Goal: Task Accomplishment & Management: Use online tool/utility

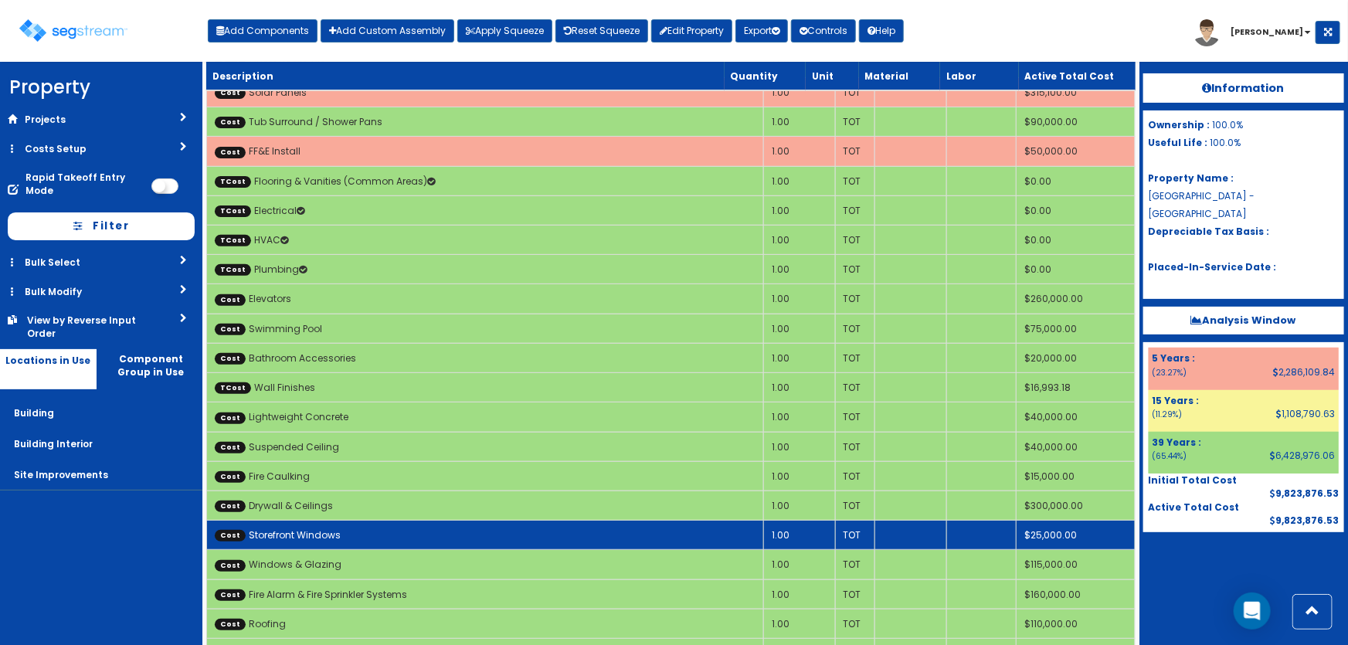
scroll to position [140, 0]
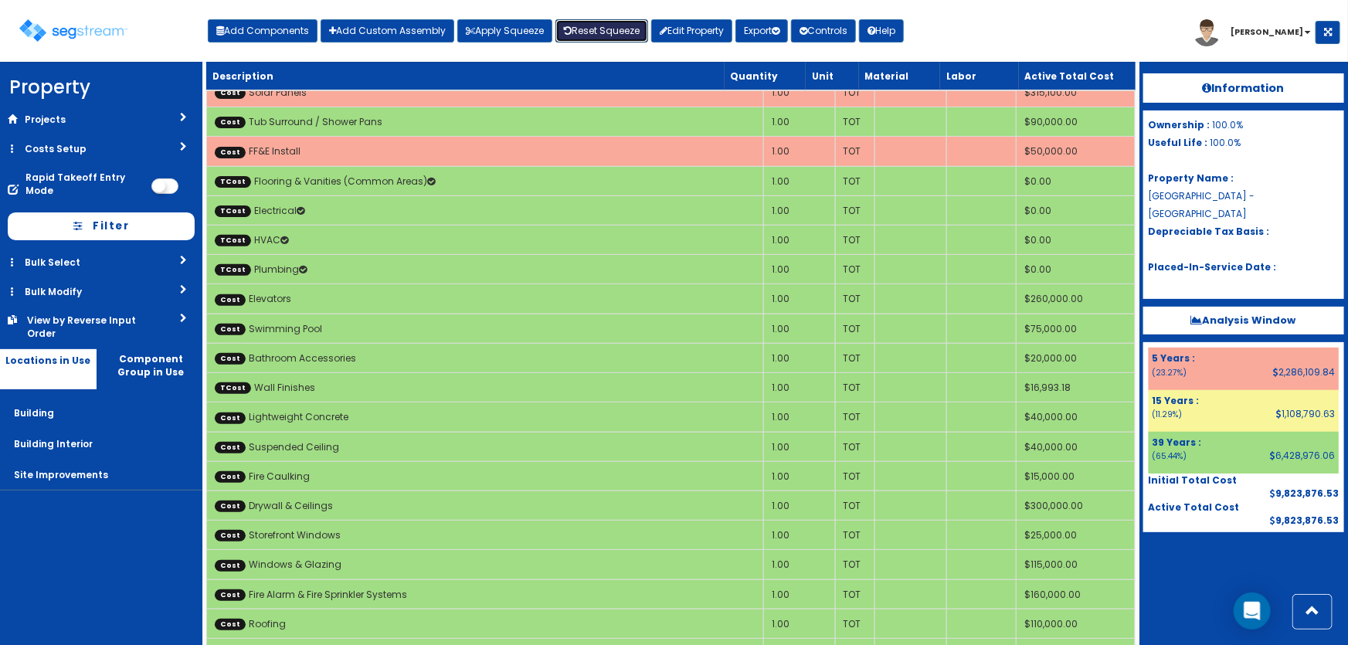
click at [579, 36] on link "Reset Squeeze" at bounding box center [601, 30] width 93 height 23
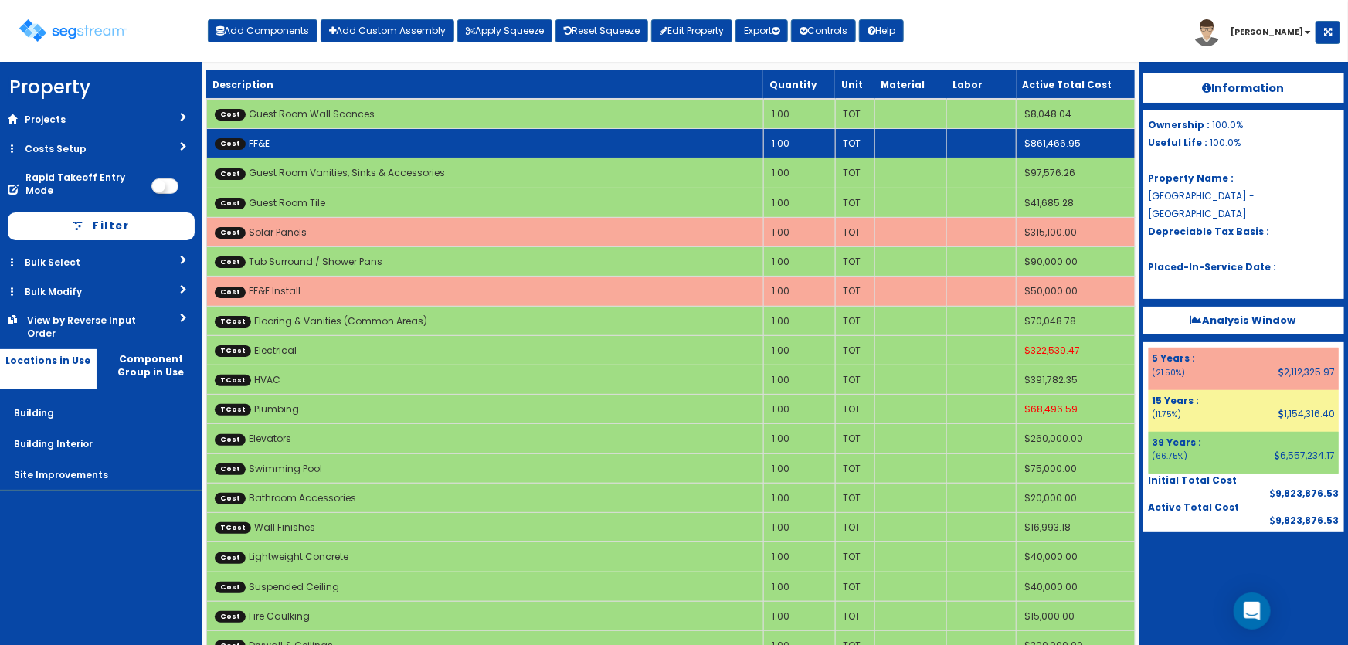
click at [702, 155] on td "Cost FF&E" at bounding box center [484, 143] width 557 height 29
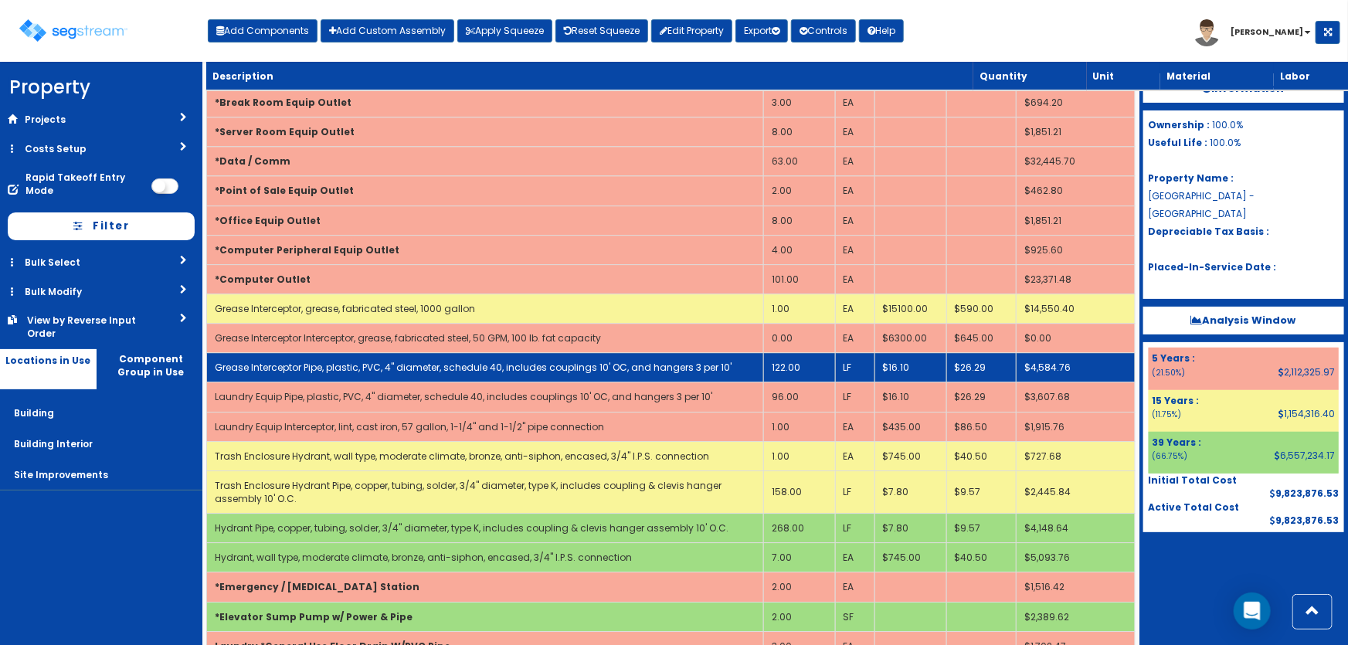
click at [626, 361] on link "Grease Interceptor Pipe, plastic, PVC, 4" diameter, schedule 40, includes coupl…" at bounding box center [473, 367] width 517 height 13
select select "5281463"
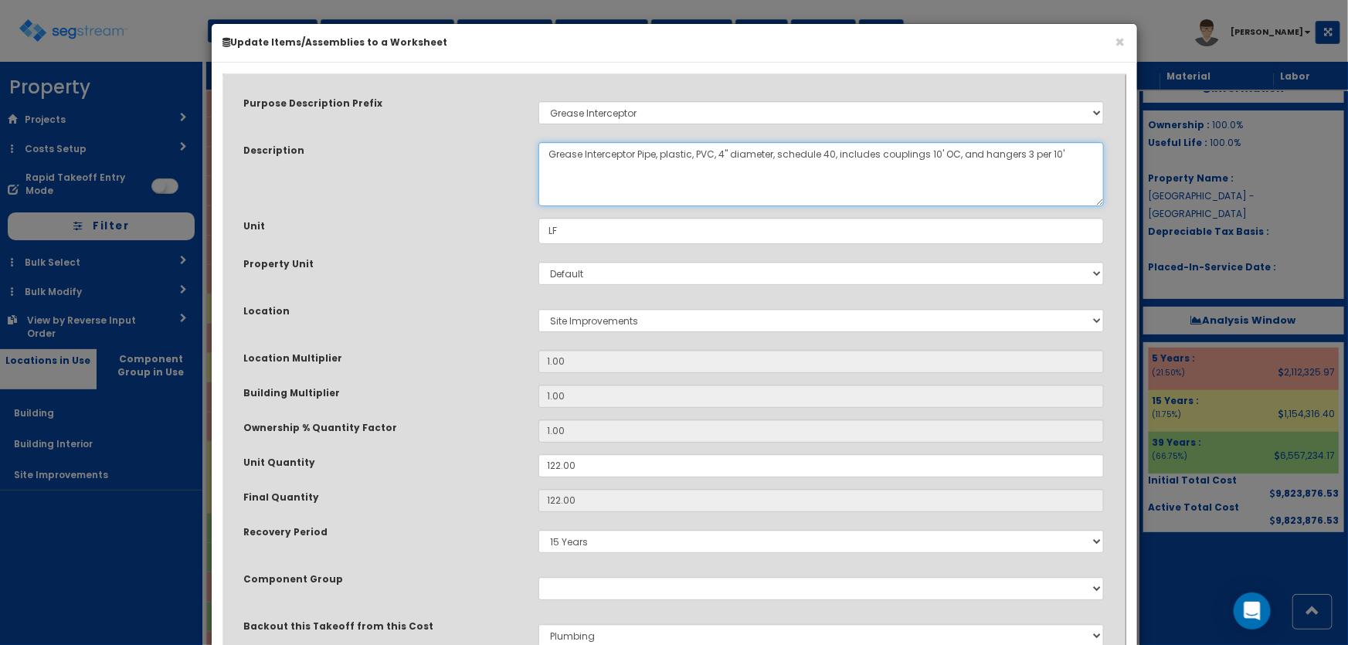
drag, startPoint x: 1058, startPoint y: 151, endPoint x: 956, endPoint y: 151, distance: 102.8
click at [956, 151] on textarea "Grease Interceptor Pipe, plastic, PVC, 4" diameter, schedule 40, includes coupl…" at bounding box center [821, 174] width 566 height 64
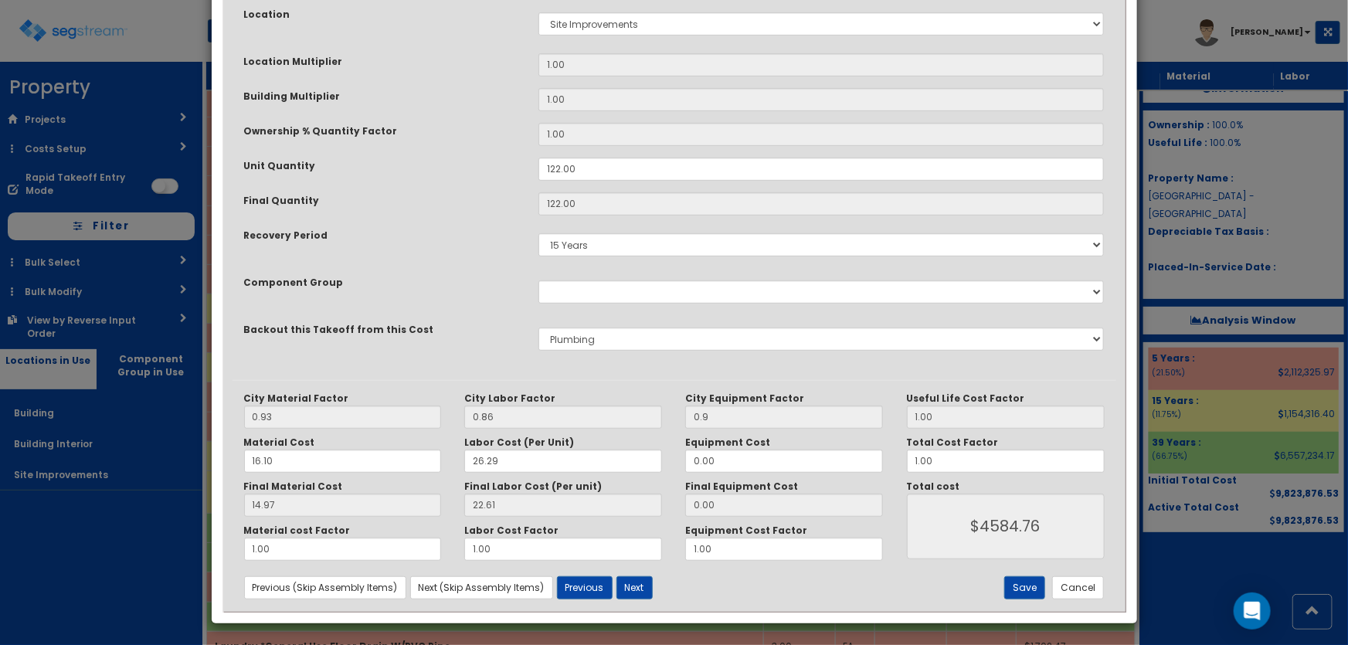
scroll to position [297, 0]
type textarea "Grease Interceptor Pipe, plastic, PVC, 4" diameter, schedule 40, includes coupl…"
click at [1018, 585] on button "Save" at bounding box center [1024, 587] width 41 height 23
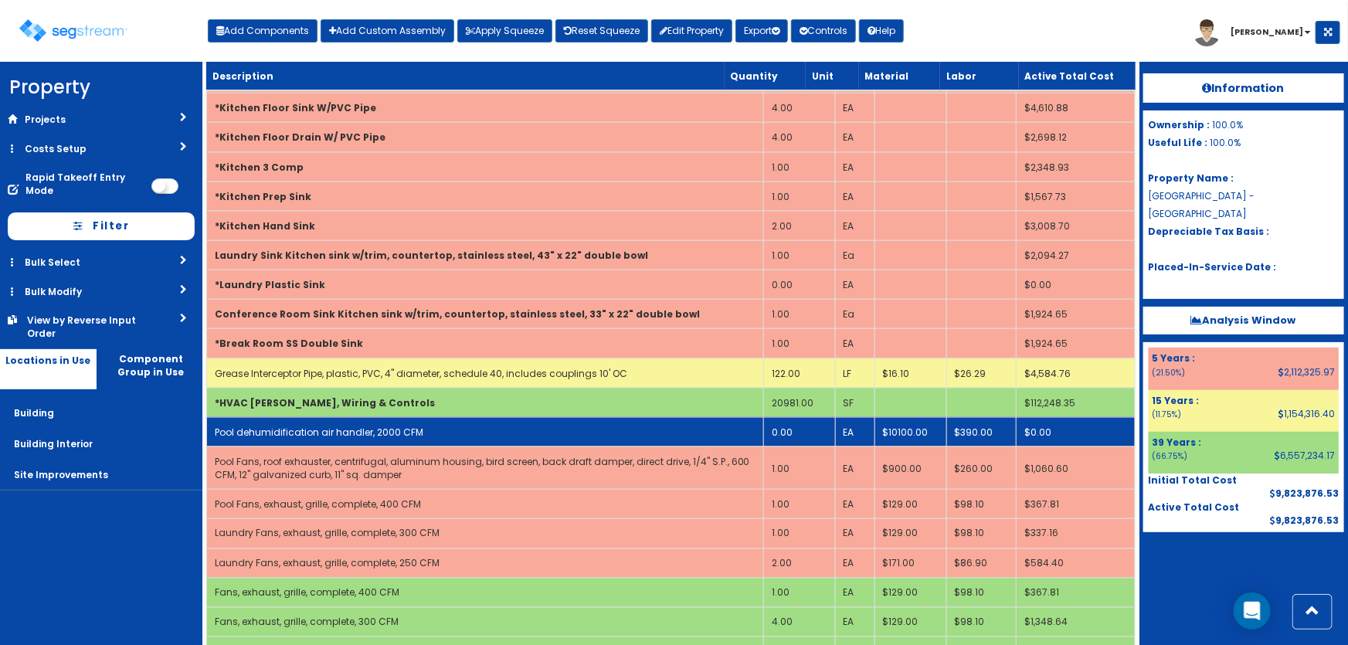
scroll to position [7019, 0]
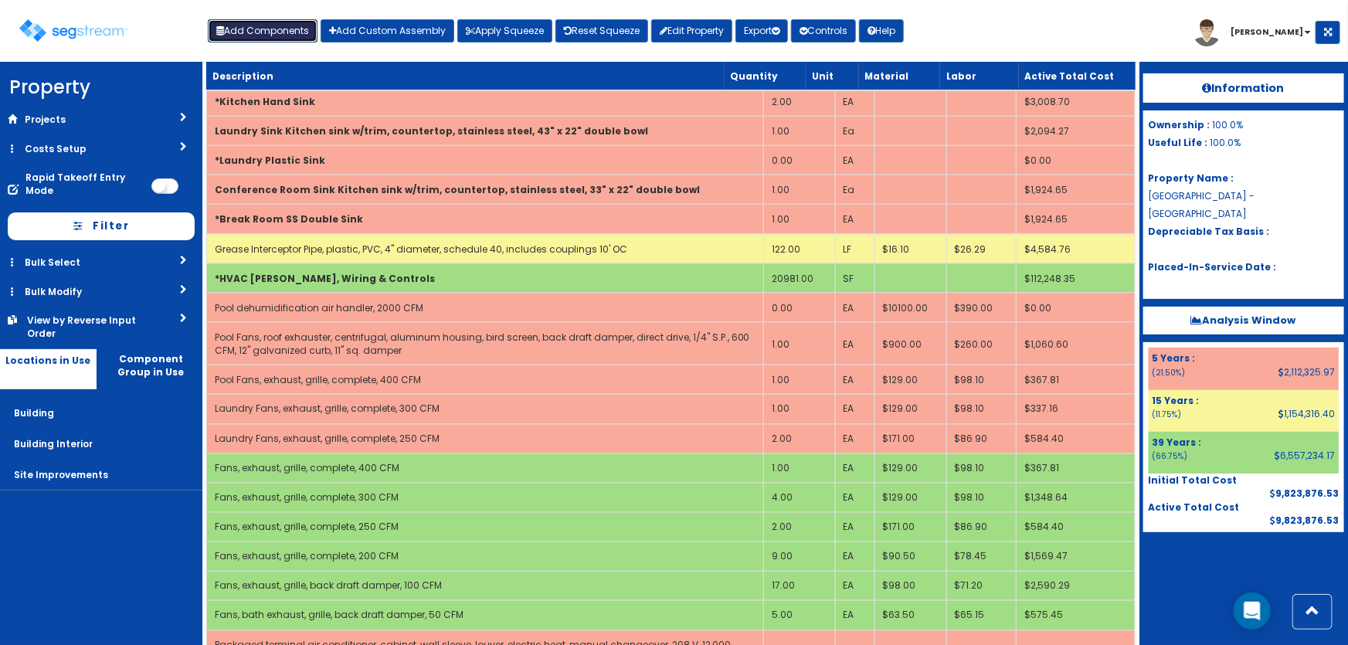
click at [290, 24] on button "Add Components" at bounding box center [263, 30] width 110 height 23
select select "13000000"
select select "15Y"
select select "default"
select select "27"
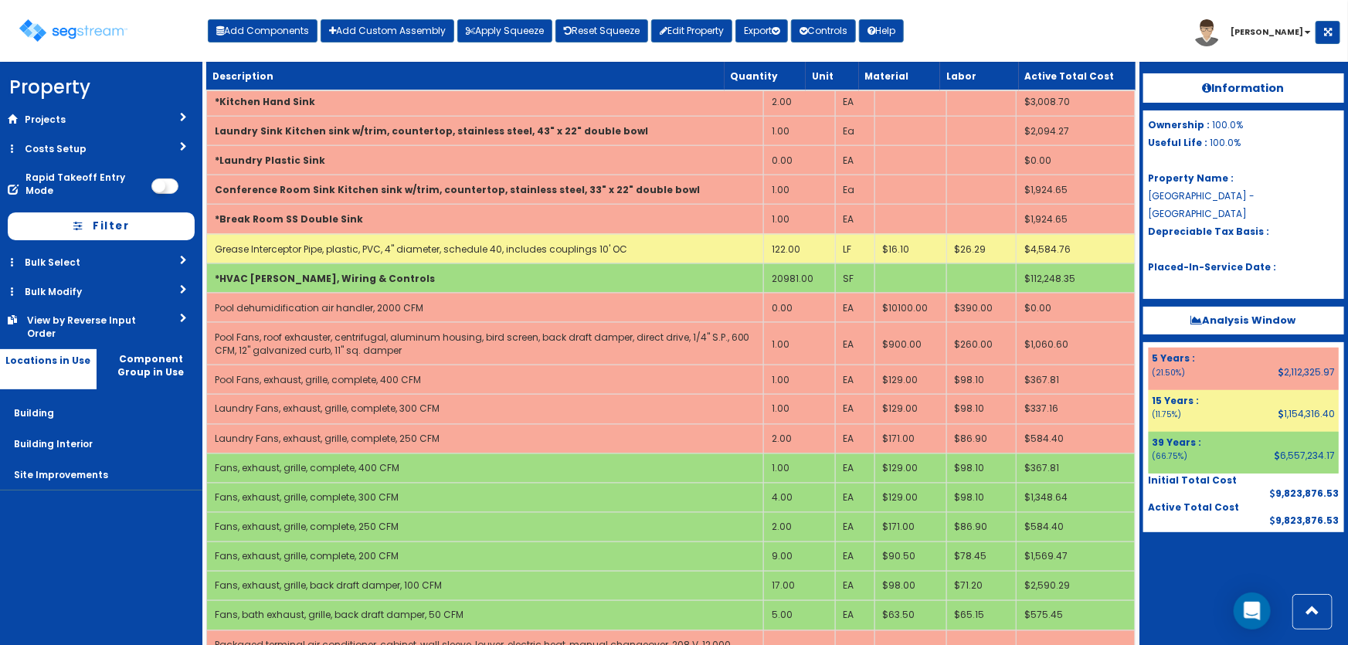
select select "5281437"
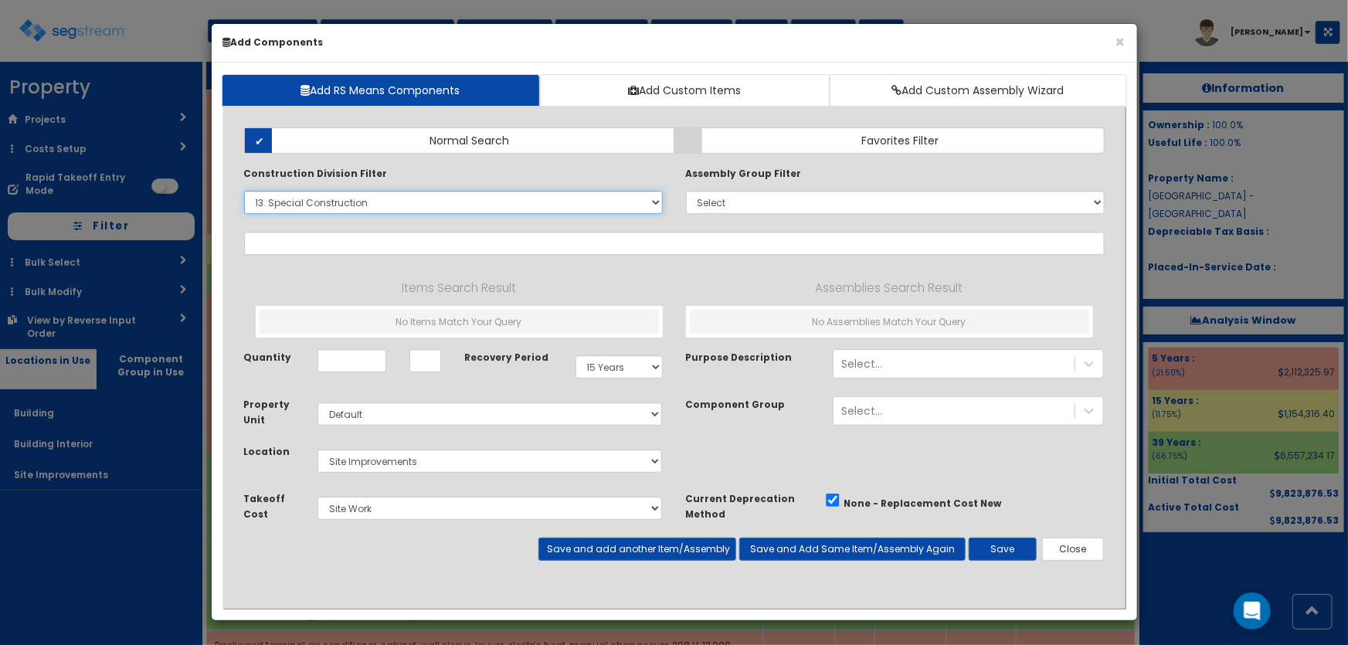
click at [321, 209] on select "Select 0. Custom Item 1. General Requirements 2. Existing Conditions 3. Concret…" at bounding box center [453, 202] width 419 height 23
select select "13341950"
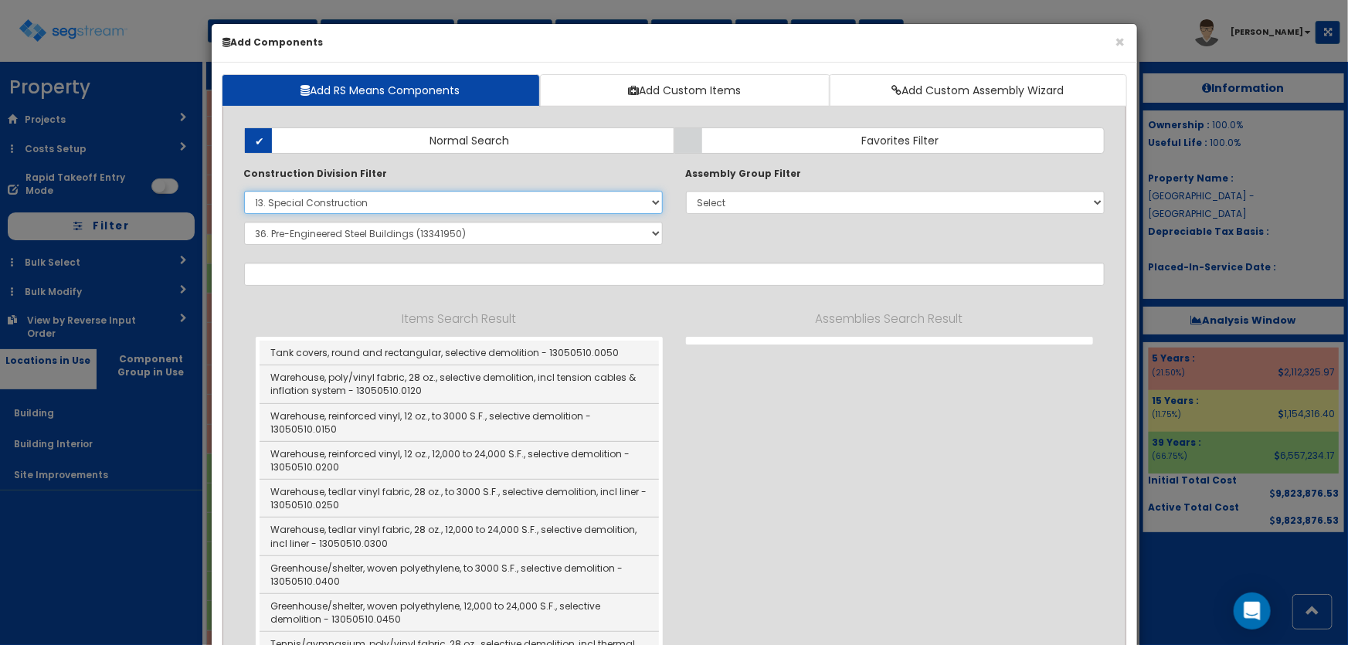
select select
select select "13341950"
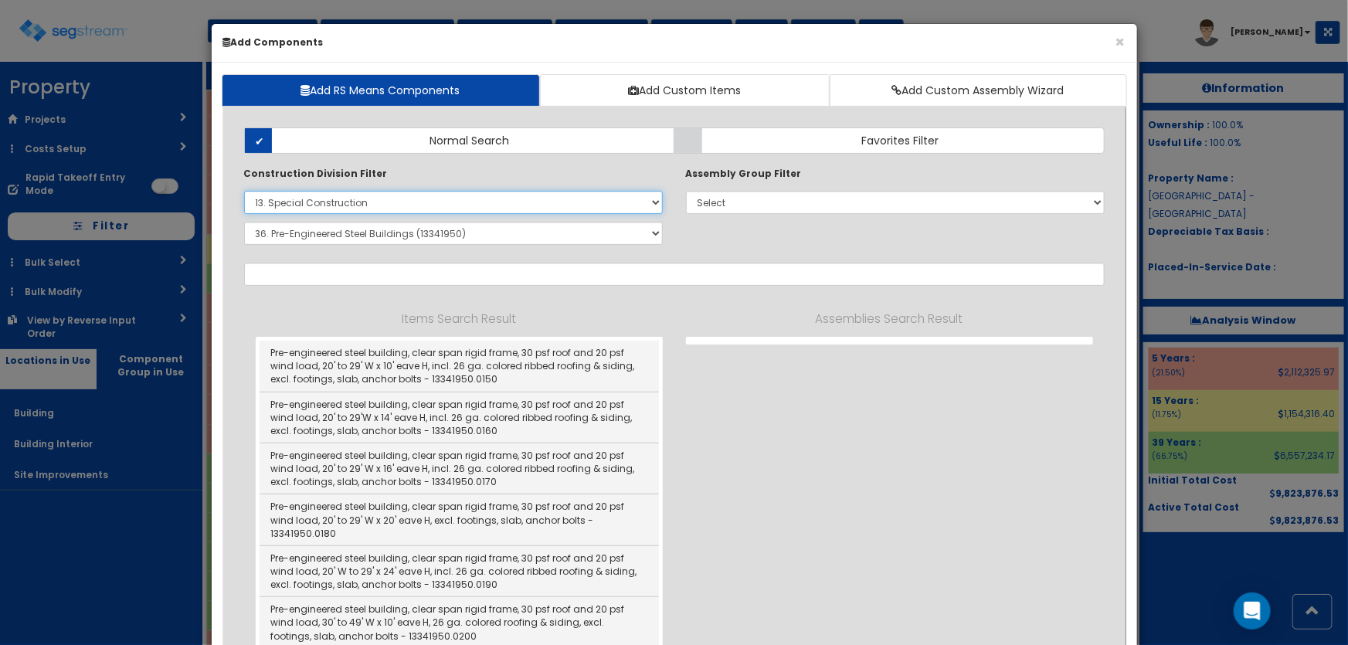
select select "23000000"
click at [244, 191] on select "Select 0. Custom Item 1. General Requirements 2. Existing Conditions 3. Concret…" at bounding box center [453, 202] width 419 height 23
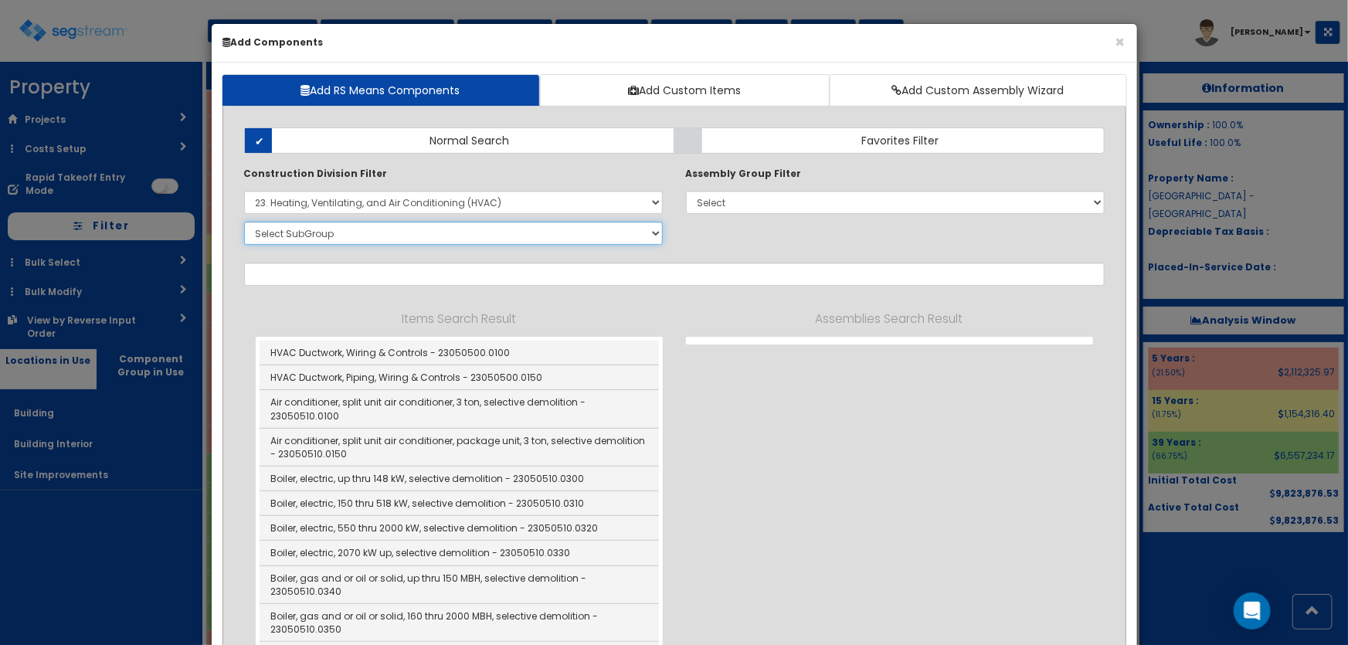
click at [339, 240] on select "Select SubGroup 1. HVAC Demolition (23050510) 2. Valves, Iron Body (23052330) 3…" at bounding box center [453, 233] width 419 height 23
select select "23341610"
click at [244, 222] on select "Select SubGroup 1. HVAC Demolition (23050510) 2. Valves, Iron Body (23052330) 3…" at bounding box center [453, 233] width 419 height 23
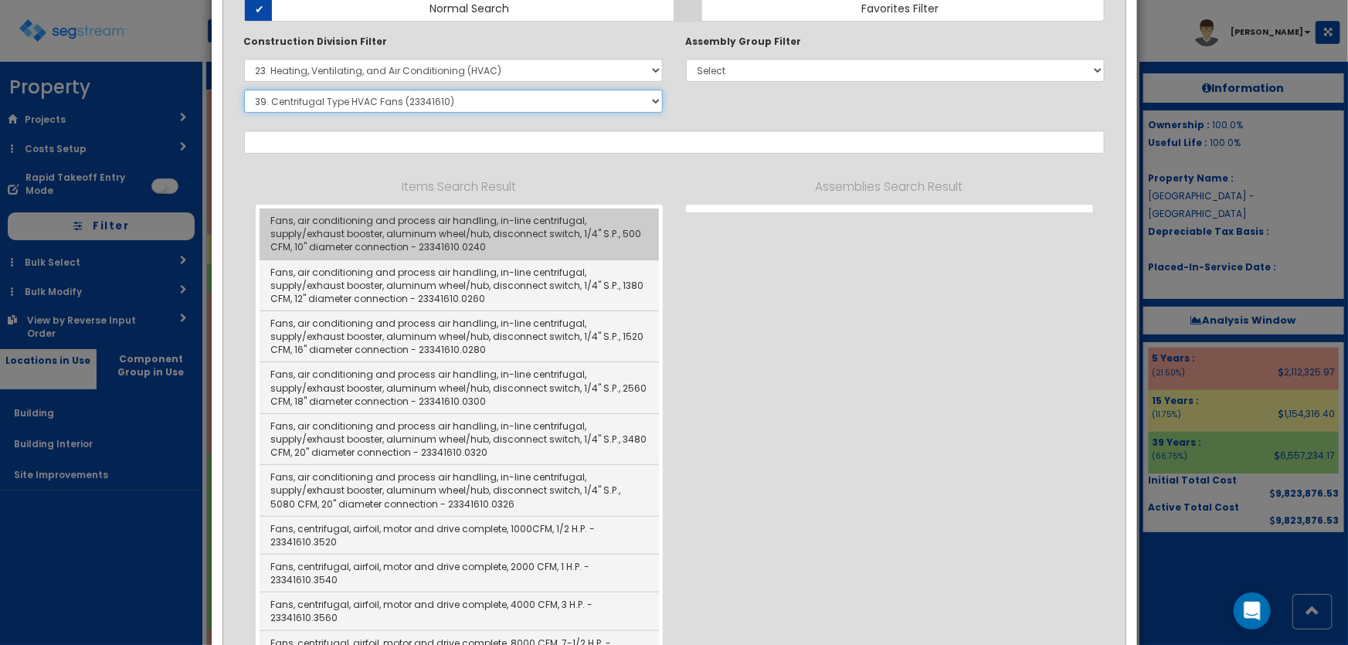
scroll to position [70, 0]
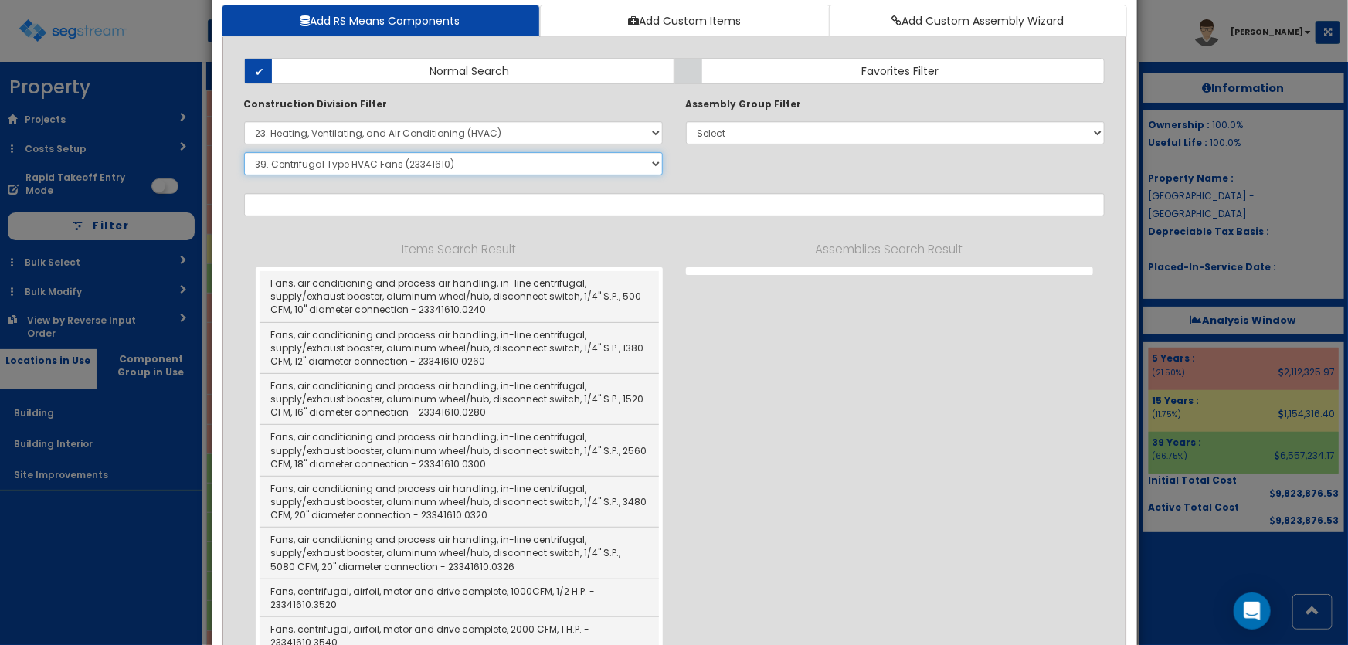
click at [396, 168] on select "Select SubGroup 1. HVAC Demolition (23050510) 2. Valves, Iron Body (23052330) 3…" at bounding box center [453, 163] width 419 height 23
click at [244, 152] on select "Select SubGroup 1. HVAC Demolition (23050510) 2. Valves, Iron Body (23052330) 3…" at bounding box center [453, 163] width 419 height 23
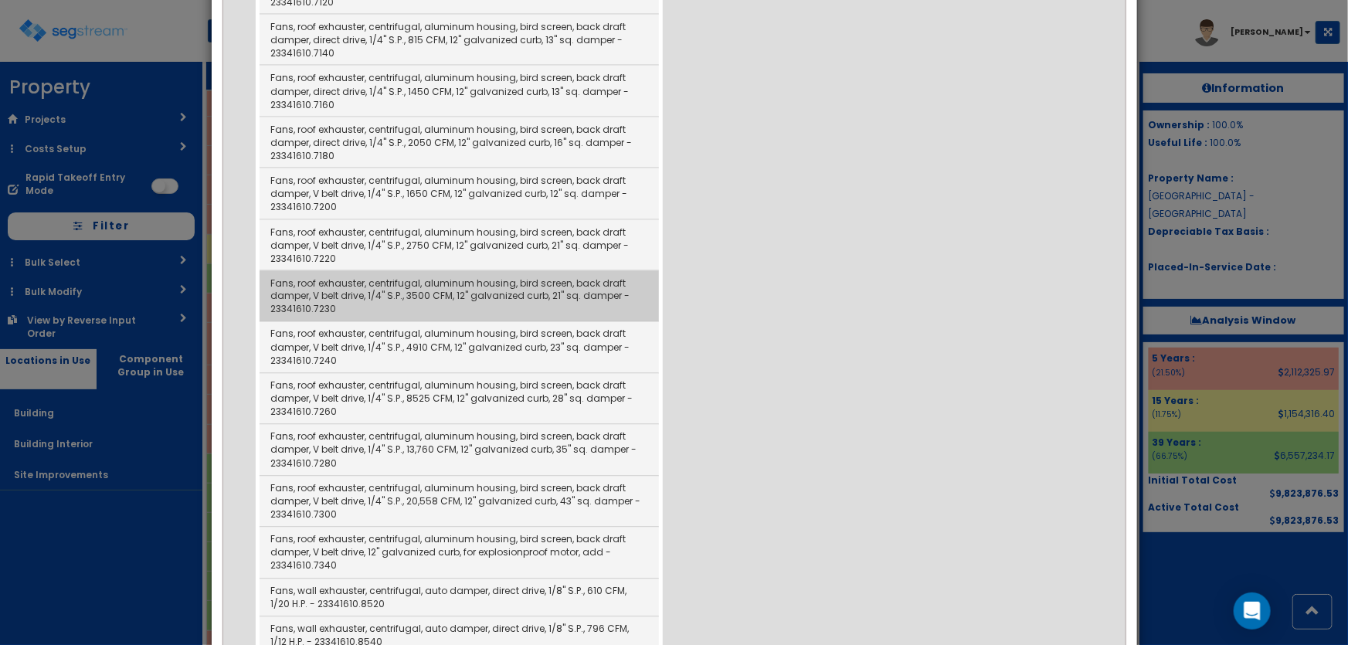
scroll to position [1475, 0]
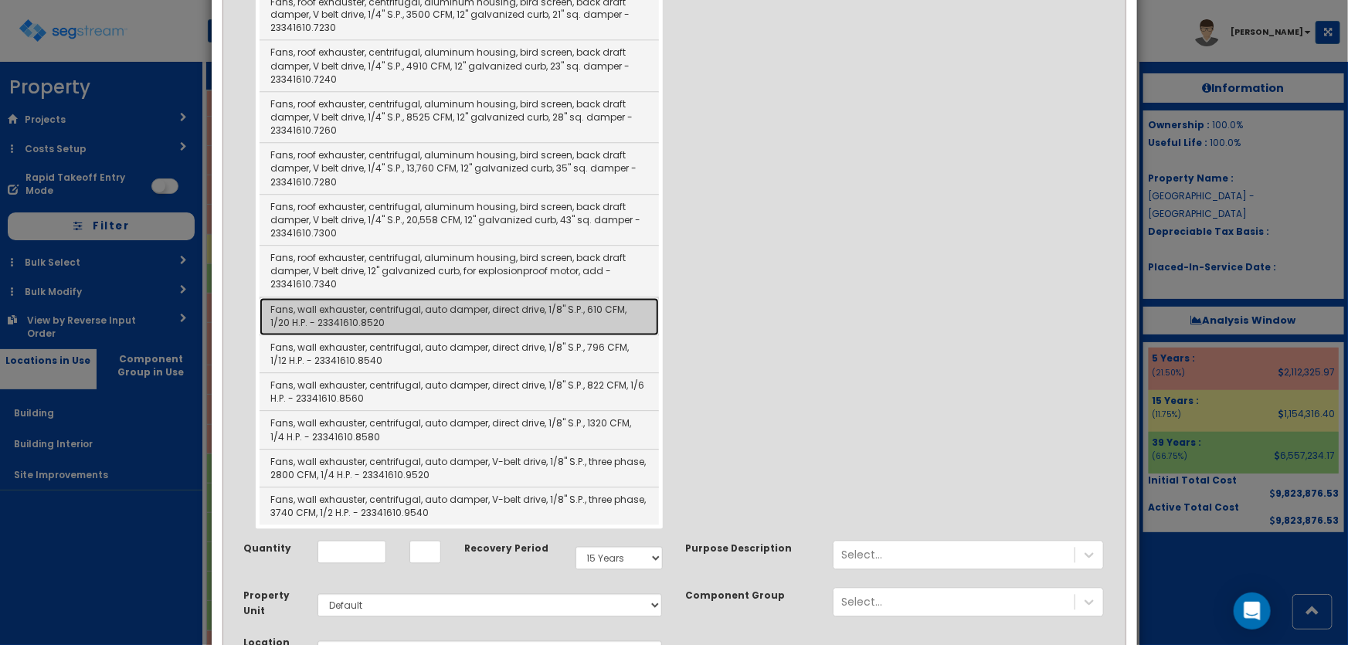
click at [531, 318] on link "Fans, wall exhauster, centrifugal, auto damper, direct drive, 1/8" S.P., 610 CF…" at bounding box center [459, 317] width 399 height 38
click at [531, 541] on div "Recovery Period Select 5 Years 7 Years 9 Years 10 Years 15 Years 15 Year QLI 15…" at bounding box center [564, 559] width 221 height 36
type input "Fans, wall exhauster, centrifugal, auto damper, direct drive, 1/8" S.P., 610 CF…"
type input "EA"
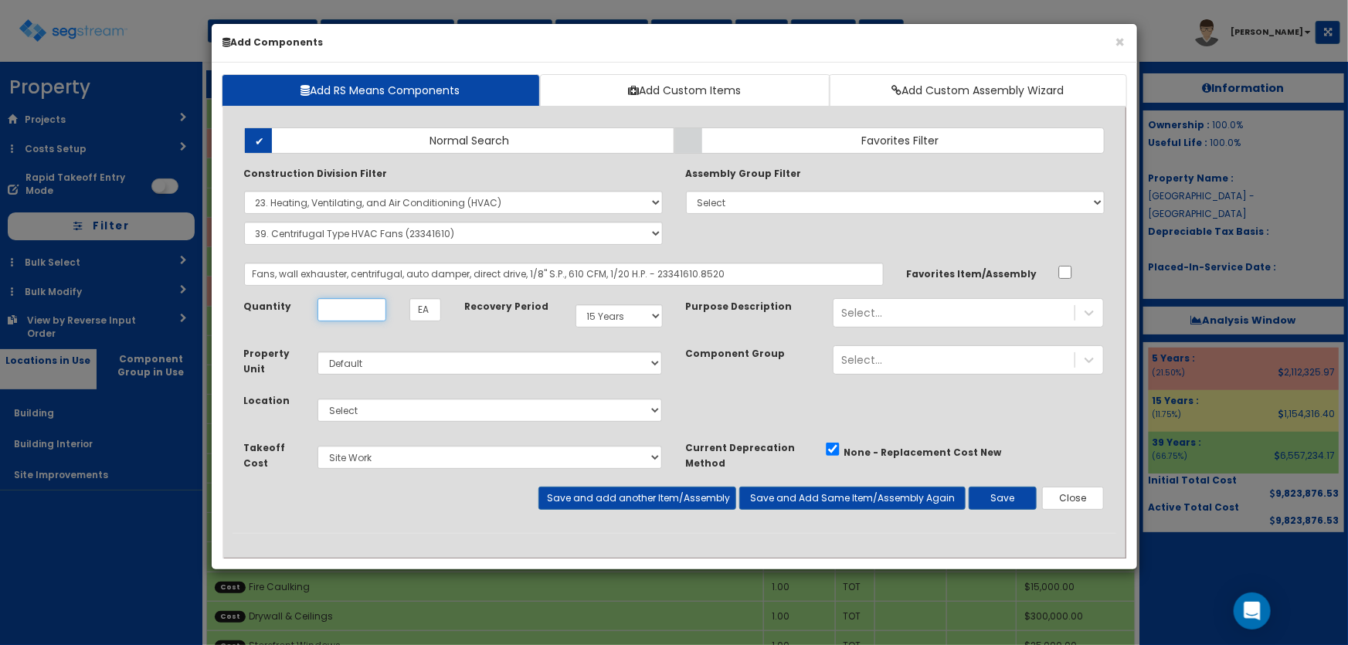
click at [363, 317] on input "Unit Quantity" at bounding box center [352, 309] width 69 height 23
type input "2"
click at [603, 309] on select "Select 5 Years 7 Years 9 Years 10 Years 15 Years 15 Year QLI 15 Year QRP 15 Yea…" at bounding box center [619, 315] width 87 height 23
select select "5Y"
click at [576, 304] on select "Select 5 Years 7 Years 9 Years 10 Years 15 Years 15 Year QLI 15 Year QRP 15 Yea…" at bounding box center [619, 315] width 87 height 23
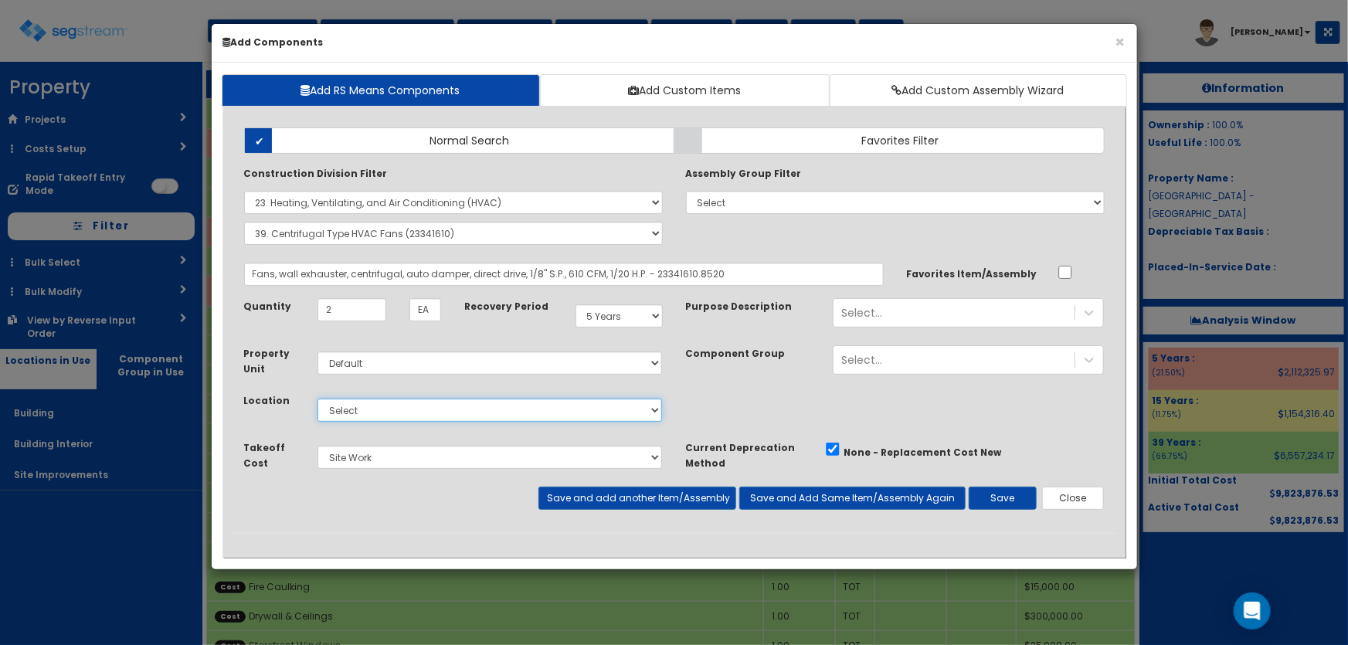
click at [377, 410] on select "Select Building Building Interior Site Improvements Add Additional Location" at bounding box center [490, 410] width 345 height 23
select select "7"
click at [318, 399] on select "Select Building Building Interior Site Improvements Add Additional Location" at bounding box center [490, 410] width 345 height 23
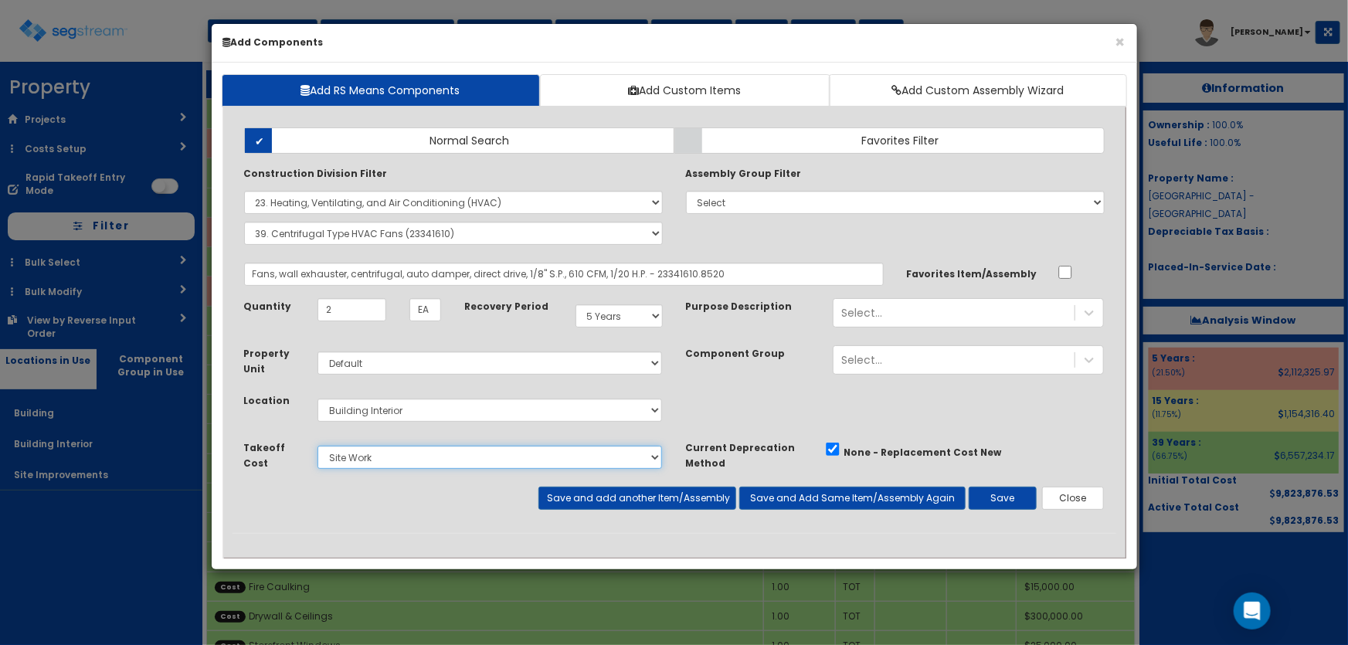
click at [372, 460] on select "Select Miscellaneous Construction Site Work Doors, Frames & Hardware Finish Car…" at bounding box center [490, 457] width 345 height 23
select select "5281464"
click at [318, 446] on select "Select Miscellaneous Construction Site Work Doors, Frames & Hardware Finish Car…" at bounding box center [490, 457] width 345 height 23
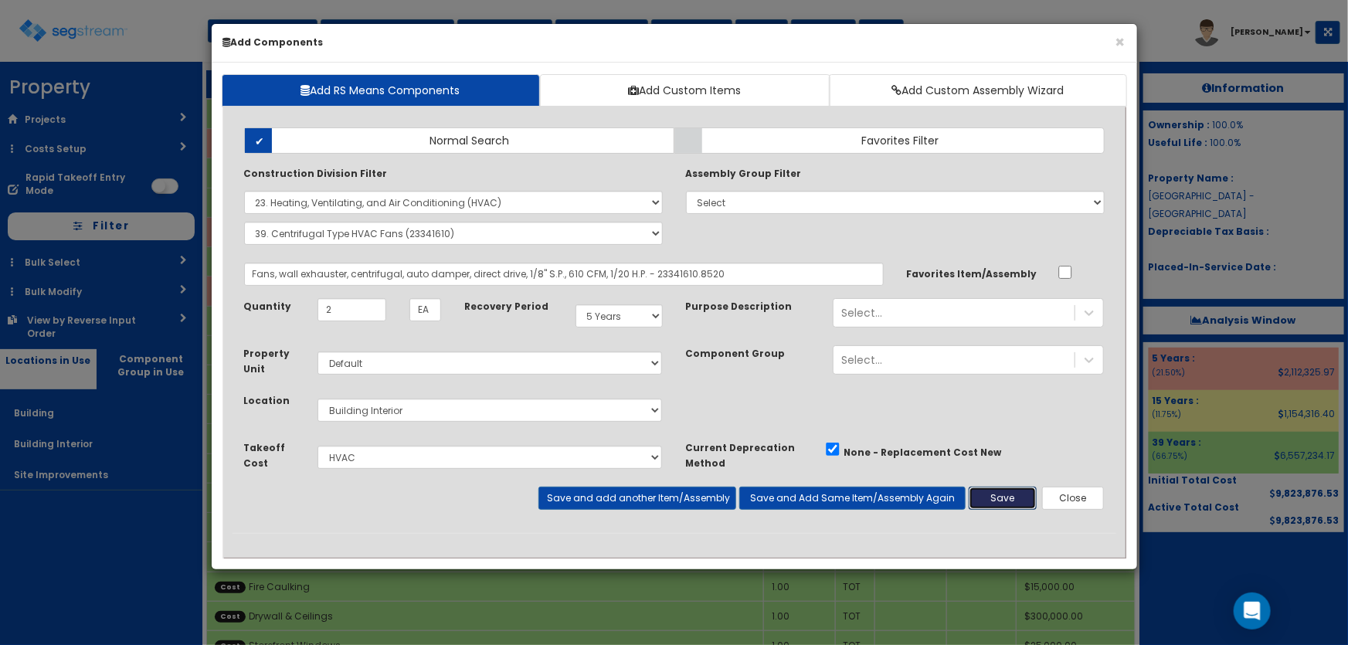
click at [1009, 493] on button "Save" at bounding box center [1003, 498] width 68 height 23
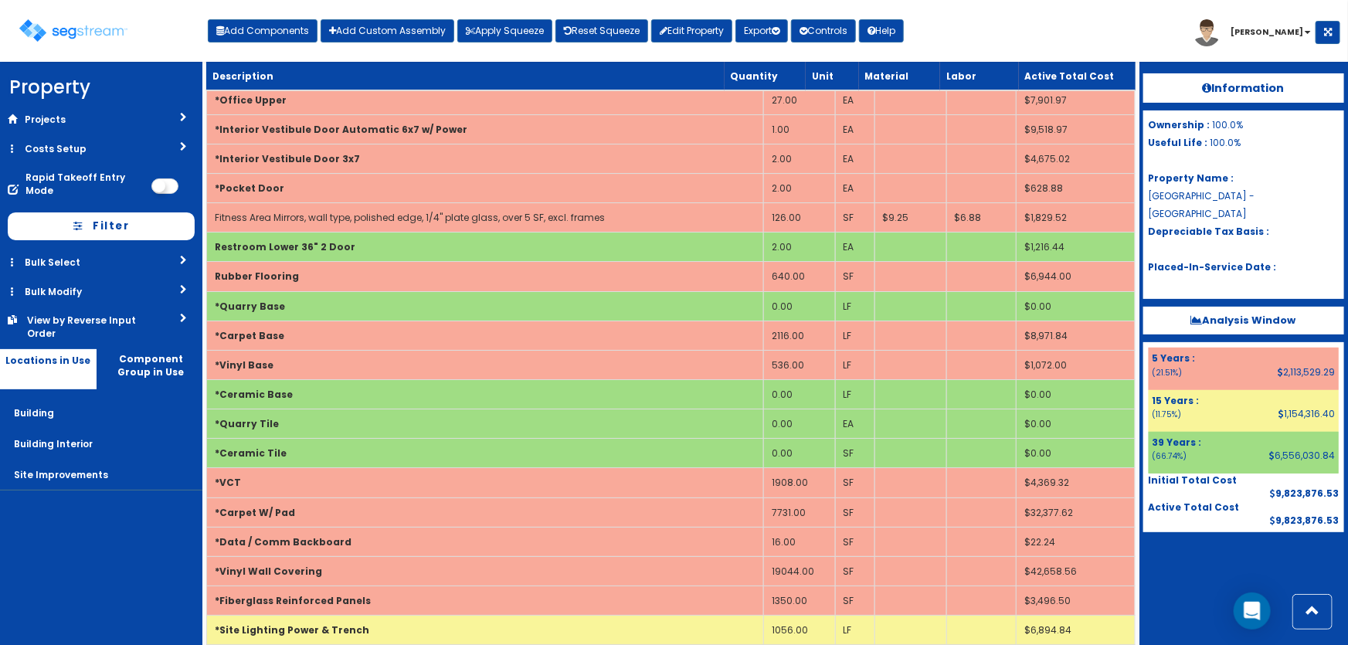
scroll to position [7145, 0]
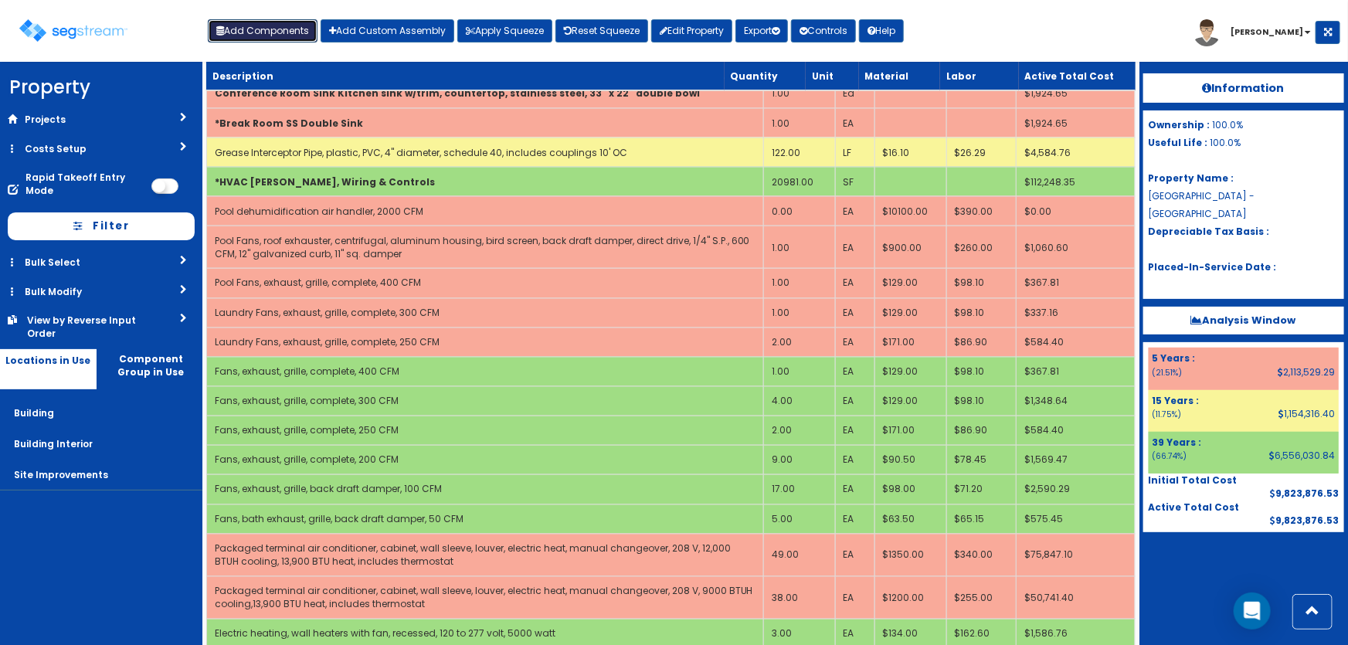
click at [261, 39] on button "Add Components" at bounding box center [263, 30] width 110 height 23
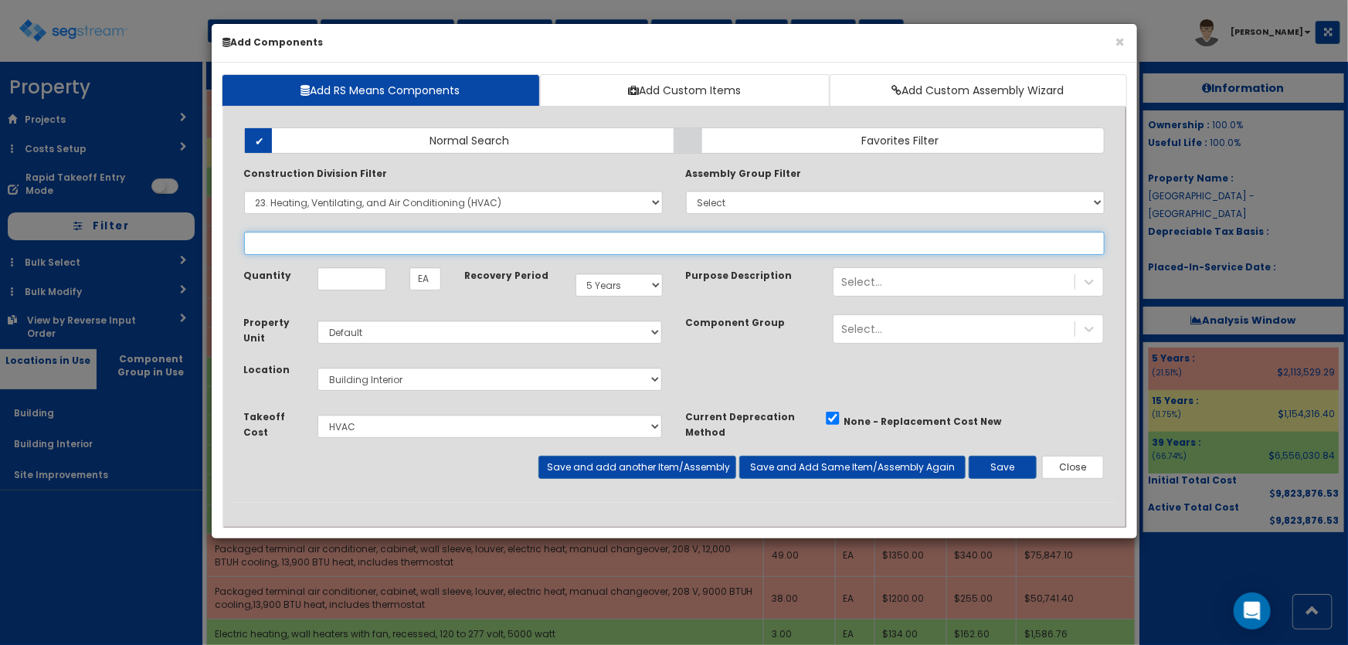
select select
select select "23341610"
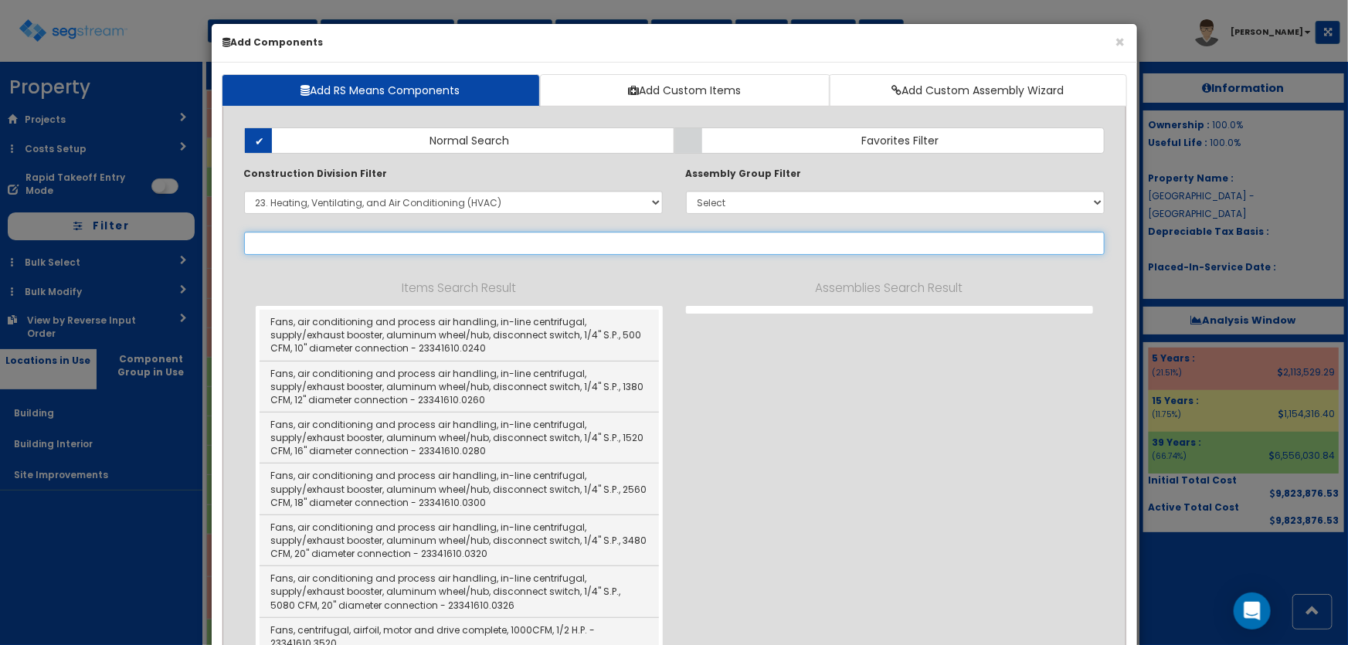
select select "23341610"
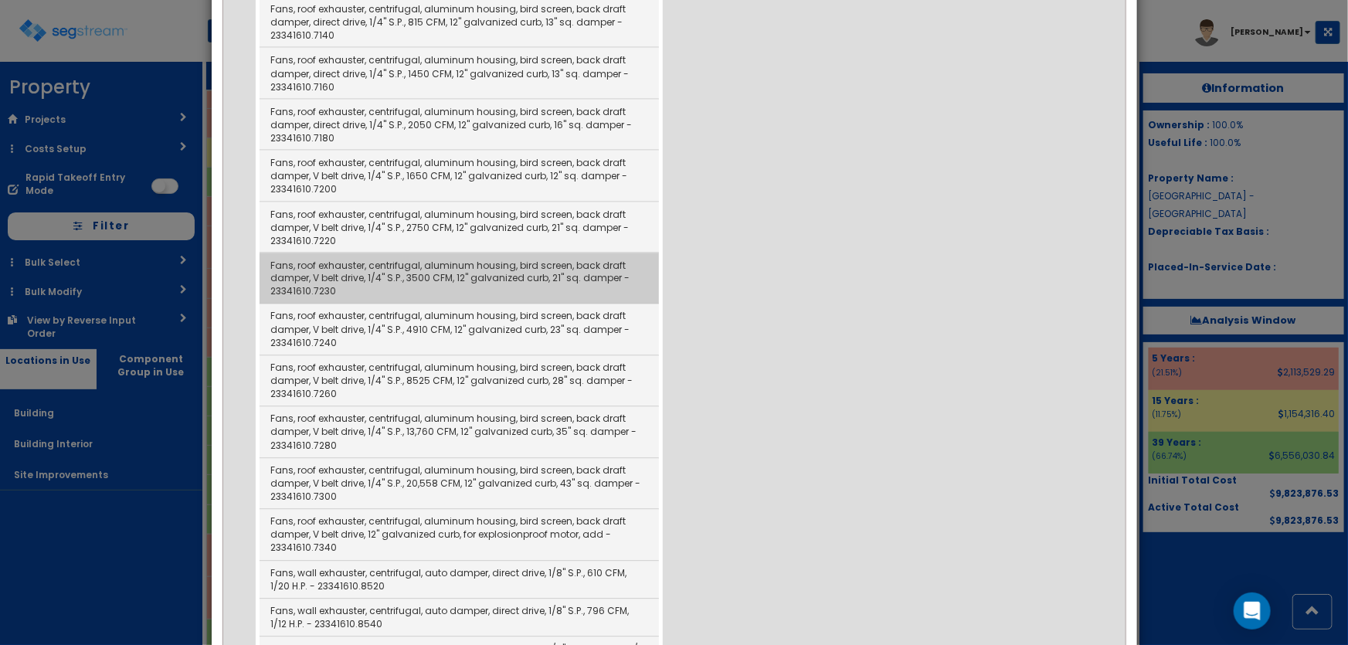
scroll to position [1405, 0]
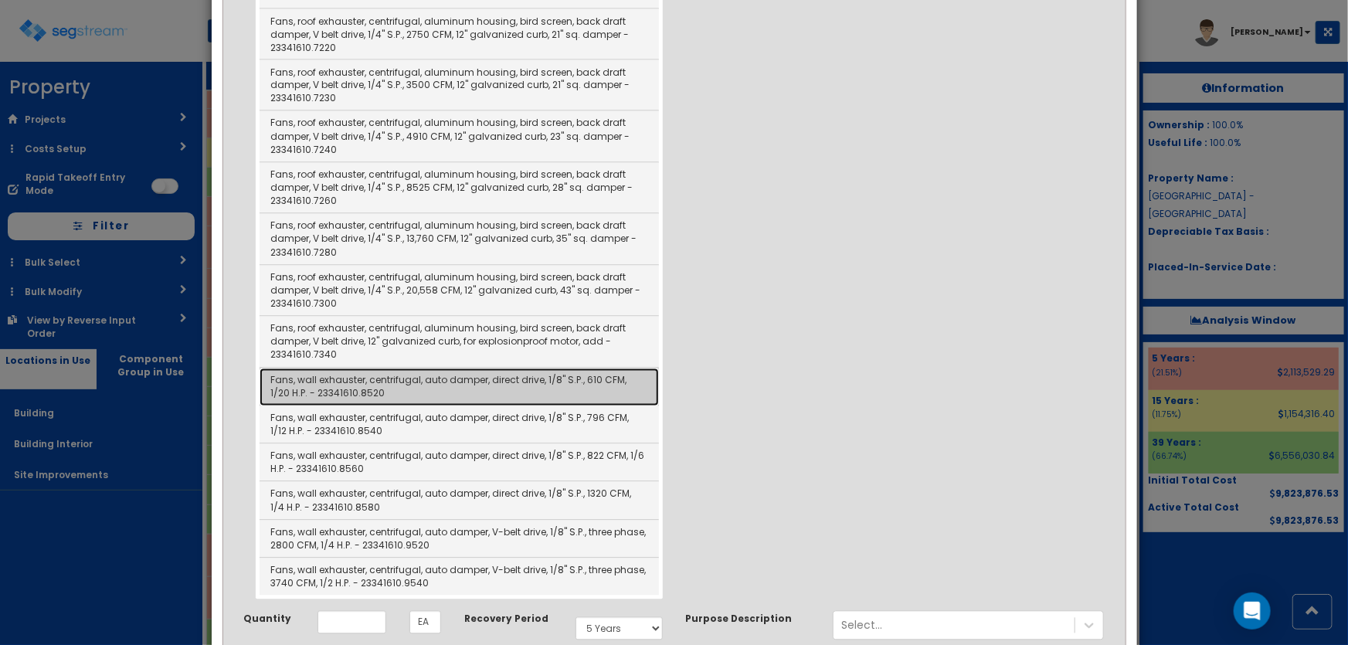
click at [547, 374] on link "Fans, wall exhauster, centrifugal, auto damper, direct drive, 1/8" S.P., 610 CF…" at bounding box center [459, 388] width 399 height 38
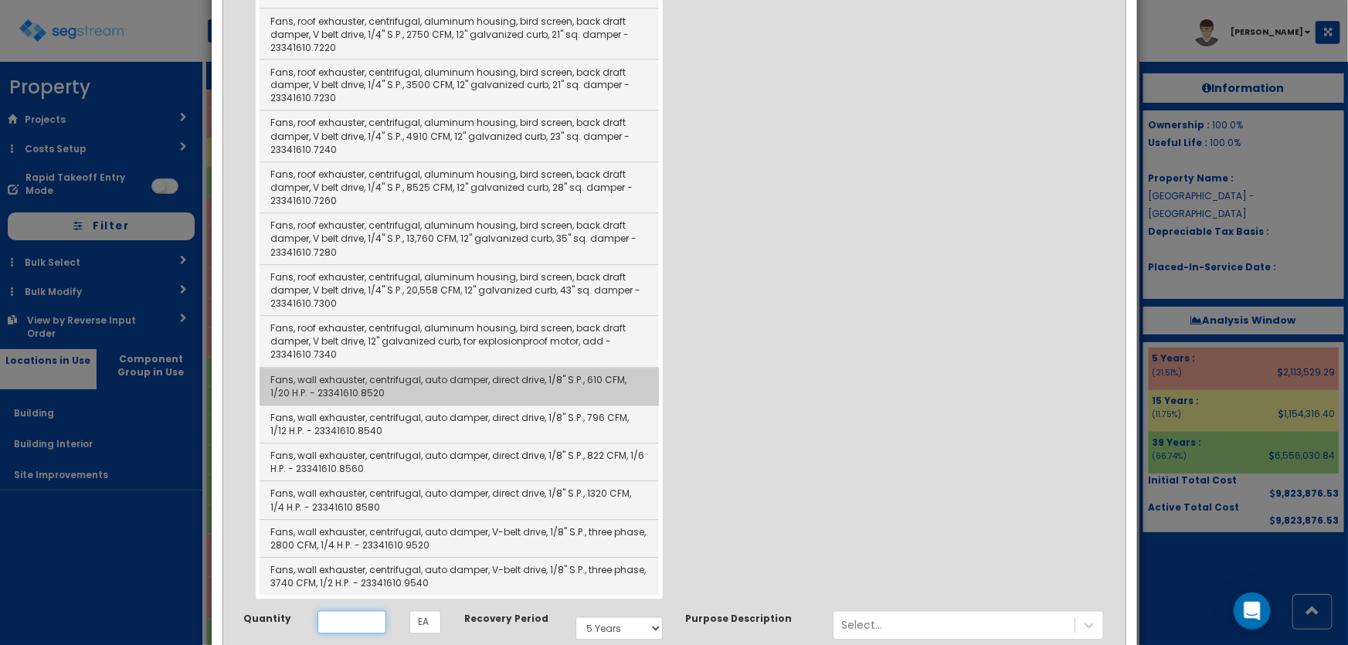
type input "Fans, wall exhauster, centrifugal, auto damper, direct drive, 1/8" S.P., 610 CF…"
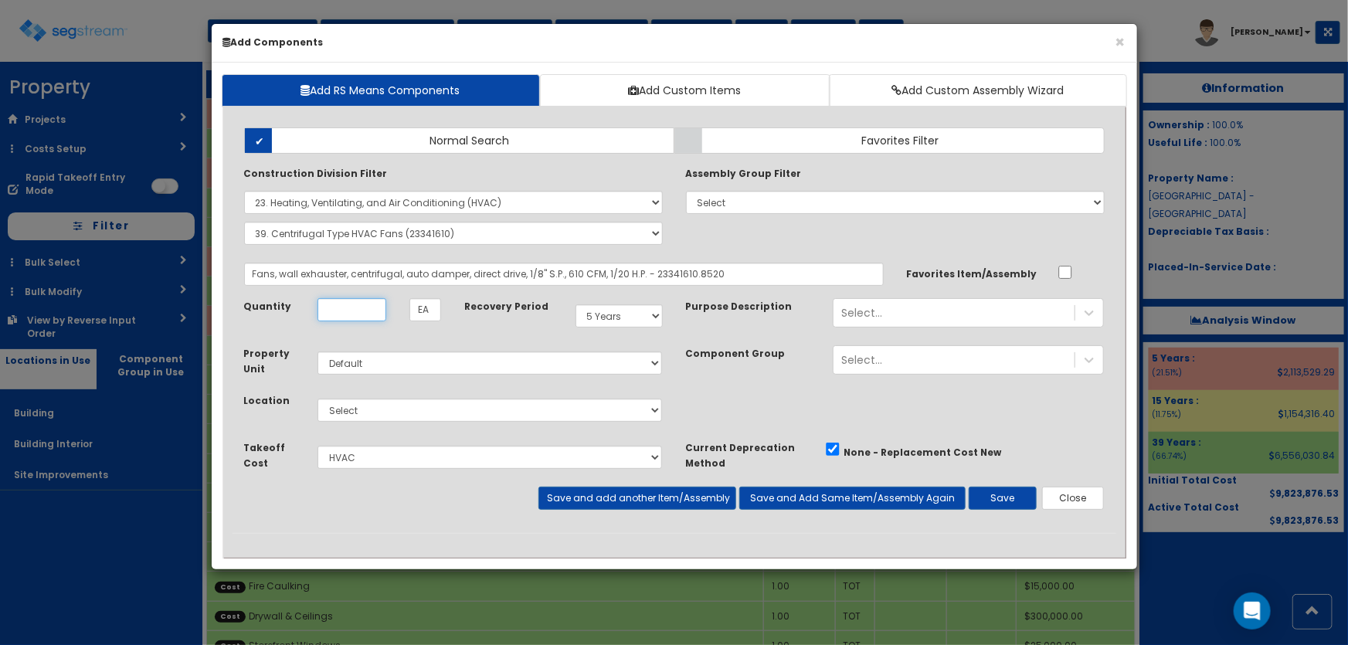
scroll to position [0, 0]
type input "1"
click at [386, 399] on select "Select Building Building Interior Site Improvements Add Additional Location" at bounding box center [490, 410] width 345 height 23
select select "7"
click at [318, 399] on select "Select Building Building Interior Site Improvements Add Additional Location" at bounding box center [490, 410] width 345 height 23
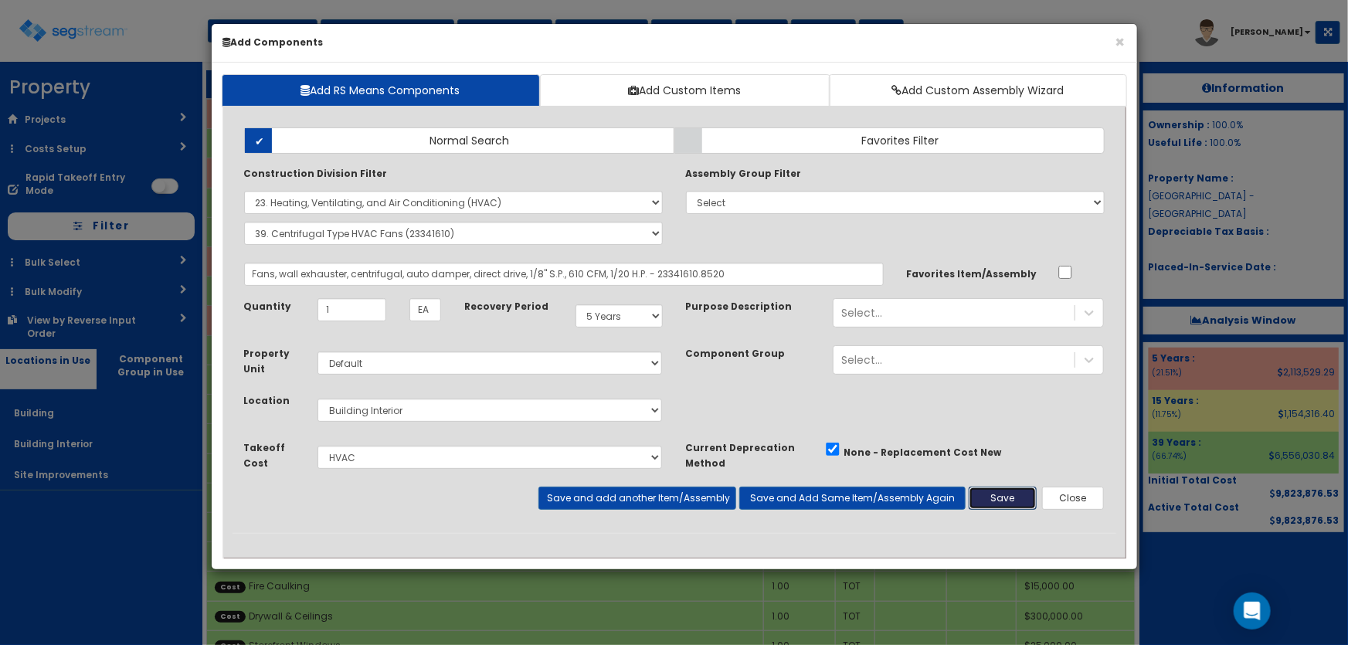
click at [989, 494] on button "Save" at bounding box center [1003, 498] width 68 height 23
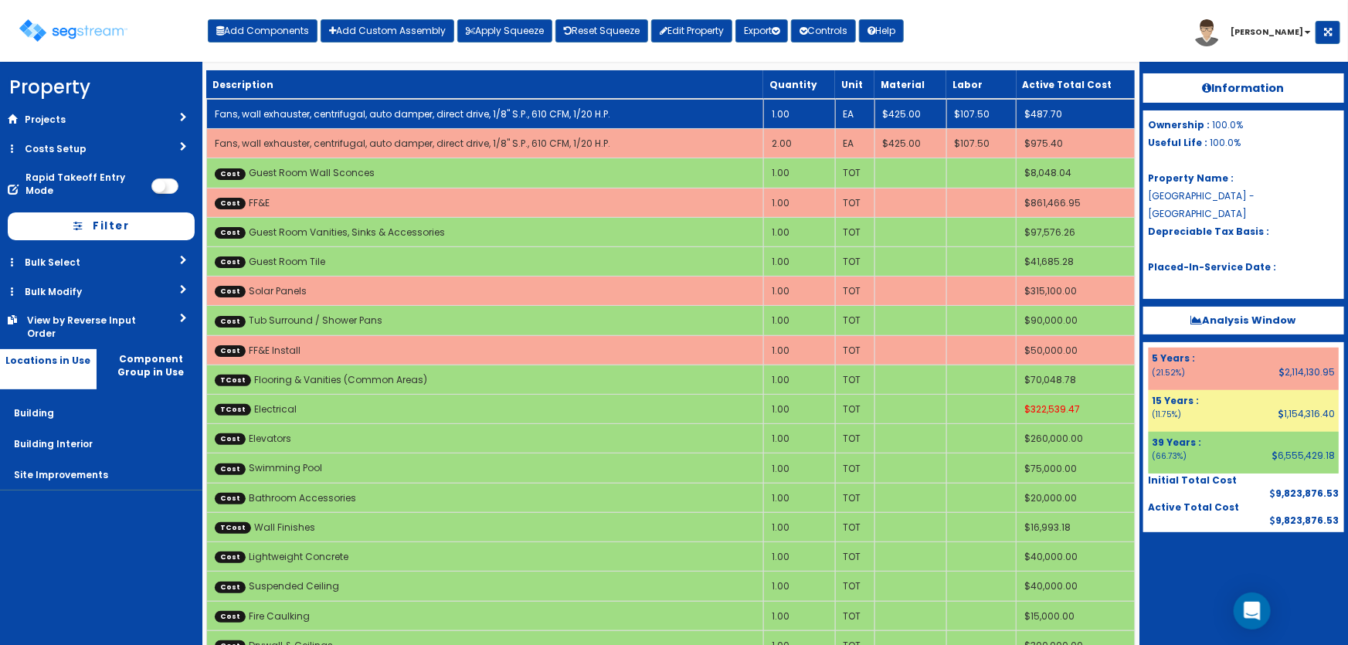
click at [477, 107] on link "Fans, wall exhauster, centrifugal, auto damper, direct drive, 1/8" S.P., 610 CF…" at bounding box center [413, 113] width 396 height 13
select select "5281464"
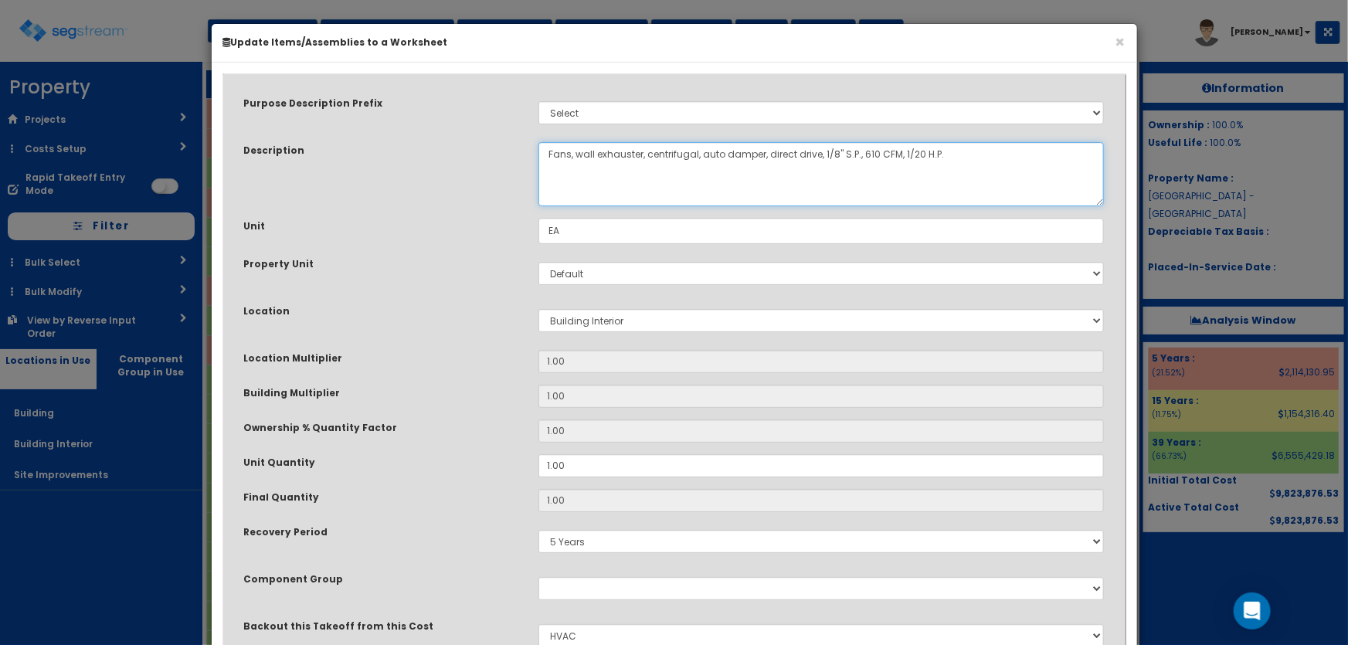
click at [549, 155] on textarea "Fans, wall exhauster, centrifugal, auto damper, direct drive, 1/8" S.P., 610 CF…" at bounding box center [821, 174] width 566 height 64
drag, startPoint x: 861, startPoint y: 152, endPoint x: 912, endPoint y: 153, distance: 51.0
click at [912, 153] on textarea "Fans, wall exhauster, centrifugal, auto damper, direct drive, 1/8" S.P., 610 CF…" at bounding box center [821, 174] width 566 height 64
drag, startPoint x: 945, startPoint y: 152, endPoint x: 902, endPoint y: 151, distance: 43.3
click at [902, 151] on textarea "Fans, wall exhauster, centrifugal, auto damper, direct drive, 1/8" S.P., 610 CF…" at bounding box center [821, 174] width 566 height 64
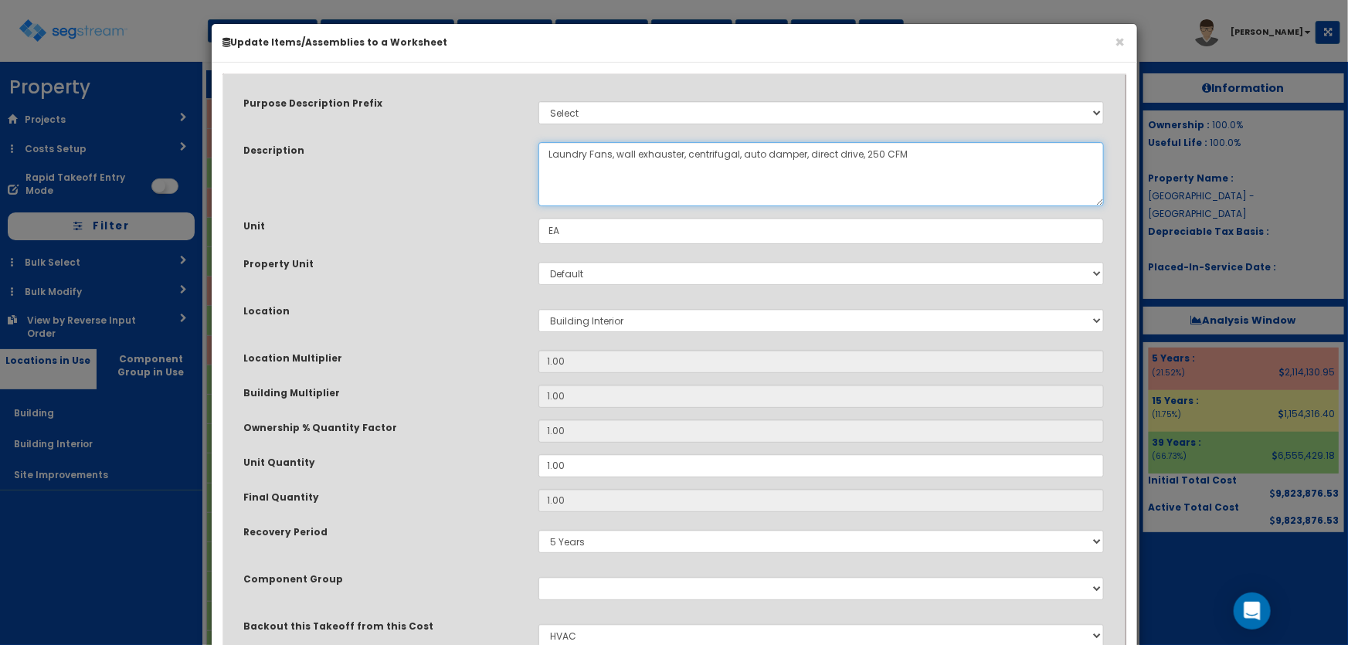
type textarea "Laundry Fans, wall exhauster, centrifugal, auto damper, direct drive, 250 CFM"
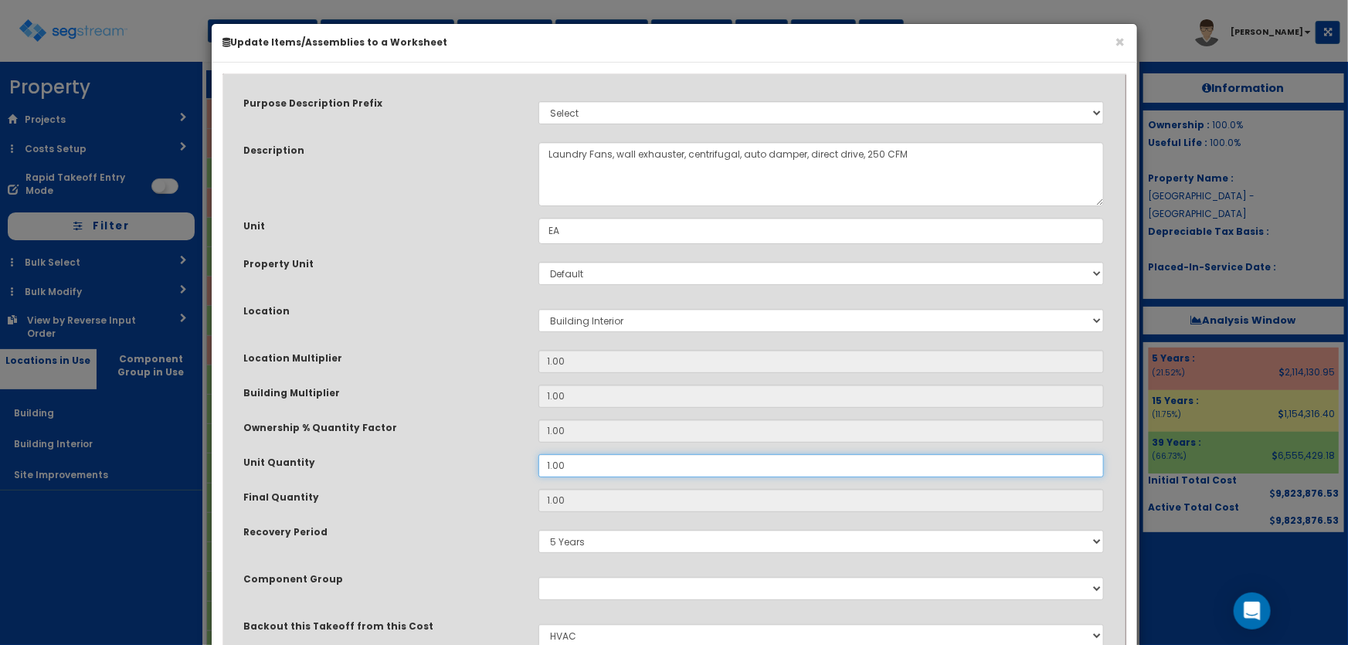
drag, startPoint x: 515, startPoint y: 465, endPoint x: 497, endPoint y: 465, distance: 17.8
click at [497, 465] on div "Unit Quantity 1.00" at bounding box center [675, 465] width 884 height 23
type input "2"
type input "$975.40"
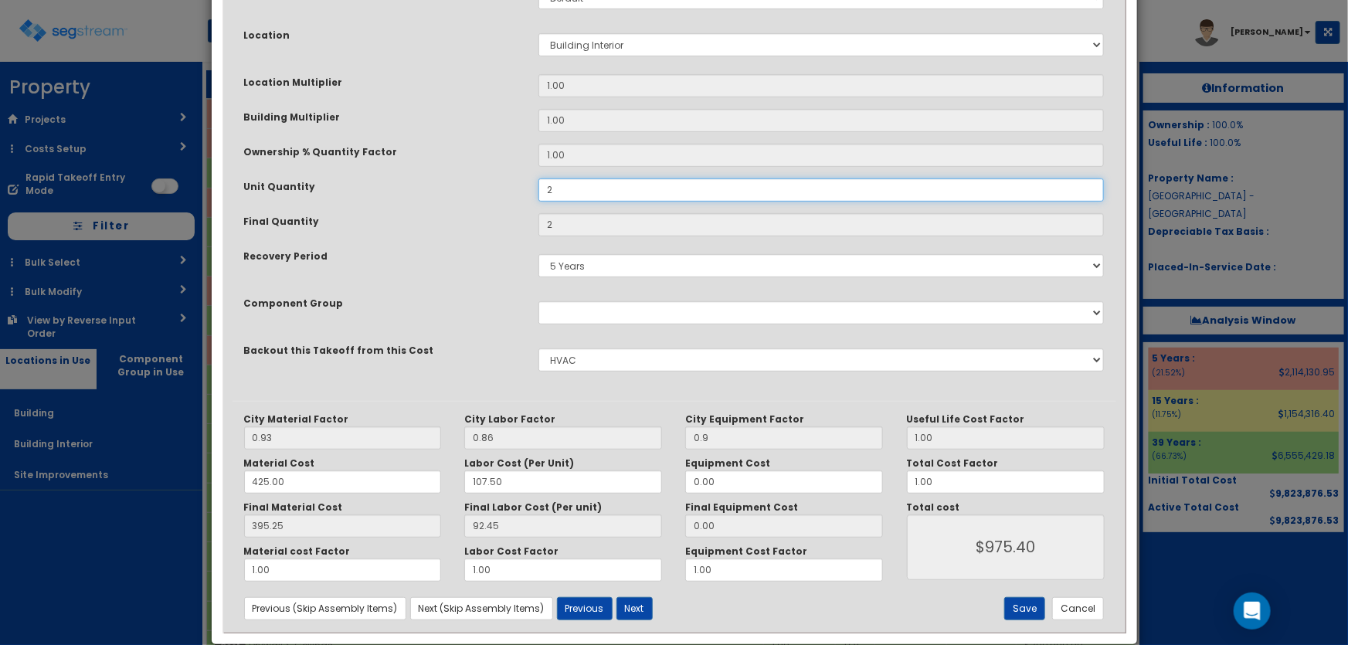
scroll to position [280, 0]
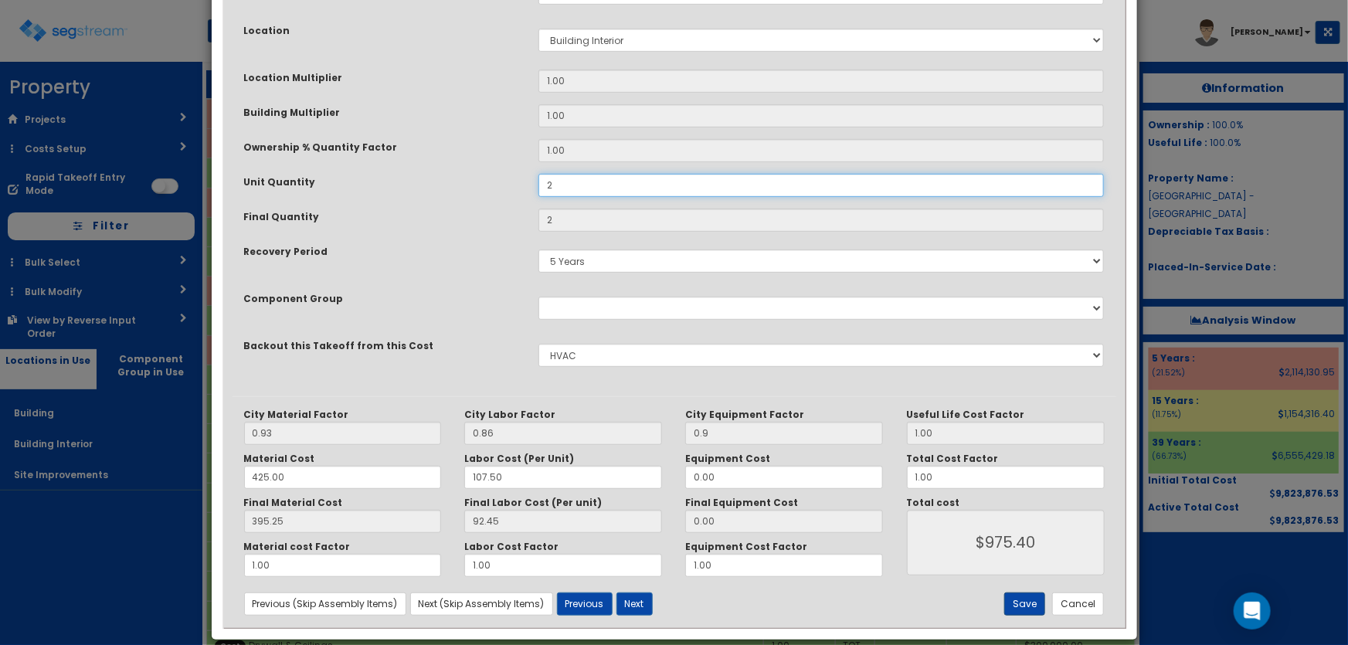
type input "2"
click at [1029, 600] on button "Save" at bounding box center [1024, 604] width 41 height 23
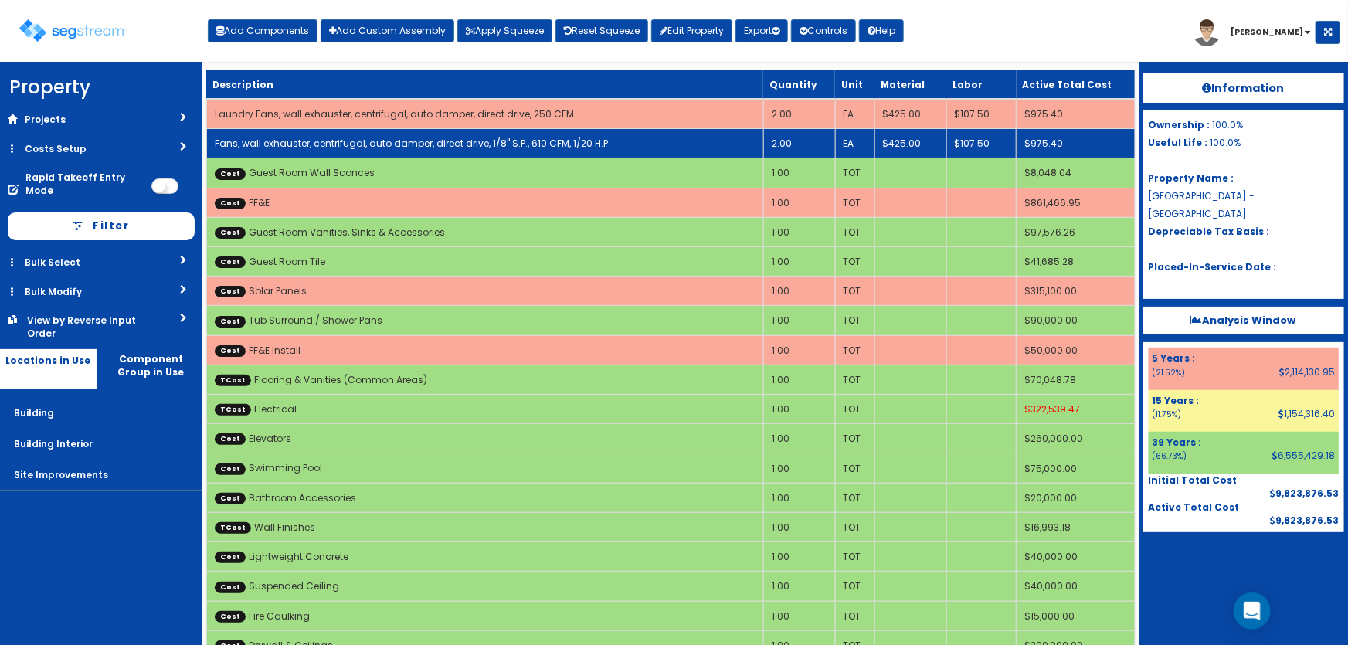
click at [494, 143] on link "Fans, wall exhauster, centrifugal, auto damper, direct drive, 1/8" S.P., 610 CF…" at bounding box center [413, 143] width 396 height 13
select select "5281464"
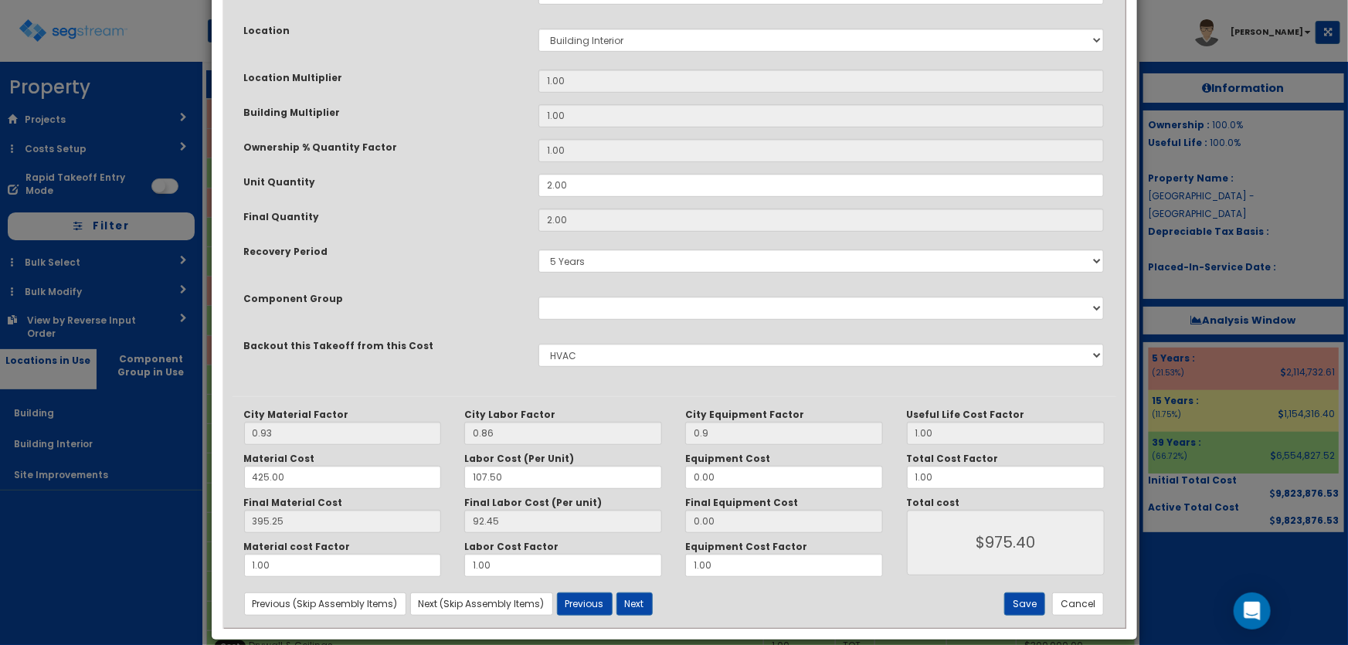
scroll to position [0, 0]
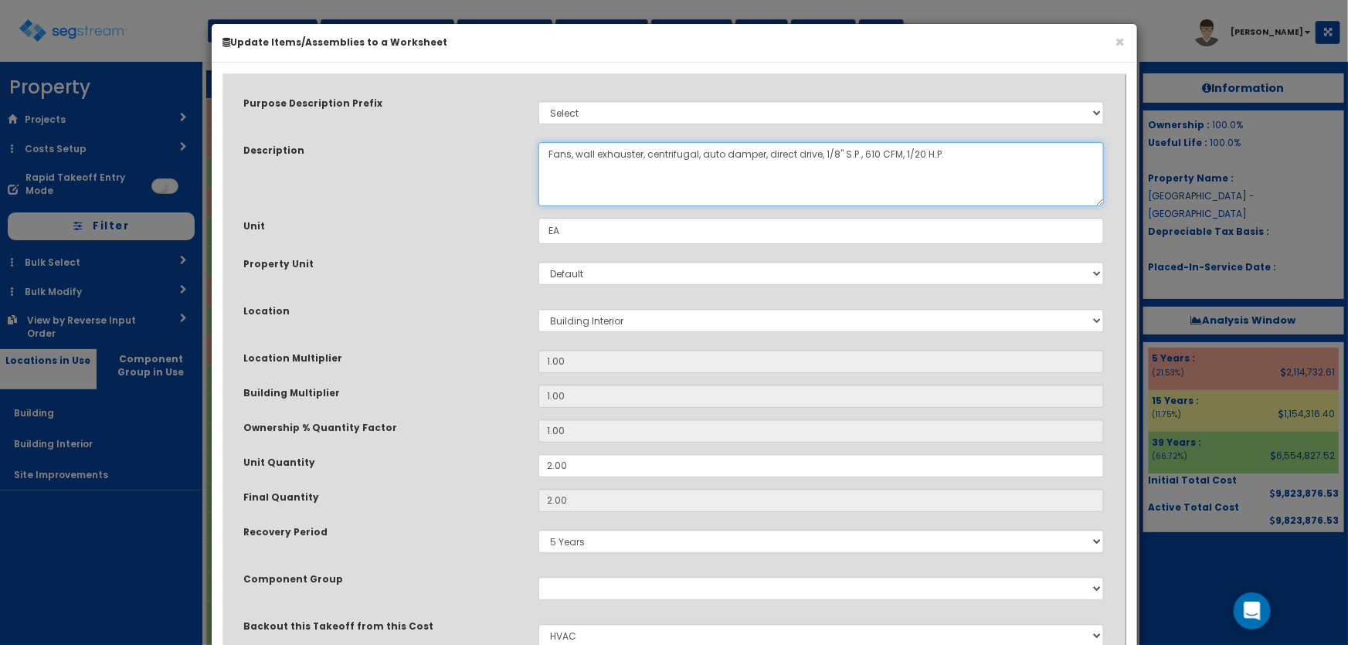
click at [547, 151] on textarea "Fans, wall exhauster, centrifugal, auto damper, direct drive, 1/8" S.P., 610 CF…" at bounding box center [821, 174] width 566 height 64
drag, startPoint x: 861, startPoint y: 151, endPoint x: 907, endPoint y: 148, distance: 45.7
click at [907, 148] on textarea "Fans, wall exhauster, centrifugal, auto damper, direct drive, 1/8" S.P., 610 CF…" at bounding box center [821, 174] width 566 height 64
drag, startPoint x: 943, startPoint y: 151, endPoint x: 902, endPoint y: 153, distance: 41.0
click at [902, 153] on textarea "Fans, wall exhauster, centrifugal, auto damper, direct drive, 1/8" S.P., 610 CF…" at bounding box center [821, 174] width 566 height 64
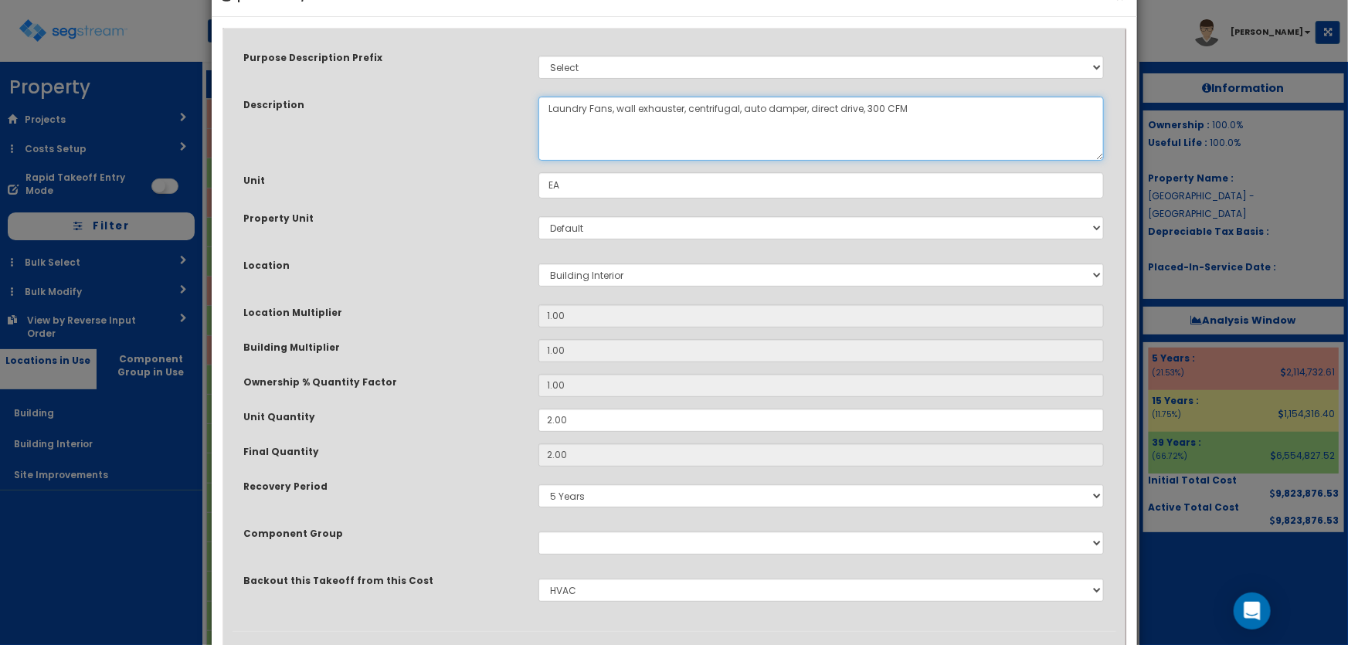
scroll to position [70, 0]
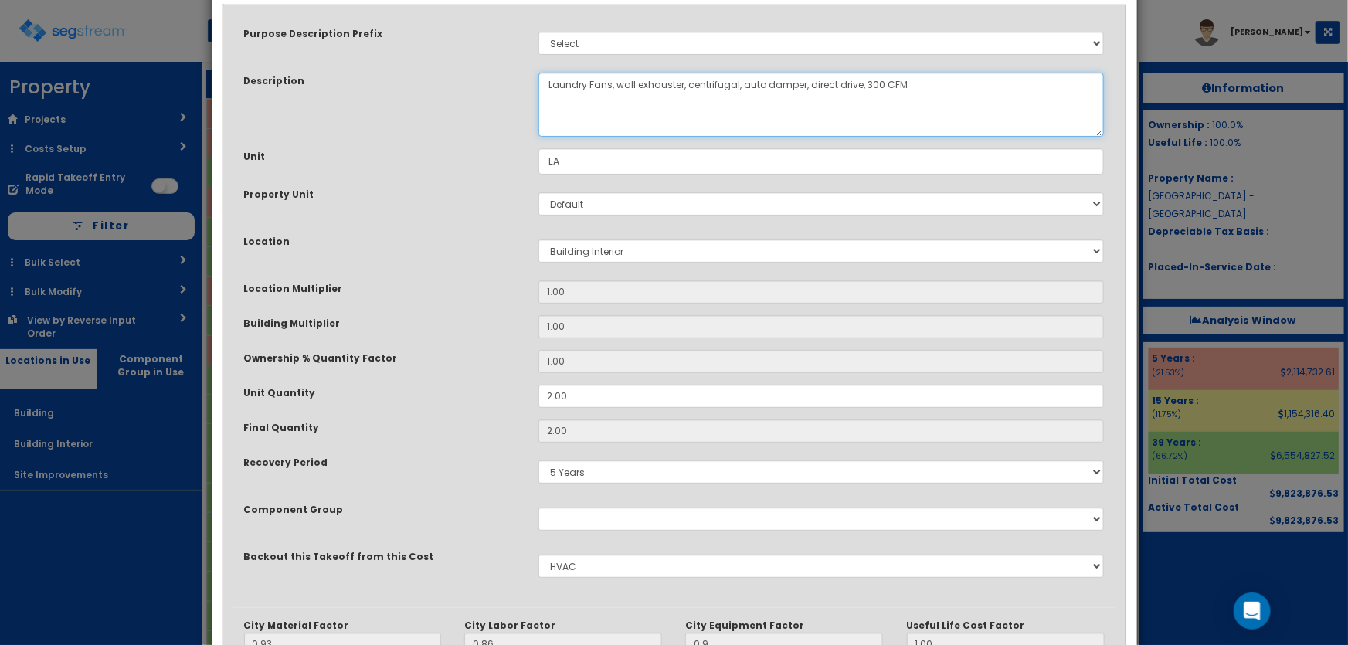
type textarea "Laundry Fans, wall exhauster, centrifugal, auto damper, direct drive, 300 CFM"
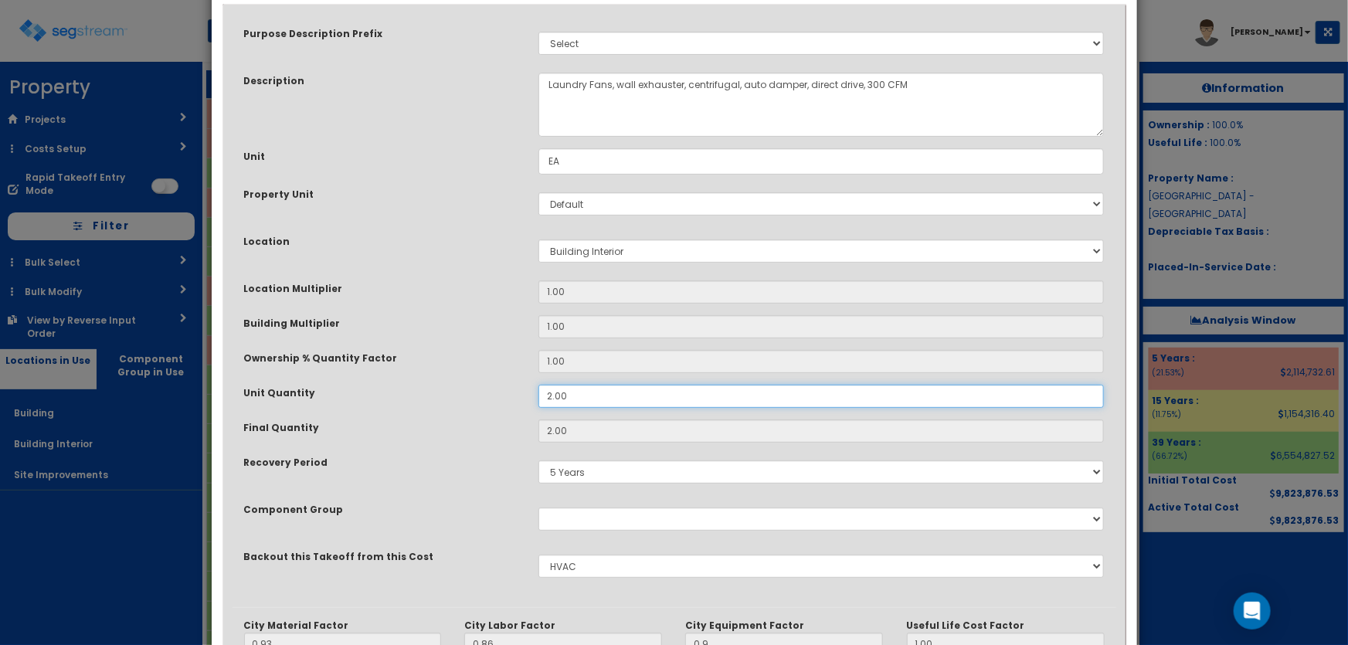
drag, startPoint x: 569, startPoint y: 393, endPoint x: 518, endPoint y: 396, distance: 51.8
click at [518, 396] on div "Unit Quantity 2.00" at bounding box center [675, 396] width 884 height 23
type input "1"
type input "$487.70"
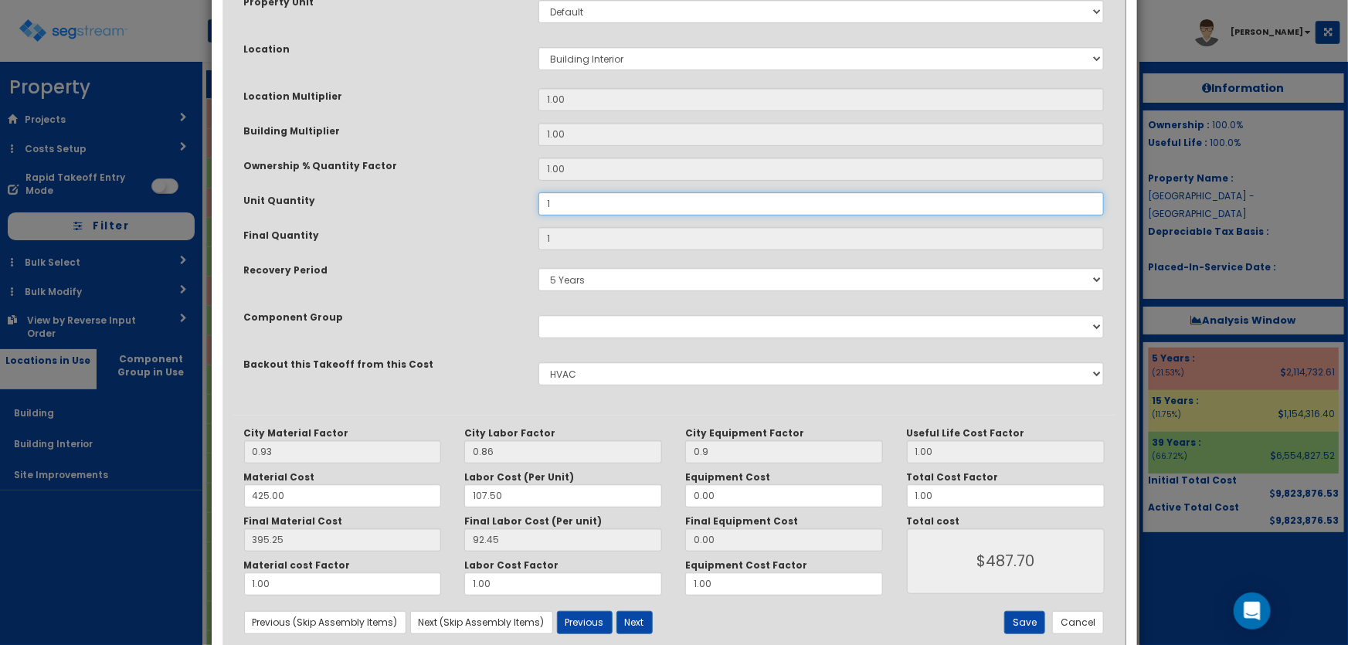
scroll to position [280, 0]
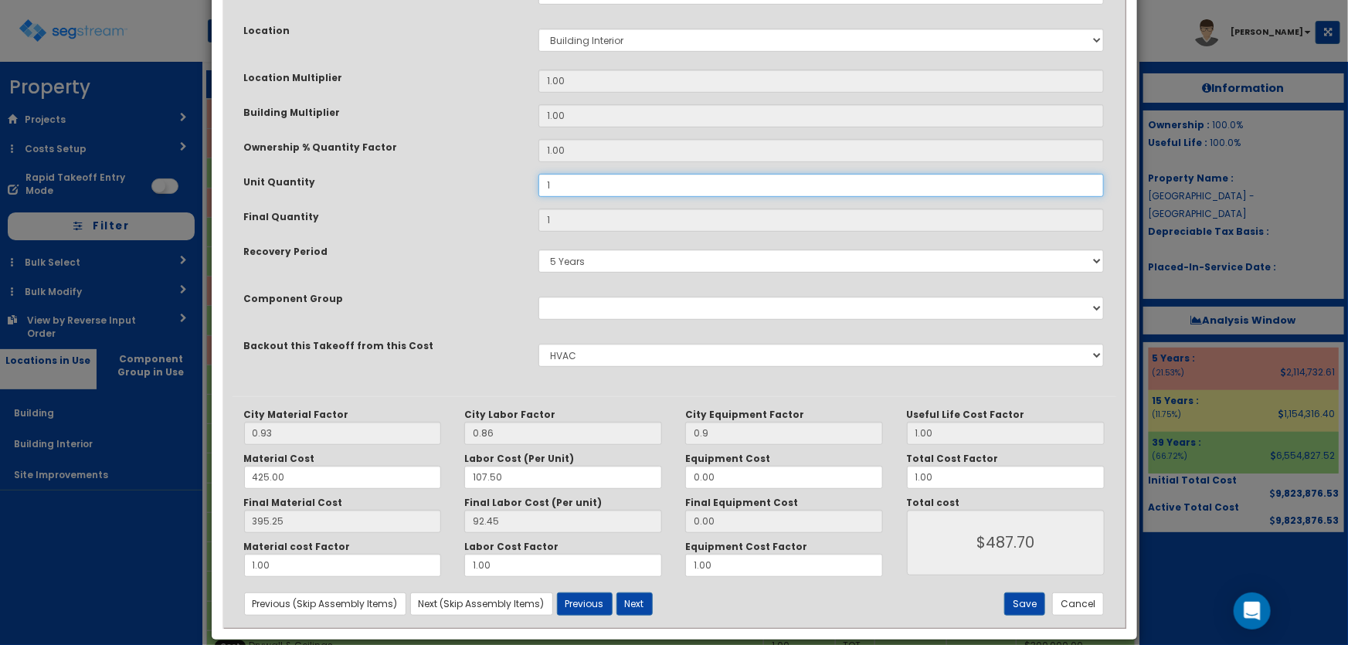
type input "1"
click at [955, 477] on input "1.00" at bounding box center [1006, 477] width 198 height 23
click at [889, 473] on div "City Material Factor 0.93 City Labor Factor 0.86 City Equipment Factor 0.9 Mate…" at bounding box center [675, 493] width 884 height 168
type input "1.1"
type input "$536.47"
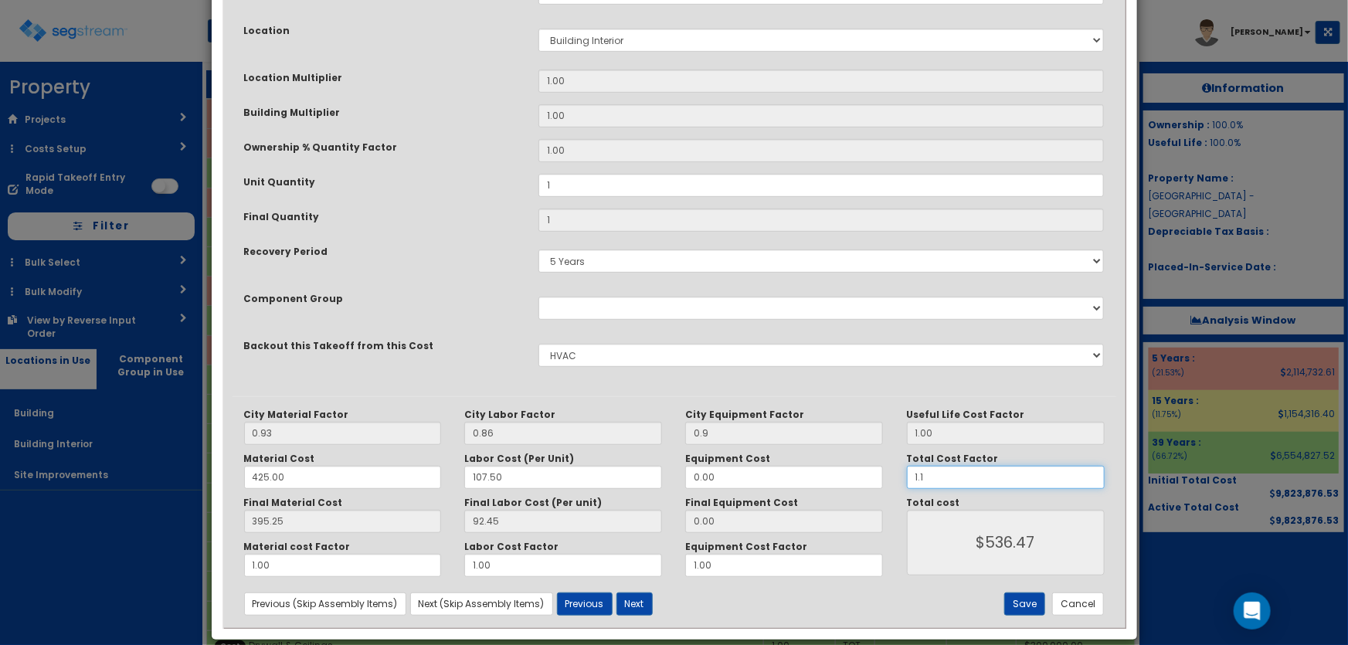
type input "1.15"
type input "$560.85"
type input "1.15"
click at [1024, 598] on button "Save" at bounding box center [1024, 604] width 41 height 23
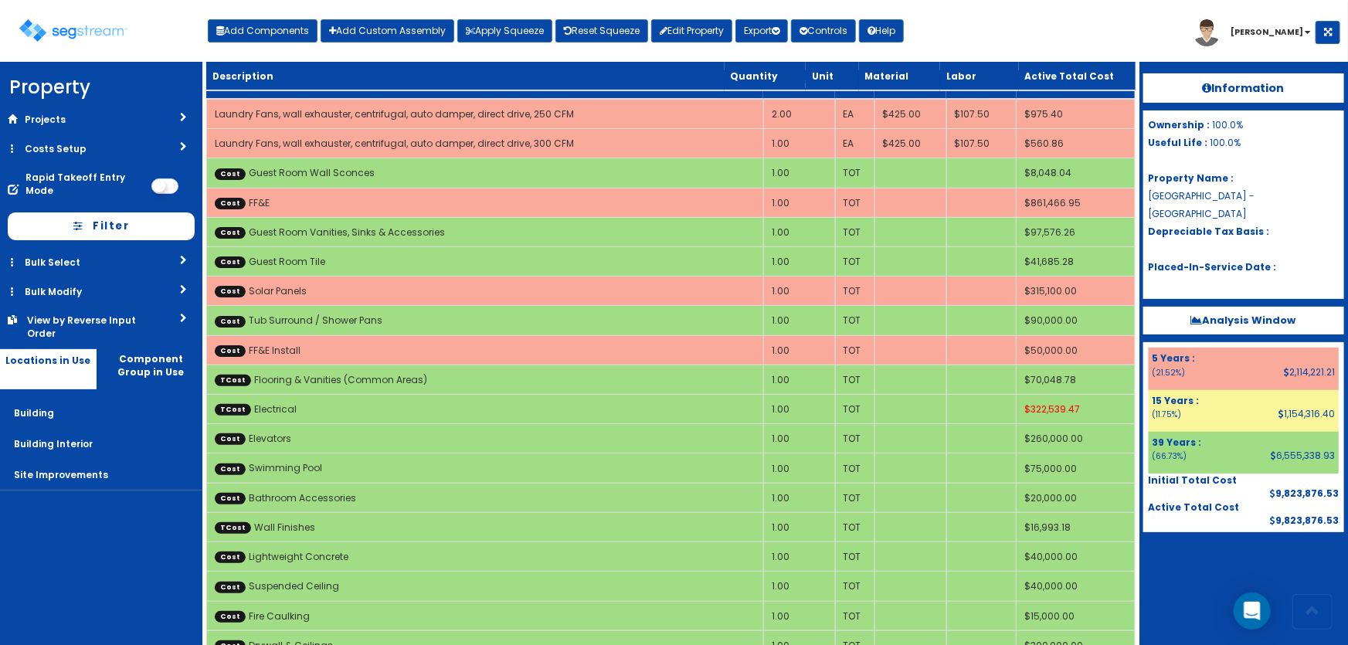
scroll to position [7174, 0]
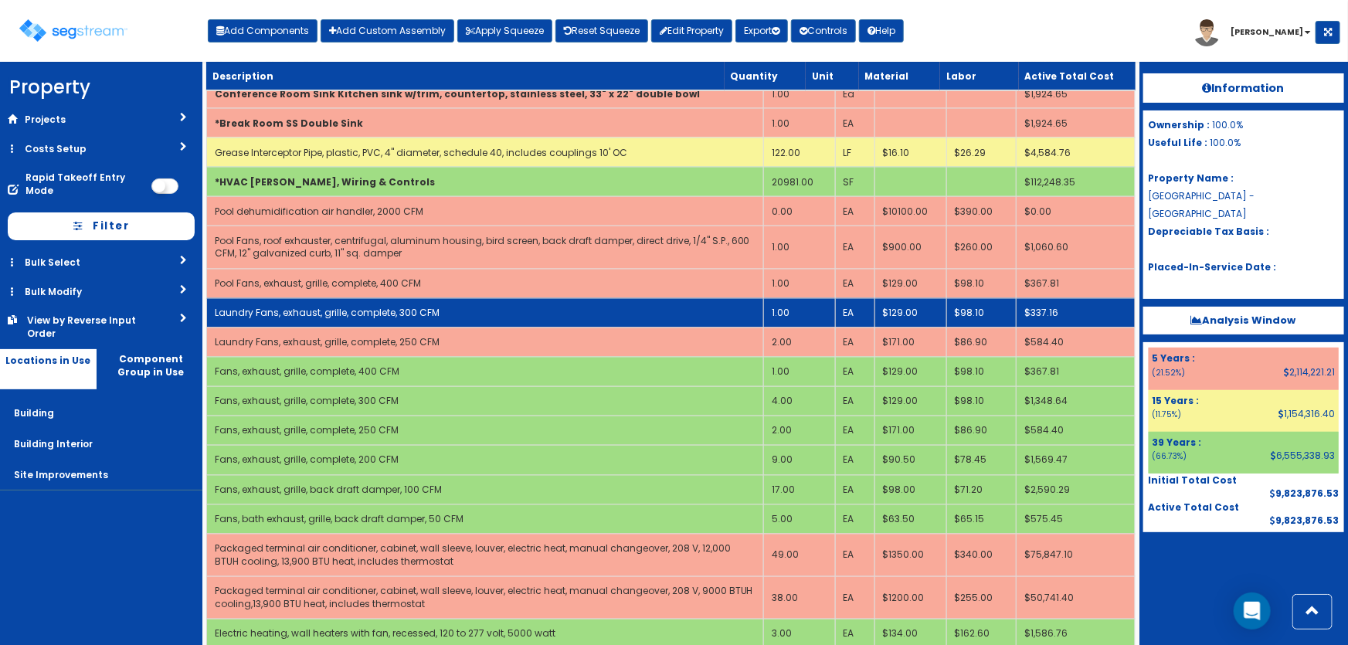
click at [808, 298] on td "1.00" at bounding box center [799, 312] width 72 height 29
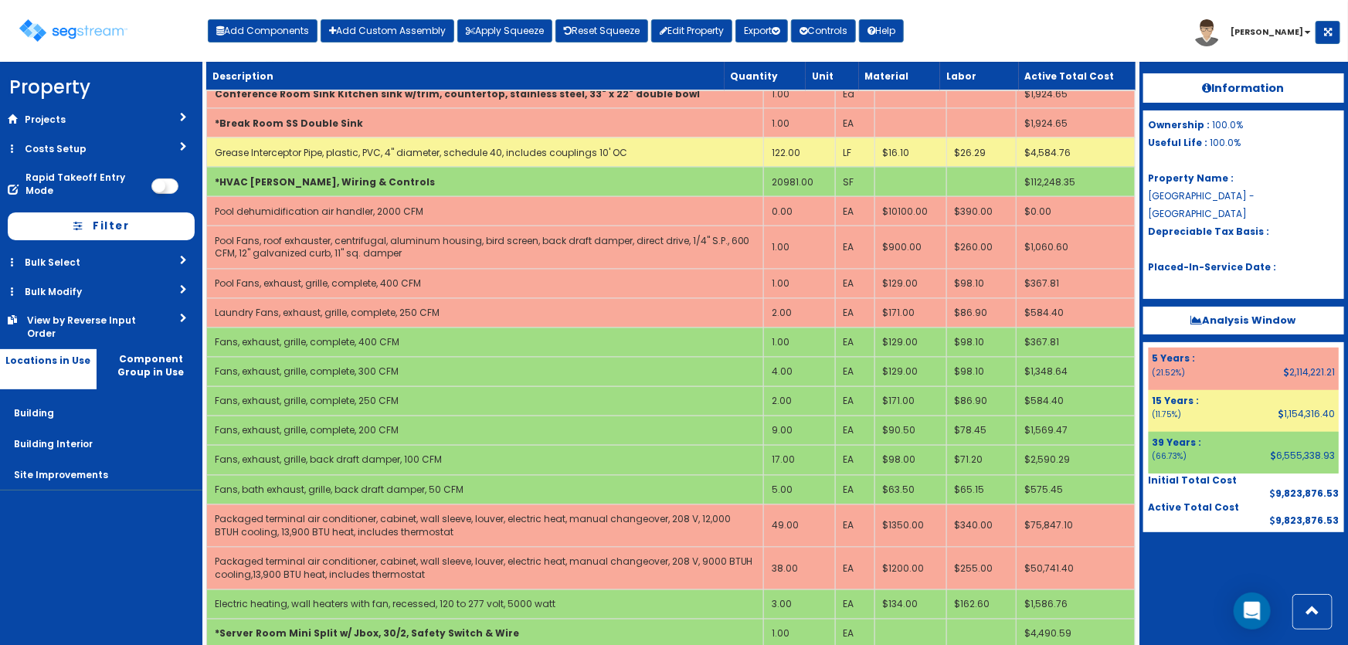
scroll to position [7145, 0]
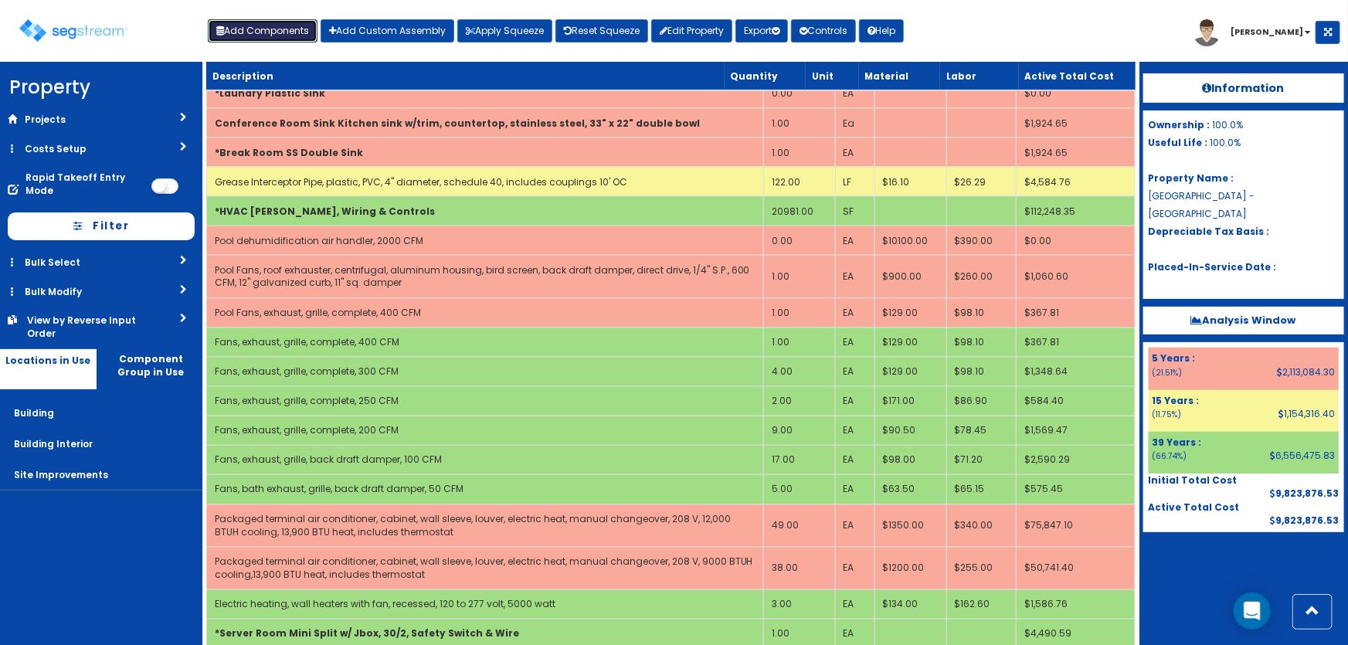
click at [245, 32] on button "Add Components" at bounding box center [263, 30] width 110 height 23
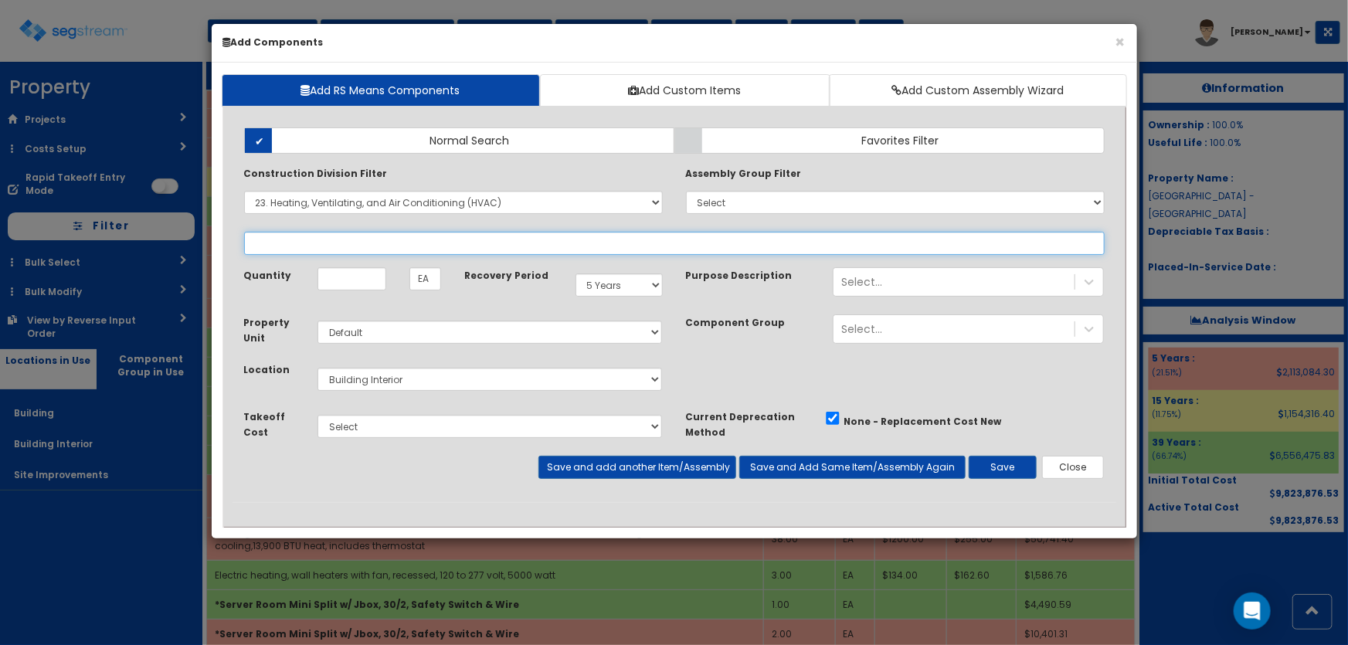
select select
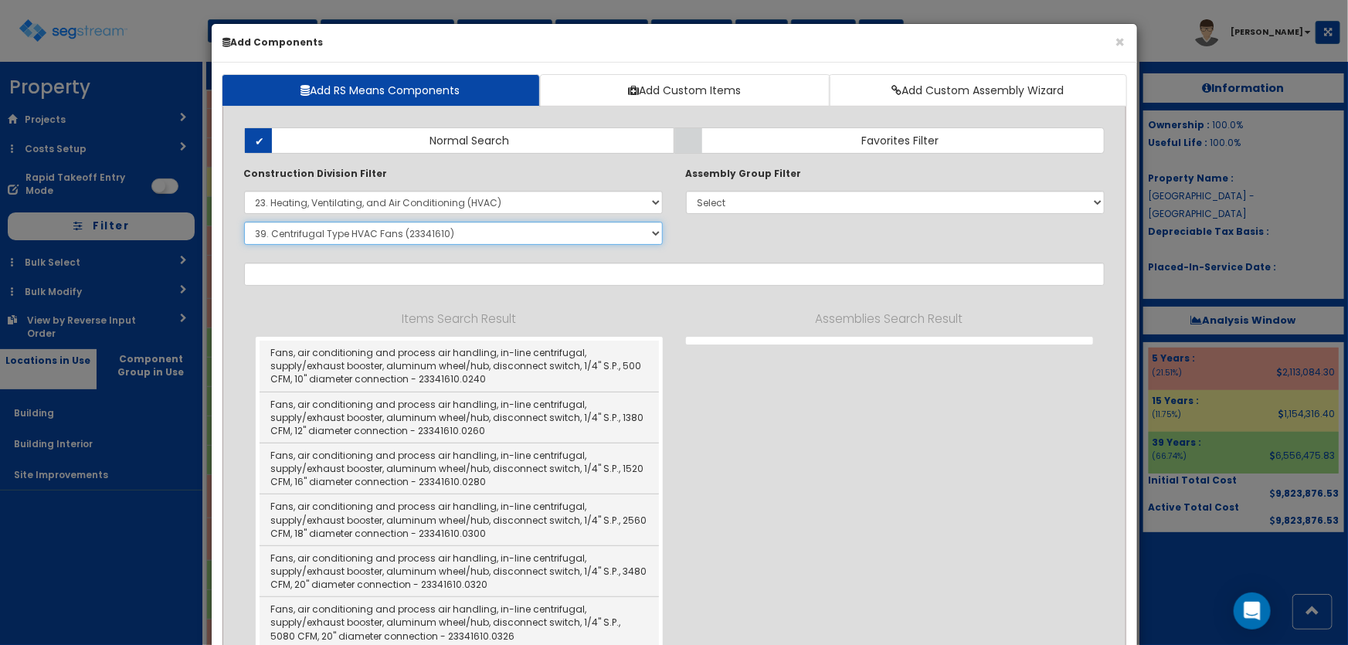
click at [344, 232] on select "Select SubGroup 1. HVAC Demolition (23050510) 2. Valves, Iron Body (23052330) 3…" at bounding box center [453, 233] width 419 height 23
click at [409, 233] on select "Select SubGroup 1. HVAC Demolition (23050510) 2. Valves, Iron Body (23052330) 3…" at bounding box center [453, 233] width 419 height 23
select select "23311313"
click at [244, 222] on select "Select SubGroup 1. HVAC Demolition (23050510) 2. Valves, Iron Body (23052330) 3…" at bounding box center [453, 233] width 419 height 23
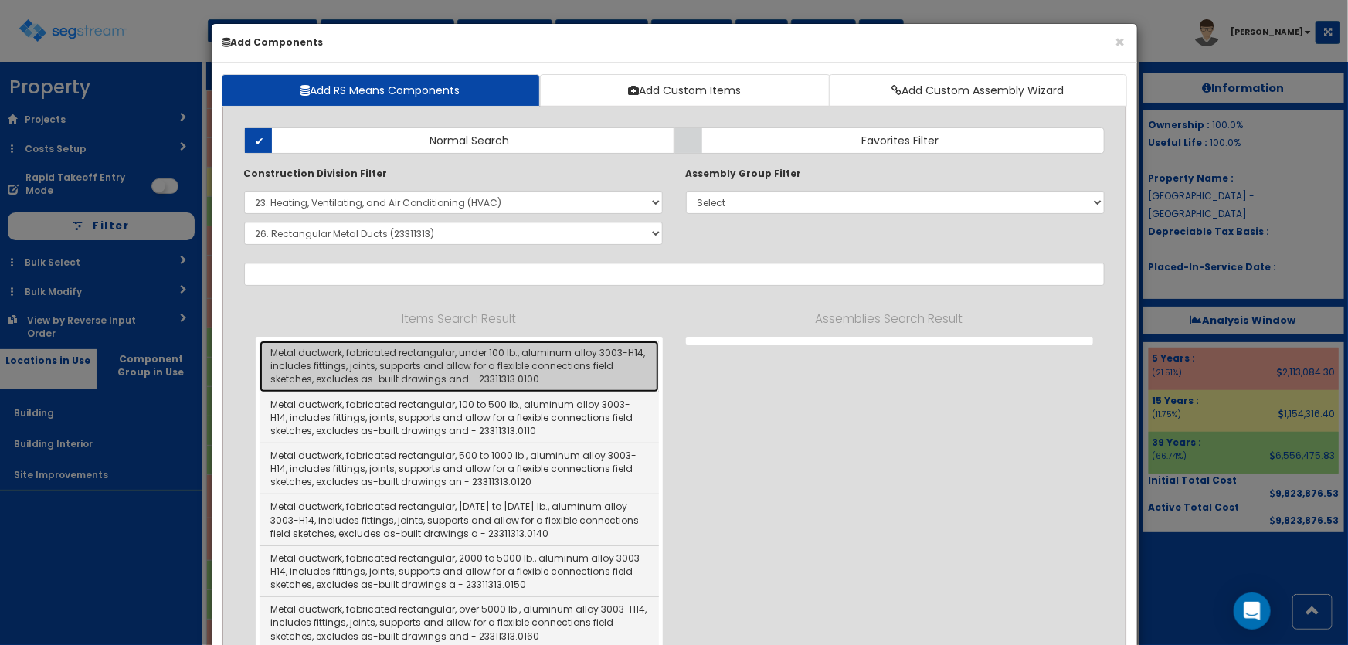
click at [566, 373] on link "Metal ductwork, fabricated rectangular, under 100 lb., aluminum alloy 3003-H14,…" at bounding box center [459, 366] width 399 height 51
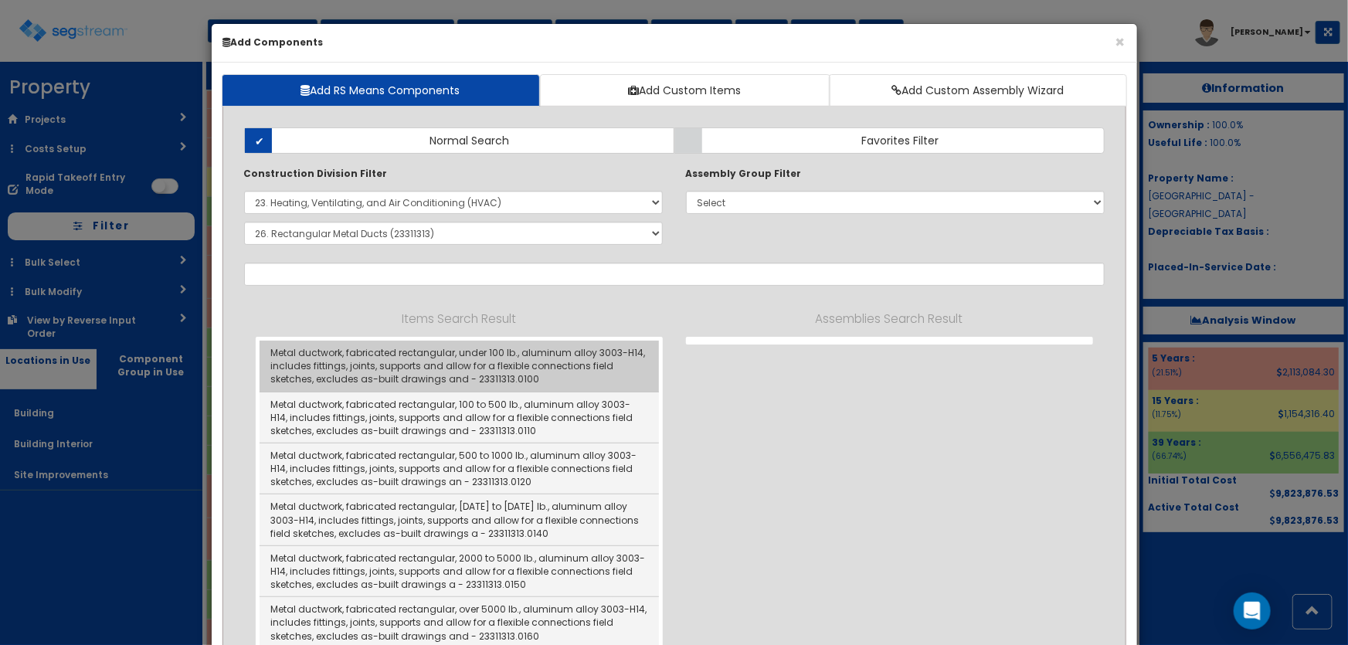
type input "Metal ductwork, fabricated rectangular, under 100 lb., aluminum alloy 3003-H14,…"
type input "LB"
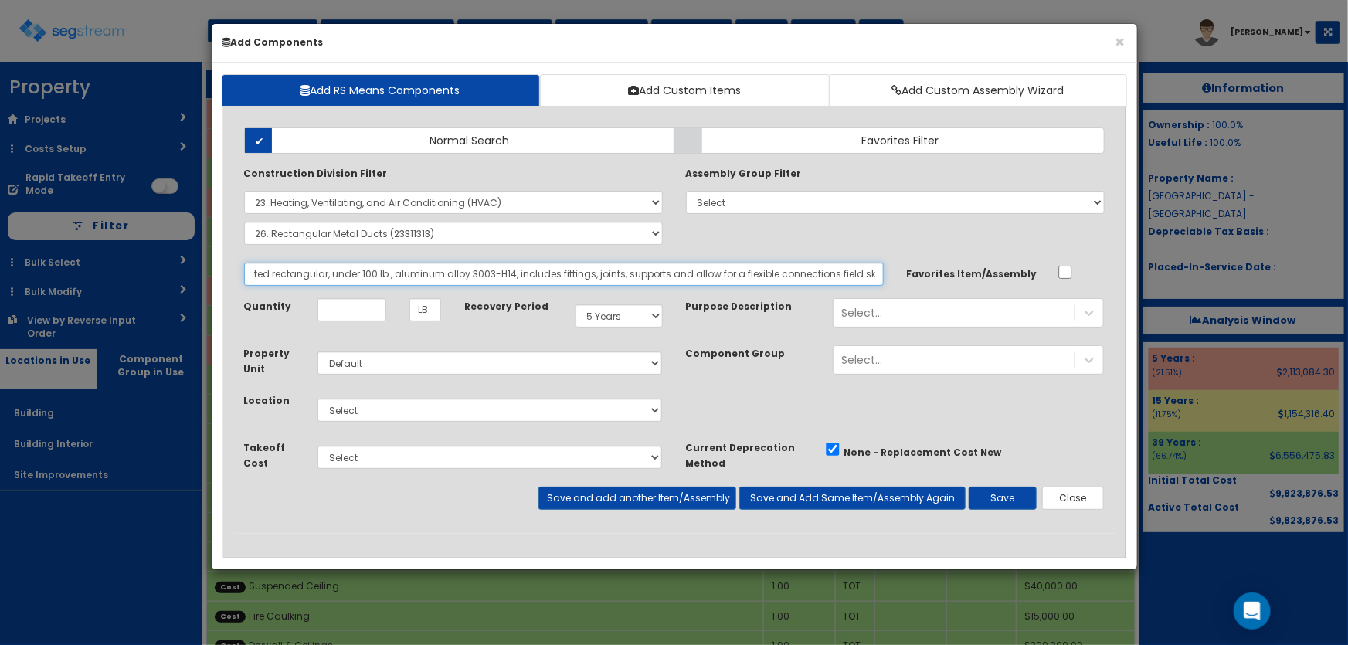
scroll to position [0, 342]
drag, startPoint x: 248, startPoint y: 270, endPoint x: 944, endPoint y: 280, distance: 696.2
click at [944, 280] on div "Metal ductwork, fabricated rectangular, under 100 lb., aluminum alloy 3003-H14,…" at bounding box center [675, 274] width 884 height 23
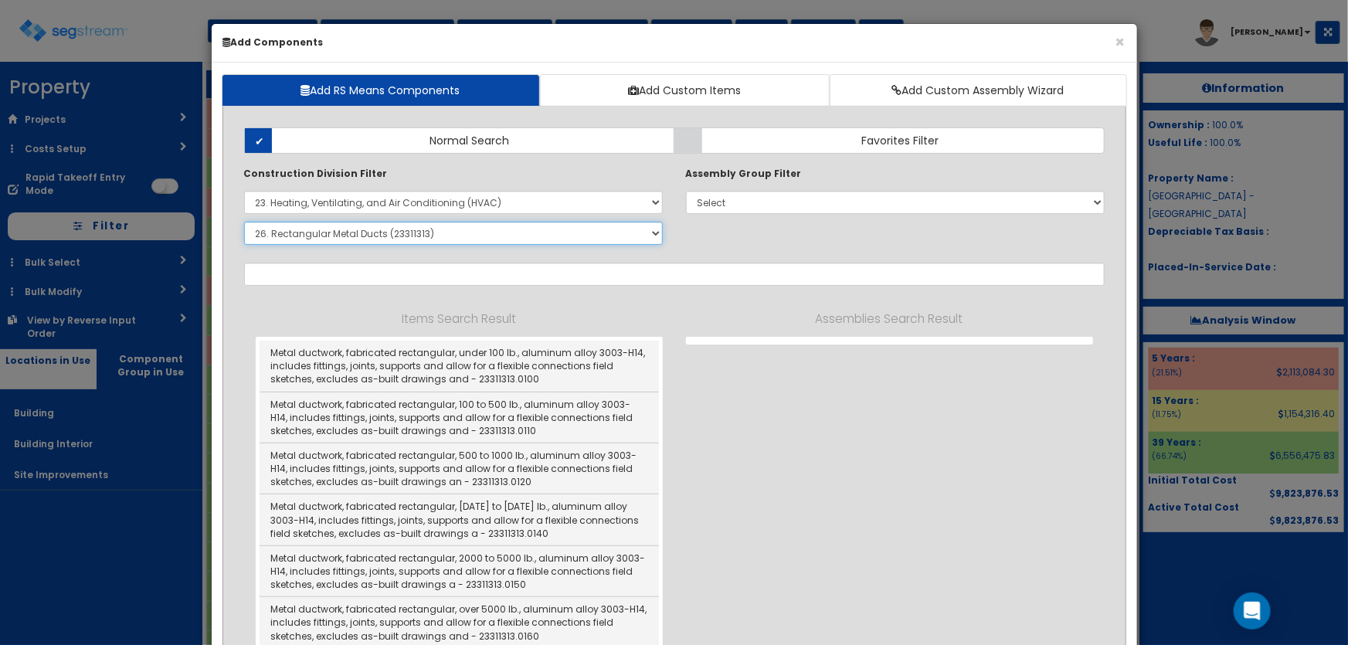
click at [386, 224] on select "Select SubGroup 1. HVAC Demolition (23050510) 2. Valves, Iron Body (23052330) 3…" at bounding box center [453, 233] width 419 height 23
select select "23334610"
click at [244, 222] on select "Select SubGroup 1. HVAC Demolition (23050510) 2. Valves, Iron Body (23052330) 3…" at bounding box center [453, 233] width 419 height 23
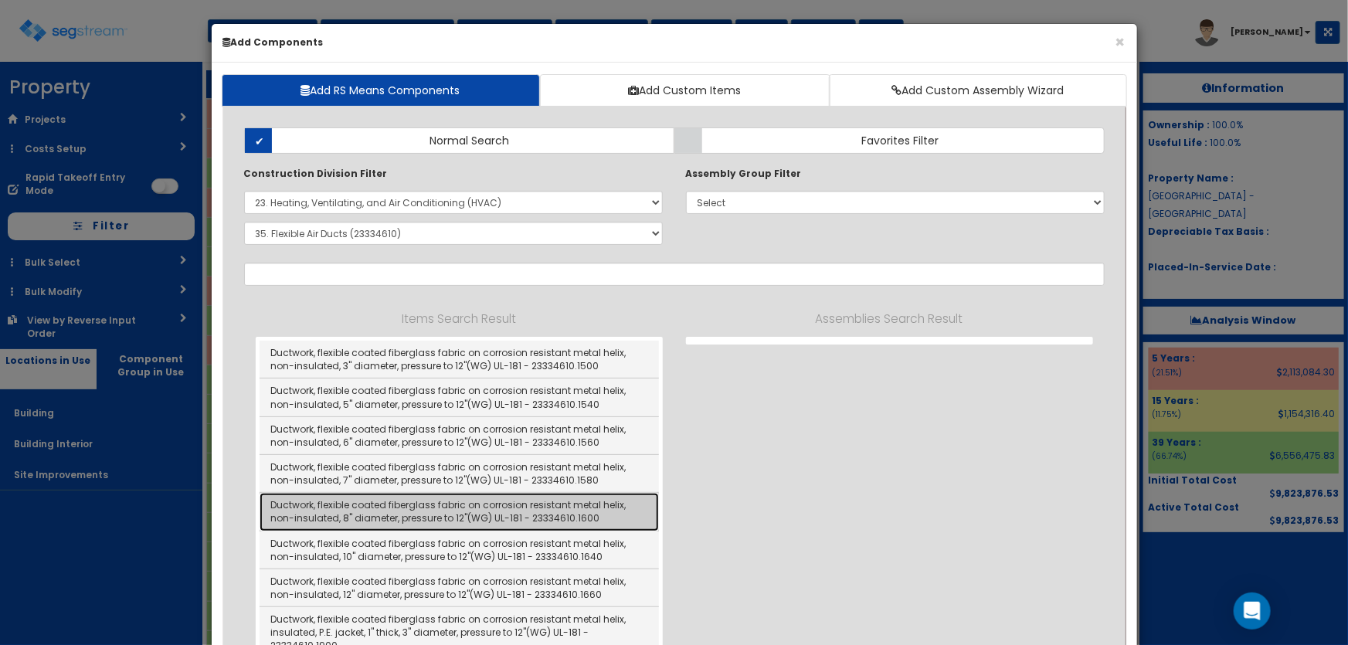
click at [484, 508] on link "Ductwork, flexible coated fiberglass fabric on corrosion resistant metal helix,…" at bounding box center [459, 512] width 399 height 38
type input "Ductwork, flexible coated fiberglass fabric on corrosion resistant metal helix,…"
type input "LF"
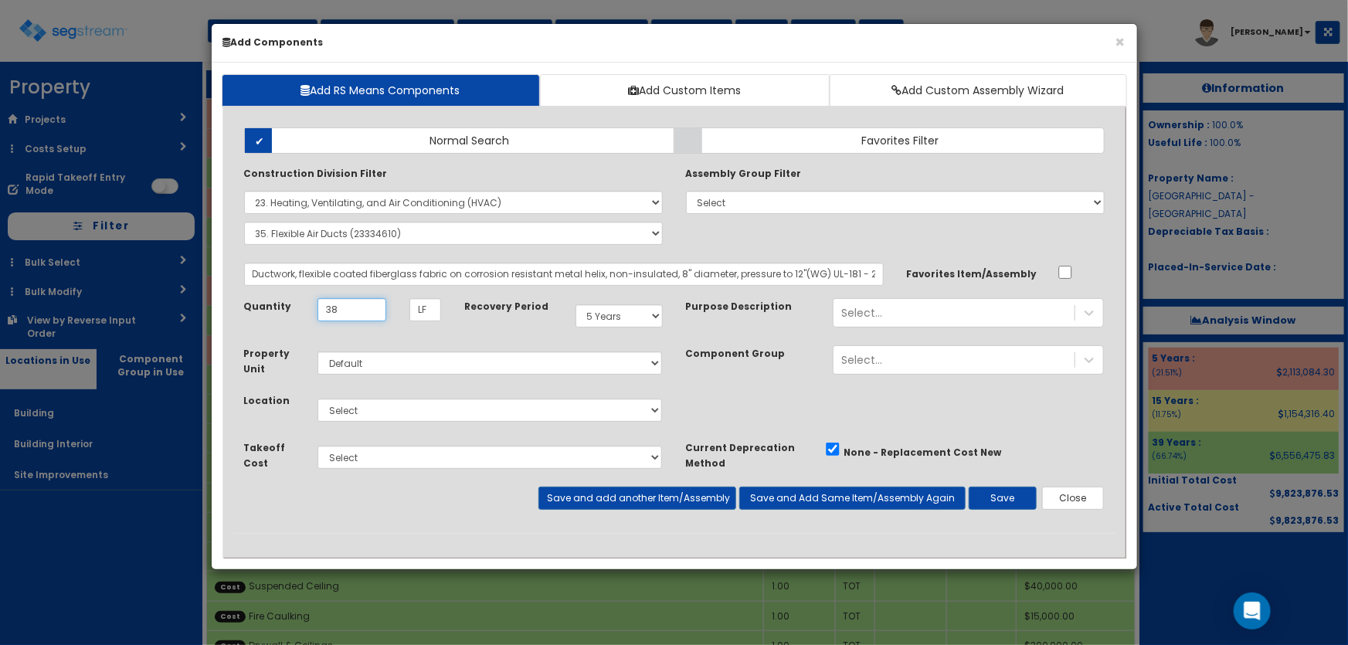
type input "38"
click at [353, 408] on select "Select Building Building Interior Site Improvements Add Additional Location" at bounding box center [490, 410] width 345 height 23
select select "7"
click at [318, 399] on select "Select Building Building Interior Site Improvements Add Additional Location" at bounding box center [490, 410] width 345 height 23
click at [365, 464] on select "Select Miscellaneous Construction Site Work Doors, Frames & Hardware Finish Car…" at bounding box center [490, 457] width 345 height 23
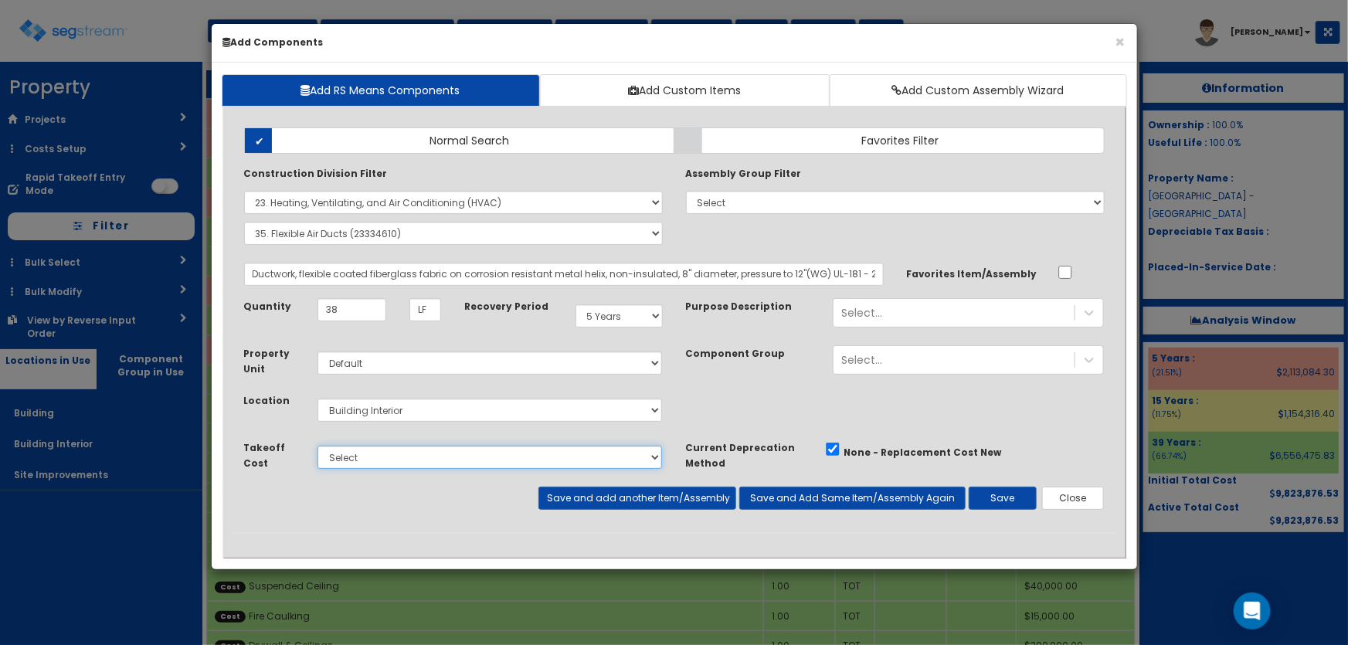
select select "5281464"
click at [318, 446] on select "Select Miscellaneous Construction Site Work Doors, Frames & Hardware Finish Car…" at bounding box center [490, 457] width 345 height 23
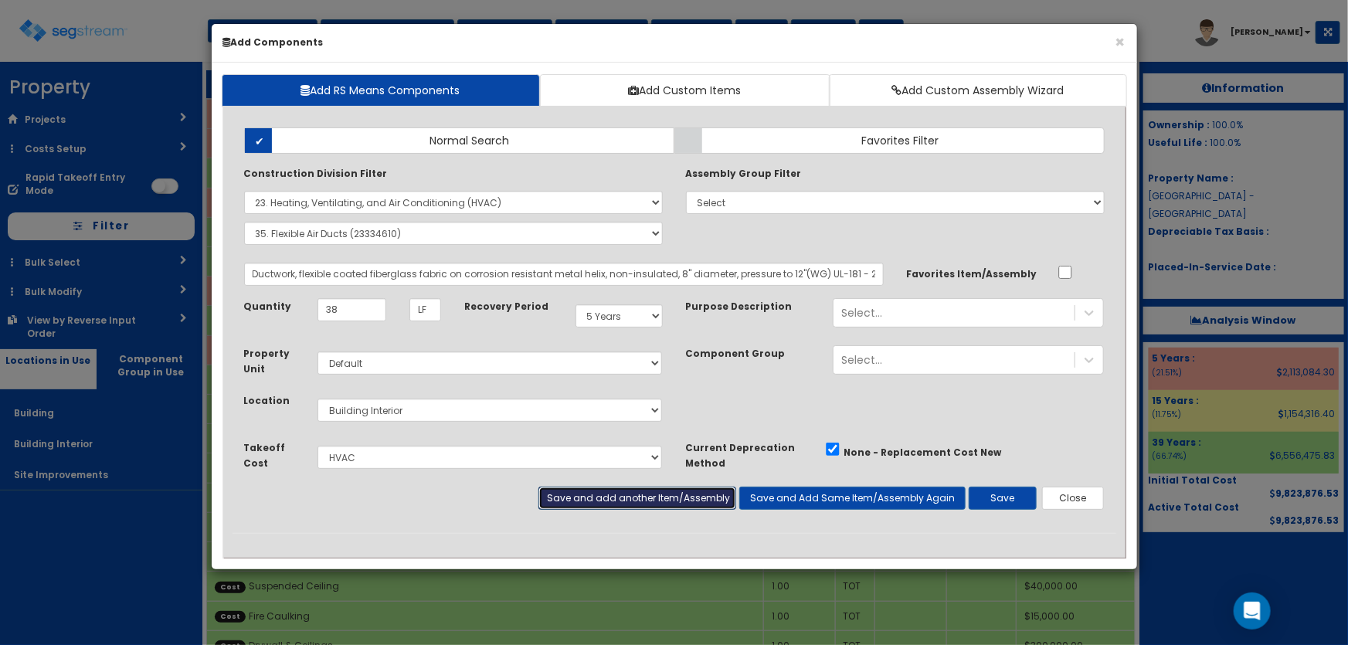
click at [626, 504] on button "Save and add another Item/Assembly" at bounding box center [637, 498] width 198 height 23
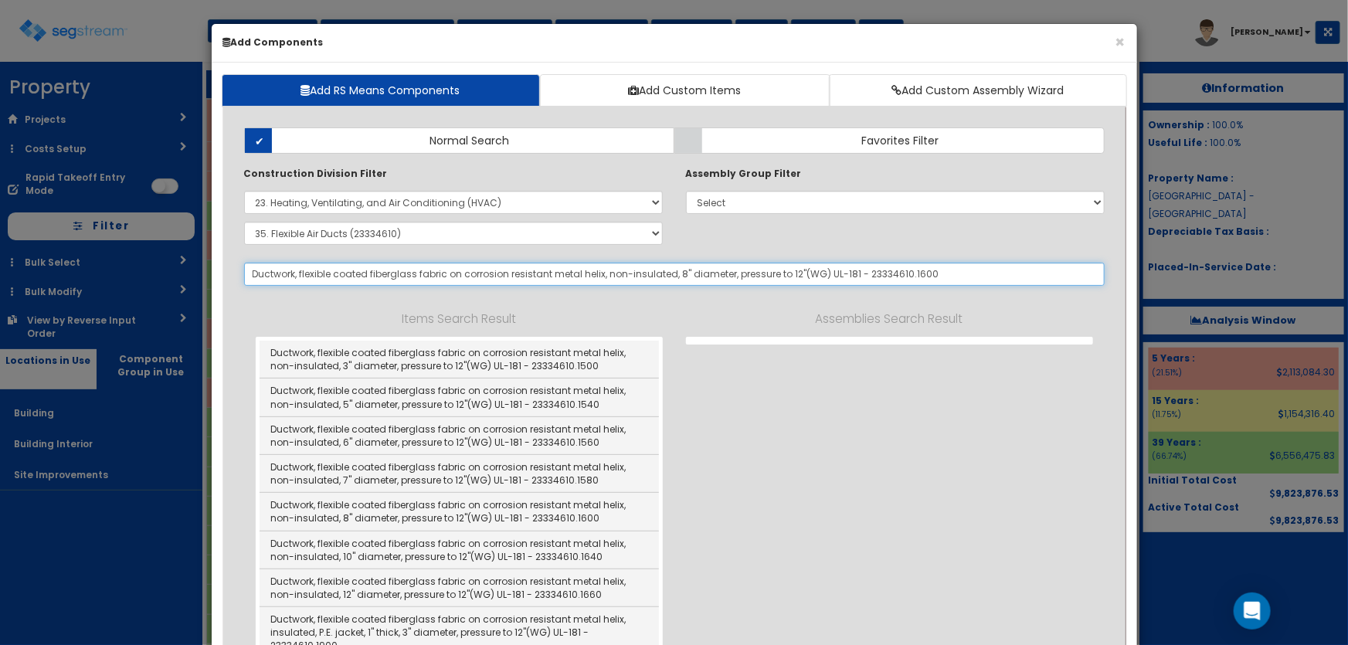
select select "5281464"
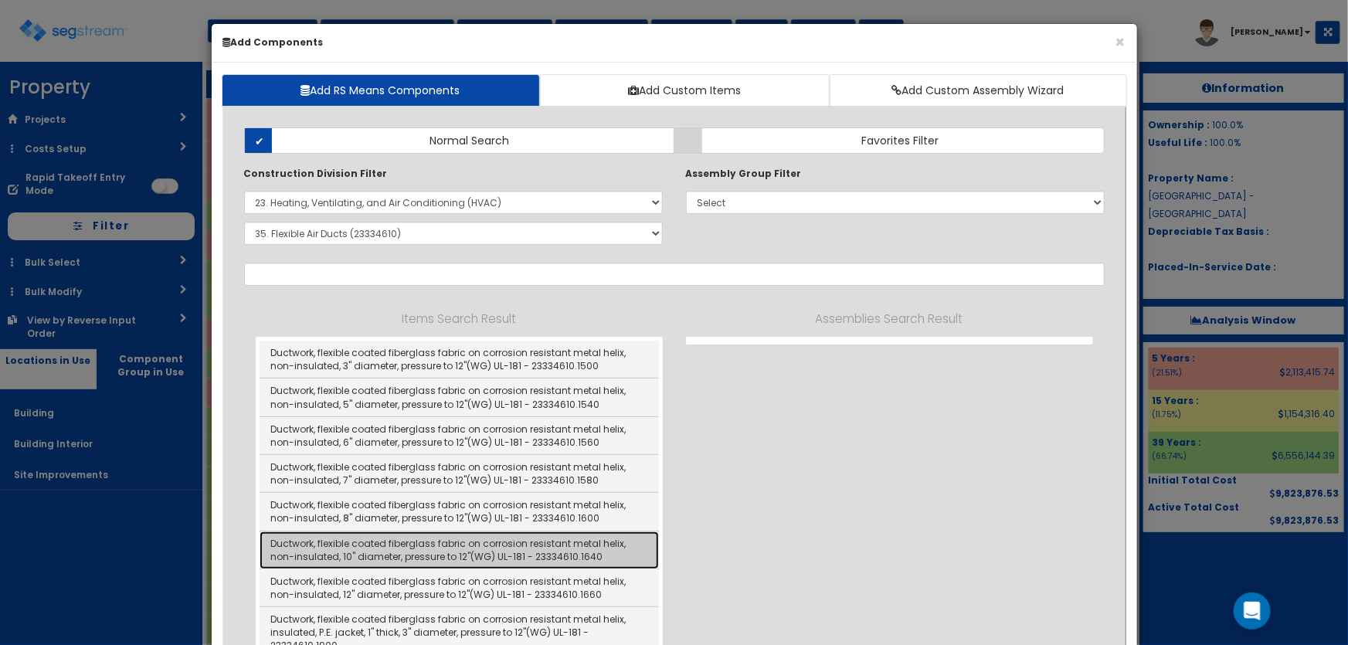
click at [456, 555] on link "Ductwork, flexible coated fiberglass fabric on corrosion resistant metal helix,…" at bounding box center [459, 551] width 399 height 38
type input "Ductwork, flexible coated fiberglass fabric on corrosion resistant metal helix,…"
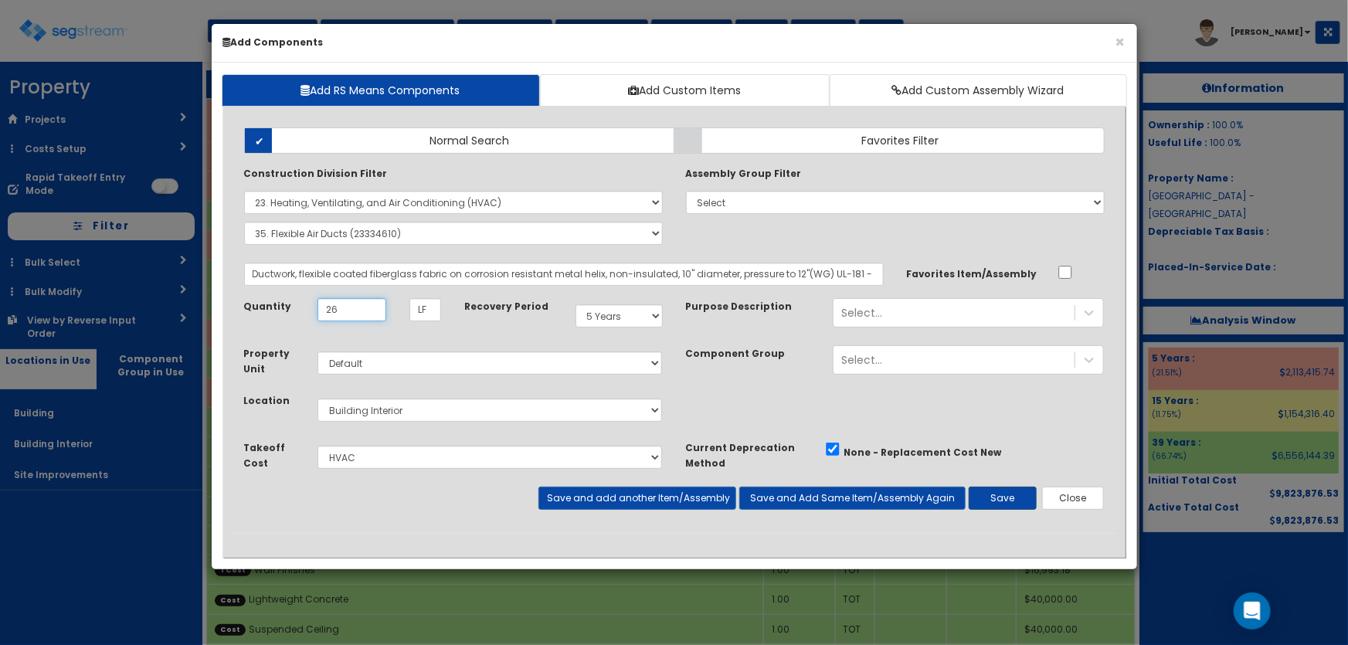
type input "26"
click at [1020, 491] on button "Save" at bounding box center [1003, 498] width 68 height 23
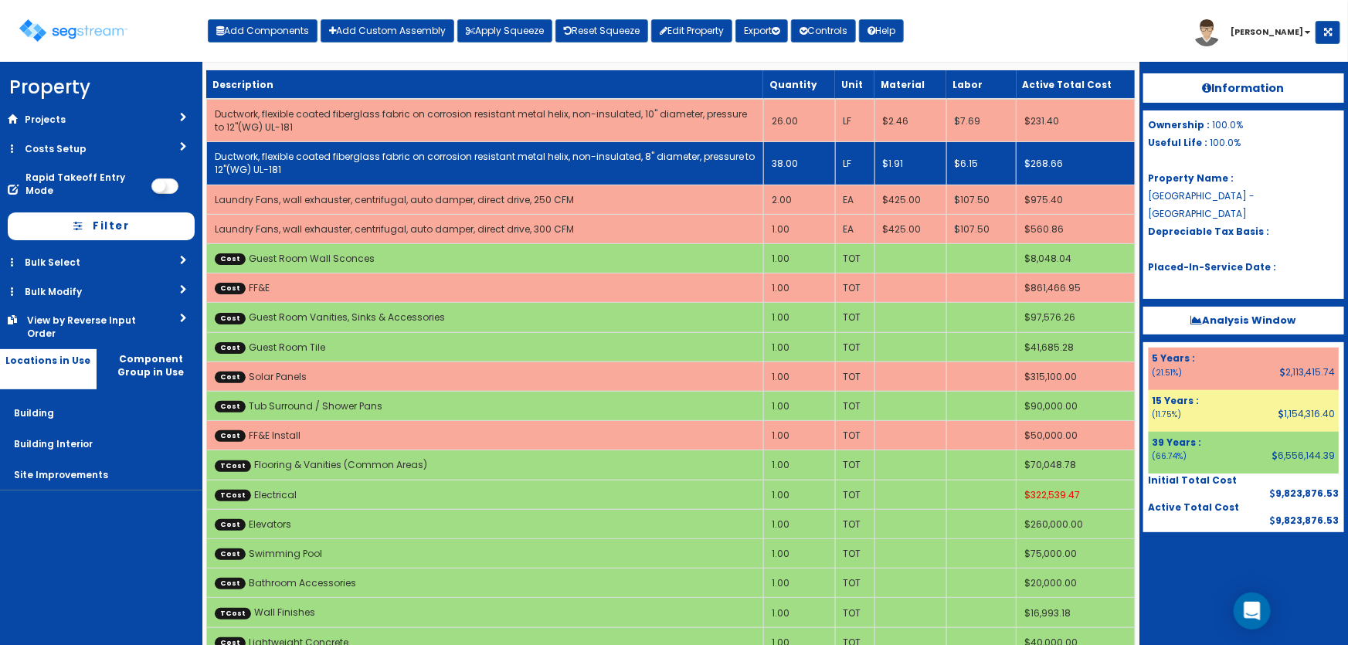
click at [318, 162] on td "Ductwork, flexible coated fiberglass fabric on corrosion resistant metal helix,…" at bounding box center [484, 163] width 557 height 42
select select "5281464"
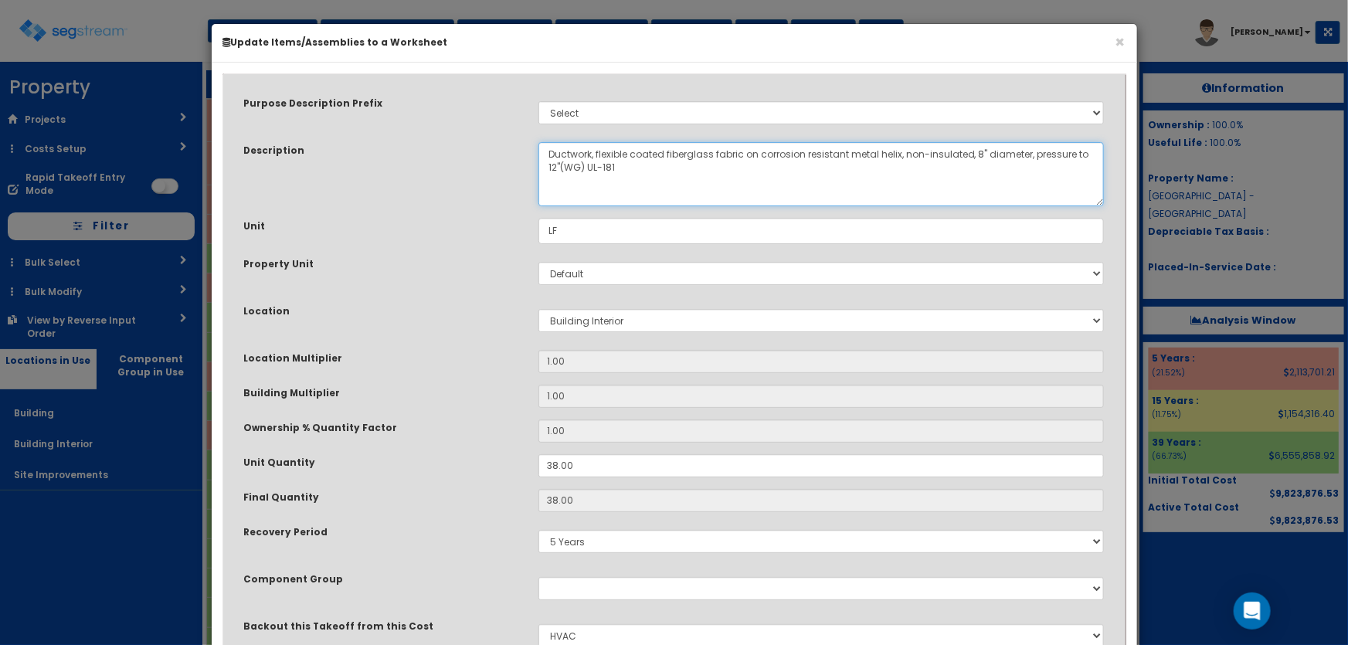
click at [541, 155] on textarea "Ductwork, flexible coated fiberglass fabric on corrosion resistant metal helix,…" at bounding box center [821, 174] width 566 height 64
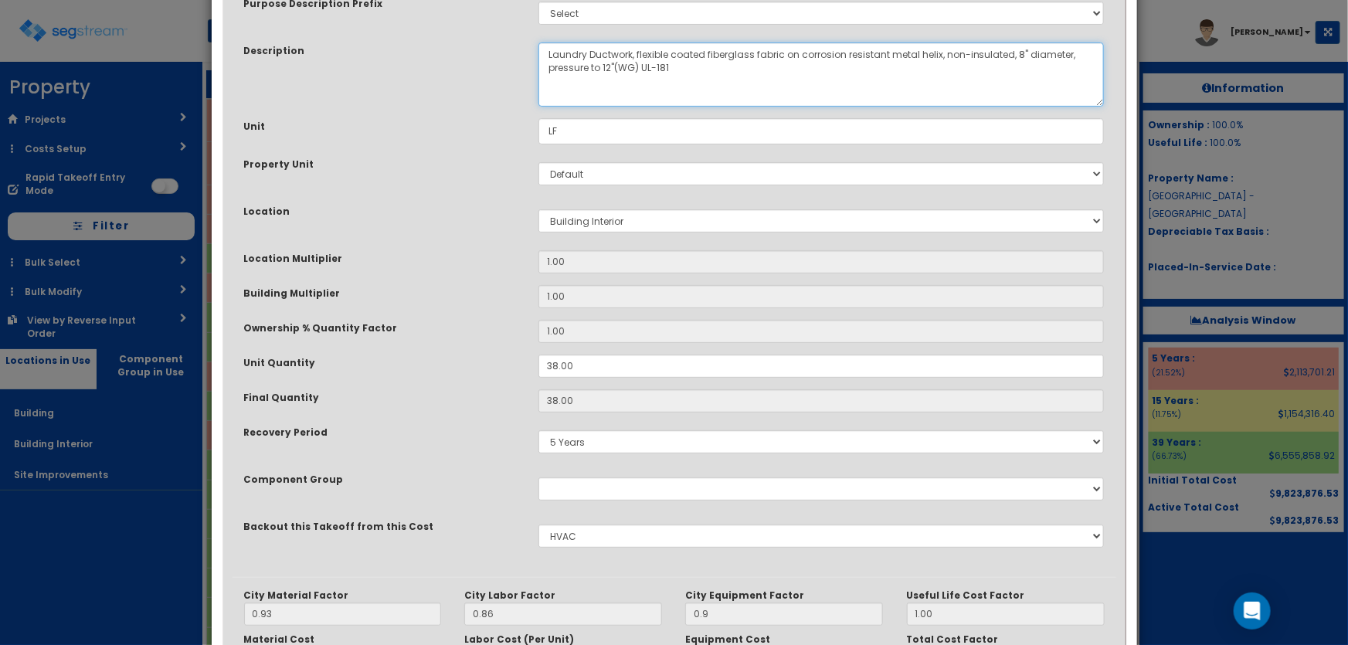
scroll to position [280, 0]
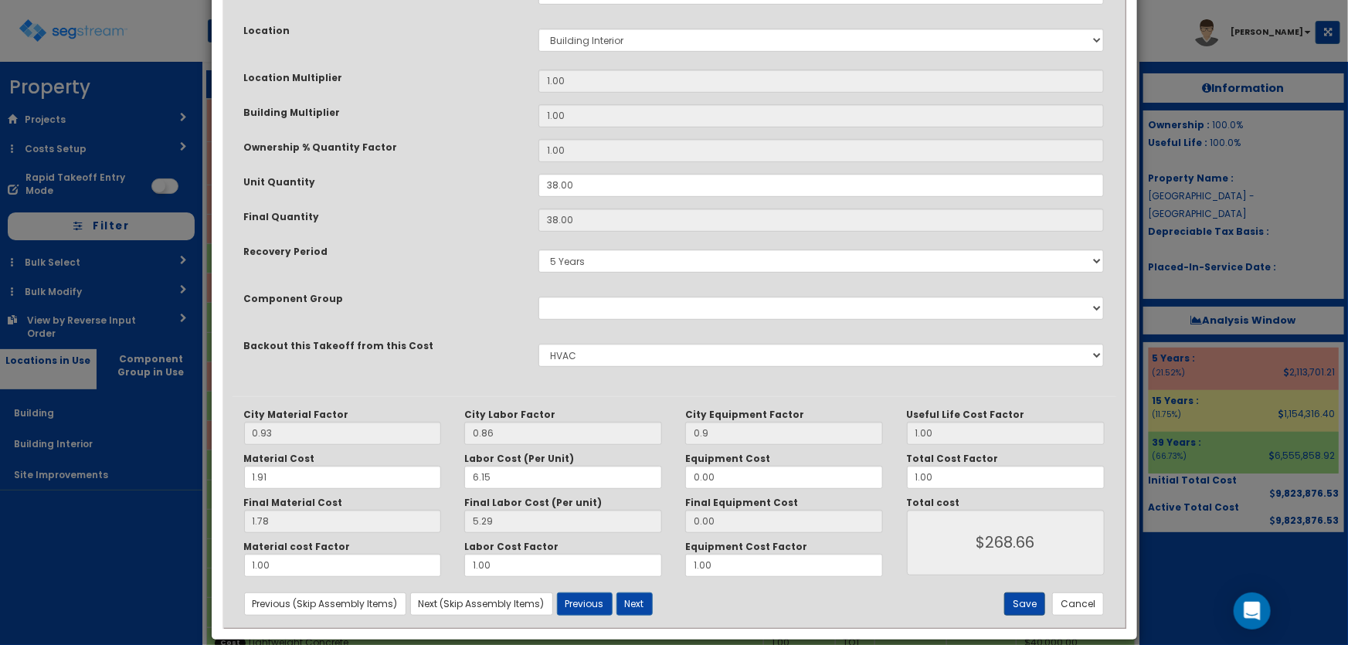
type textarea "Laundry Ductwork, flexible coated fiberglass fabric on corrosion resistant meta…"
click at [1021, 594] on button "Save" at bounding box center [1024, 604] width 41 height 23
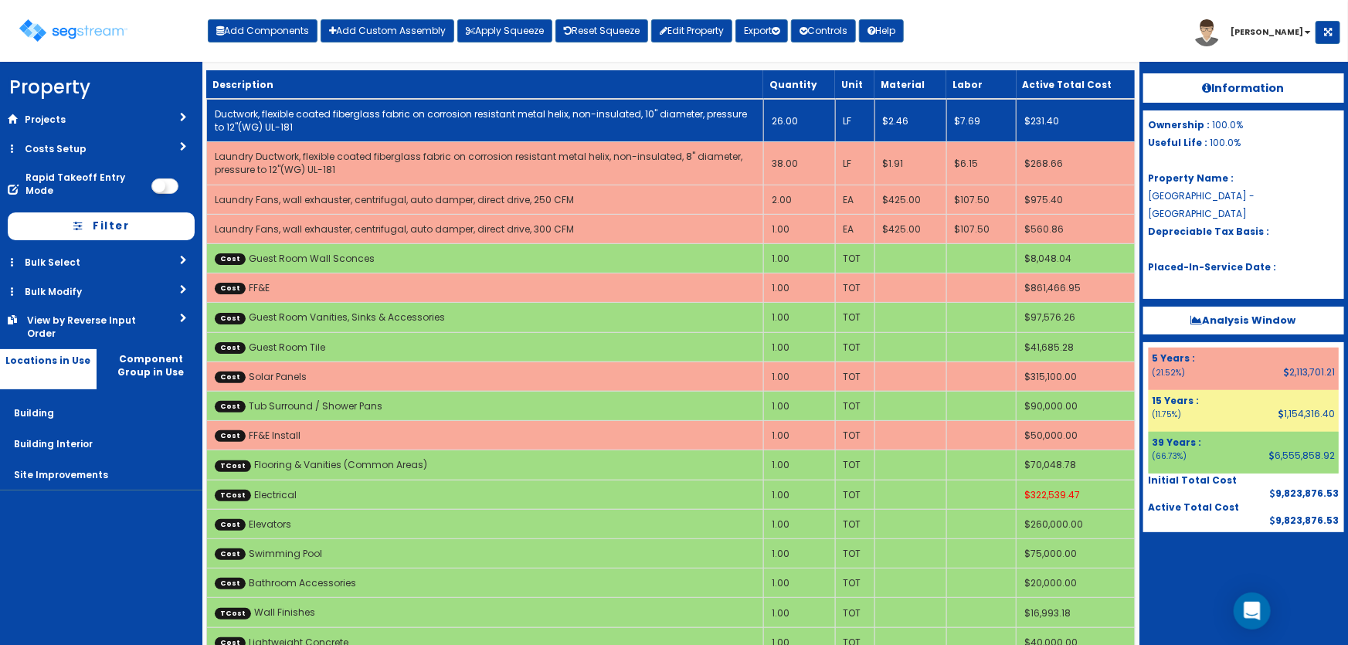
click at [251, 124] on link "Ductwork, flexible coated fiberglass fabric on corrosion resistant metal helix,…" at bounding box center [481, 120] width 532 height 26
click at [267, 110] on link "Ductwork, flexible coated fiberglass fabric on corrosion resistant metal helix,…" at bounding box center [481, 120] width 532 height 26
select select "5281464"
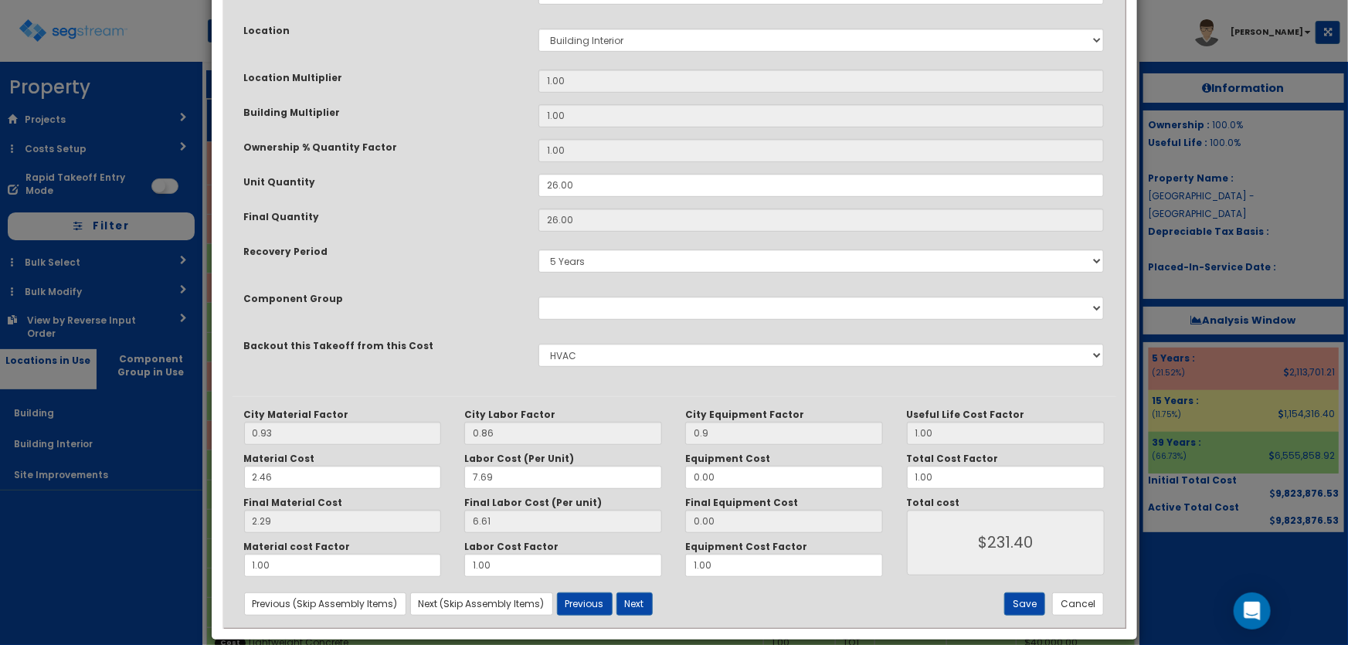
scroll to position [0, 0]
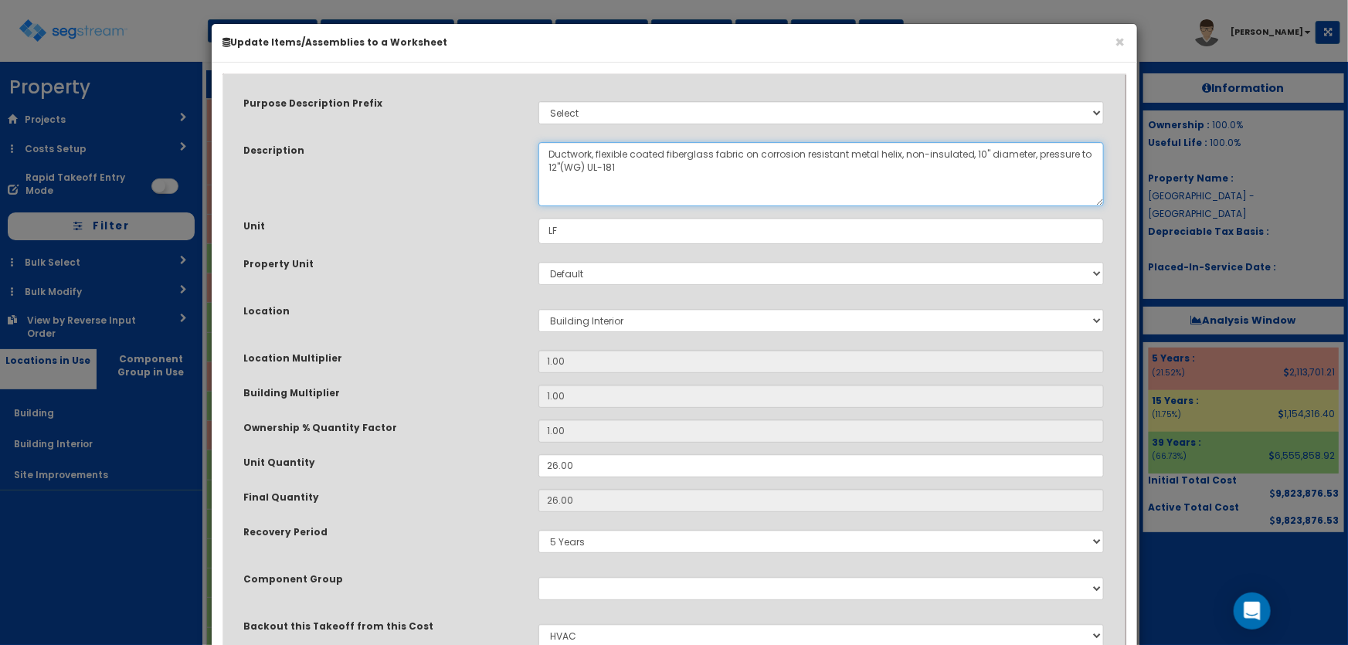
click at [546, 155] on textarea "Ductwork, flexible coated fiberglass fabric on corrosion resistant metal helix,…" at bounding box center [821, 174] width 566 height 64
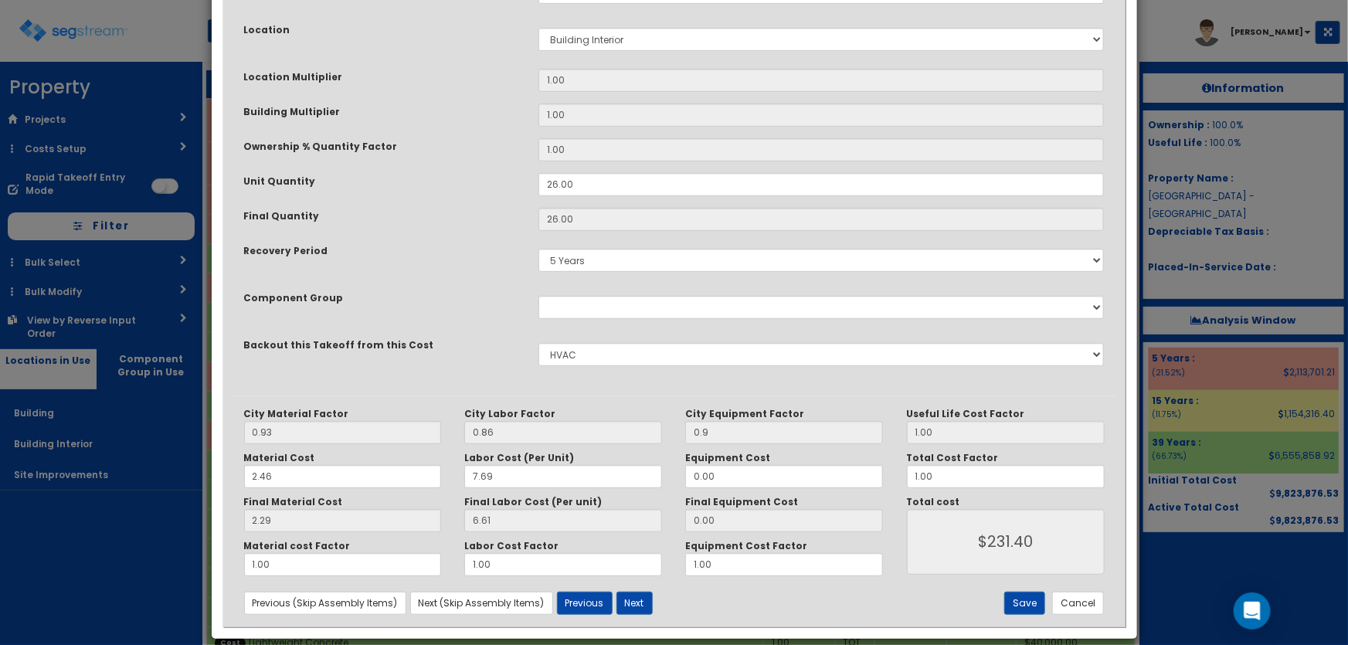
scroll to position [297, 0]
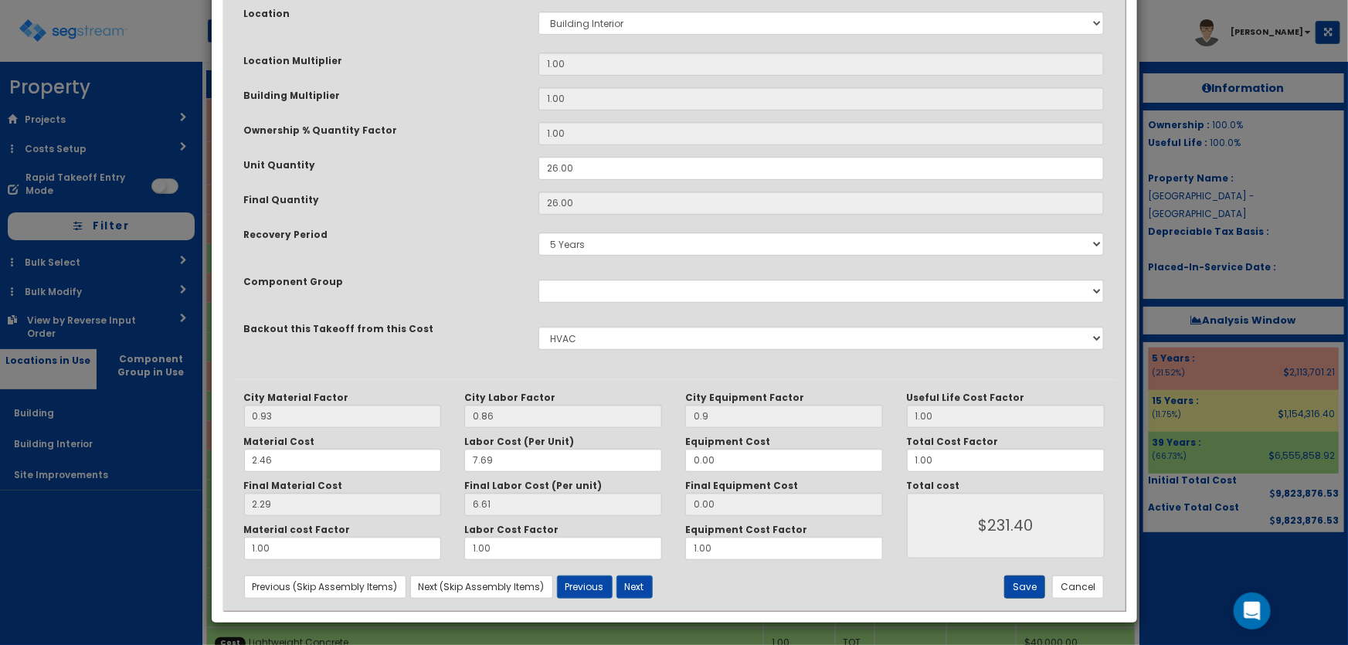
type textarea "Laundry Ductwork, flexible coated fiberglass fabric on corrosion resistant meta…"
click at [1026, 576] on button "Save" at bounding box center [1024, 587] width 41 height 23
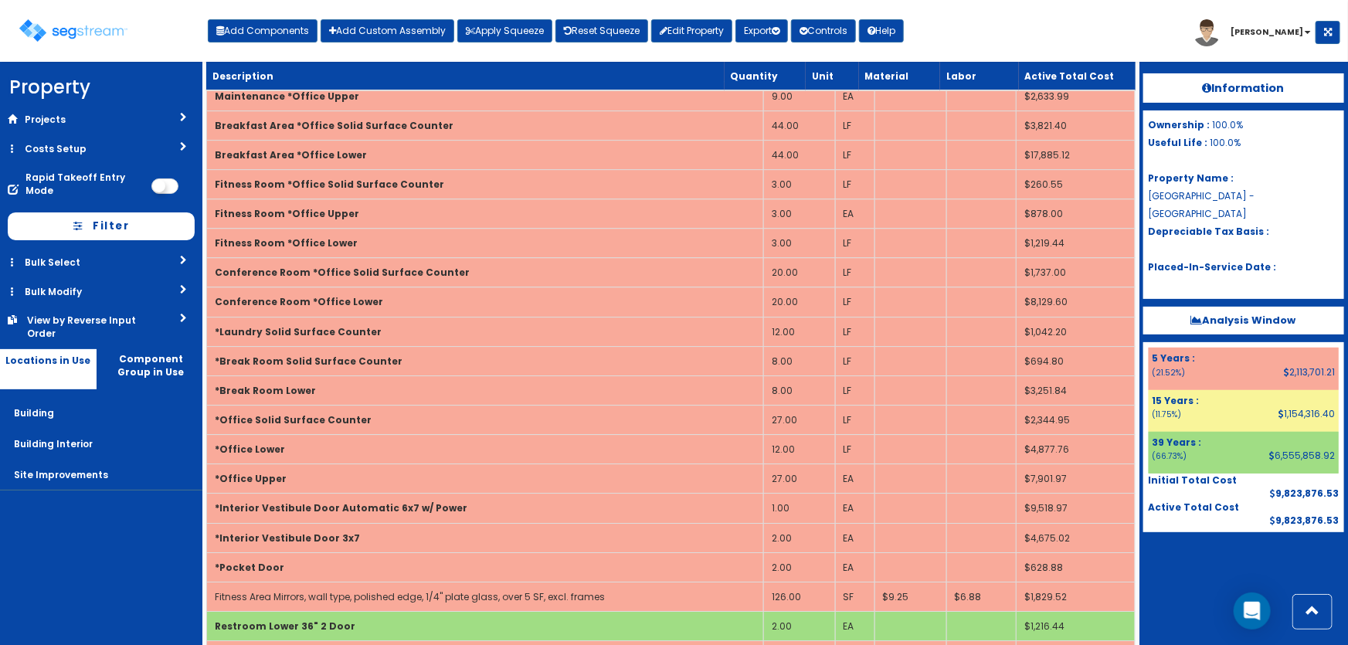
scroll to position [4756, 0]
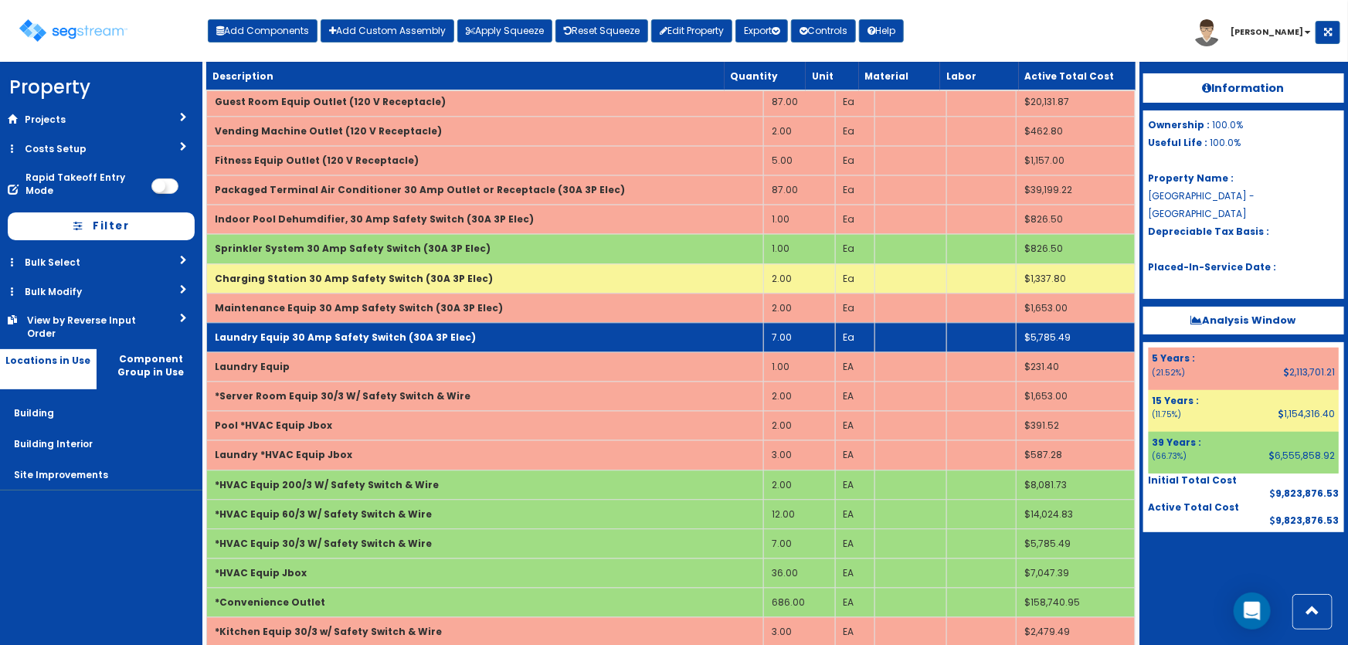
click at [813, 322] on td "7.00" at bounding box center [799, 336] width 72 height 29
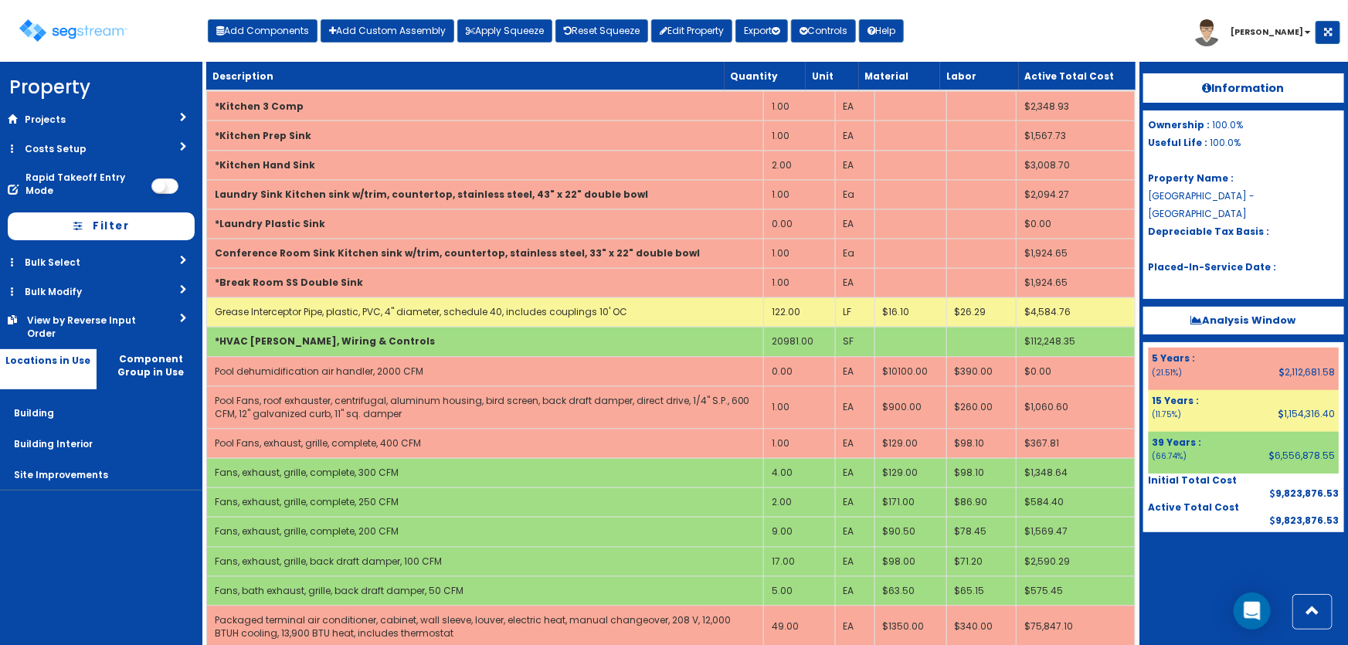
scroll to position [1198, 0]
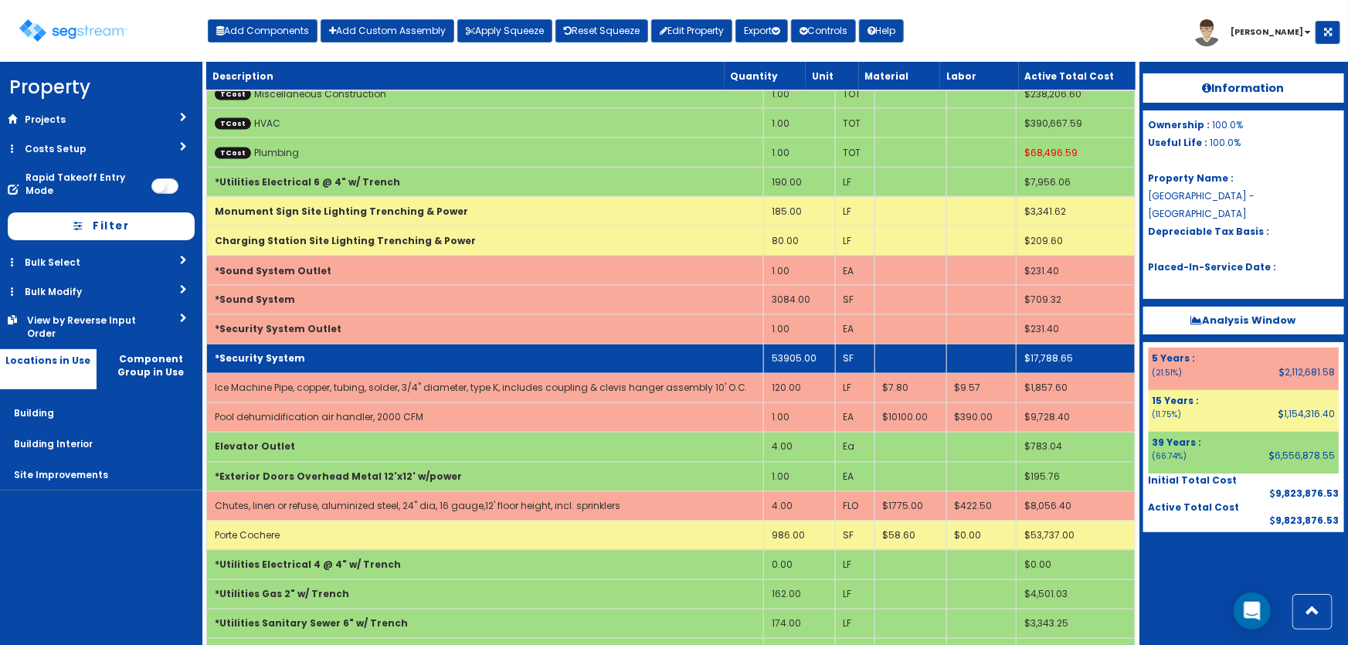
click at [819, 352] on td "53905.00" at bounding box center [799, 359] width 72 height 29
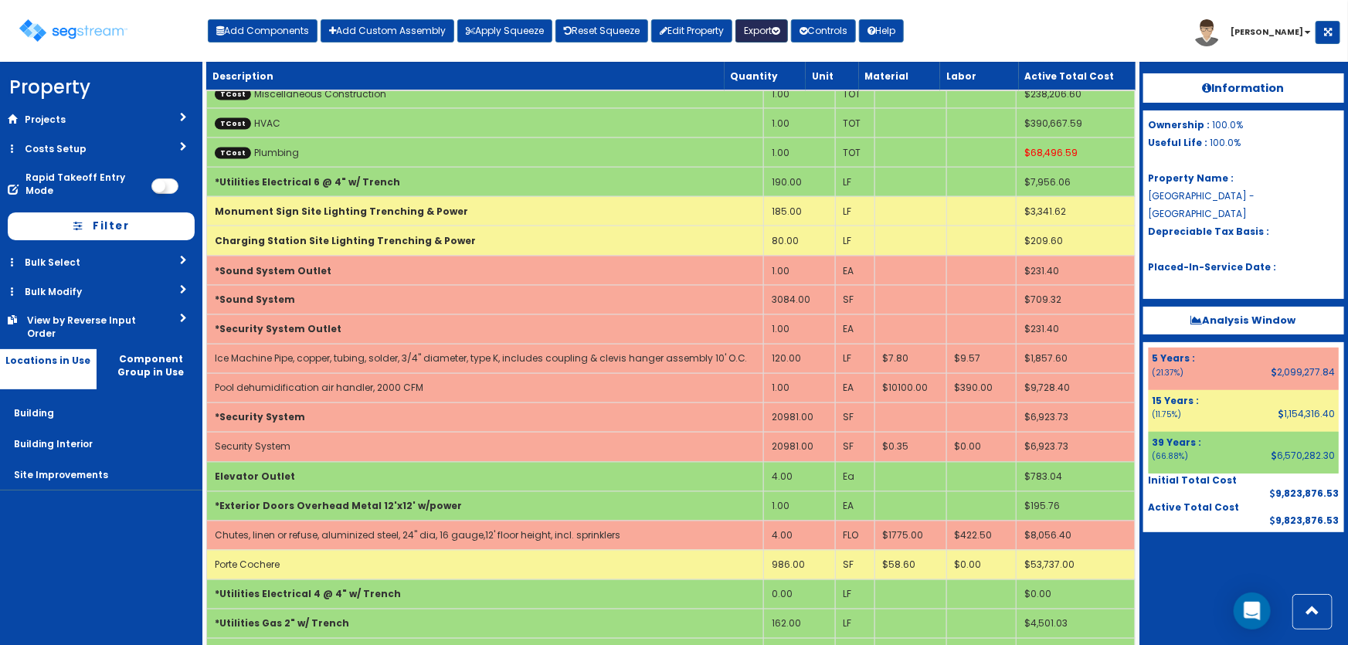
click at [764, 27] on button "Export" at bounding box center [762, 30] width 53 height 23
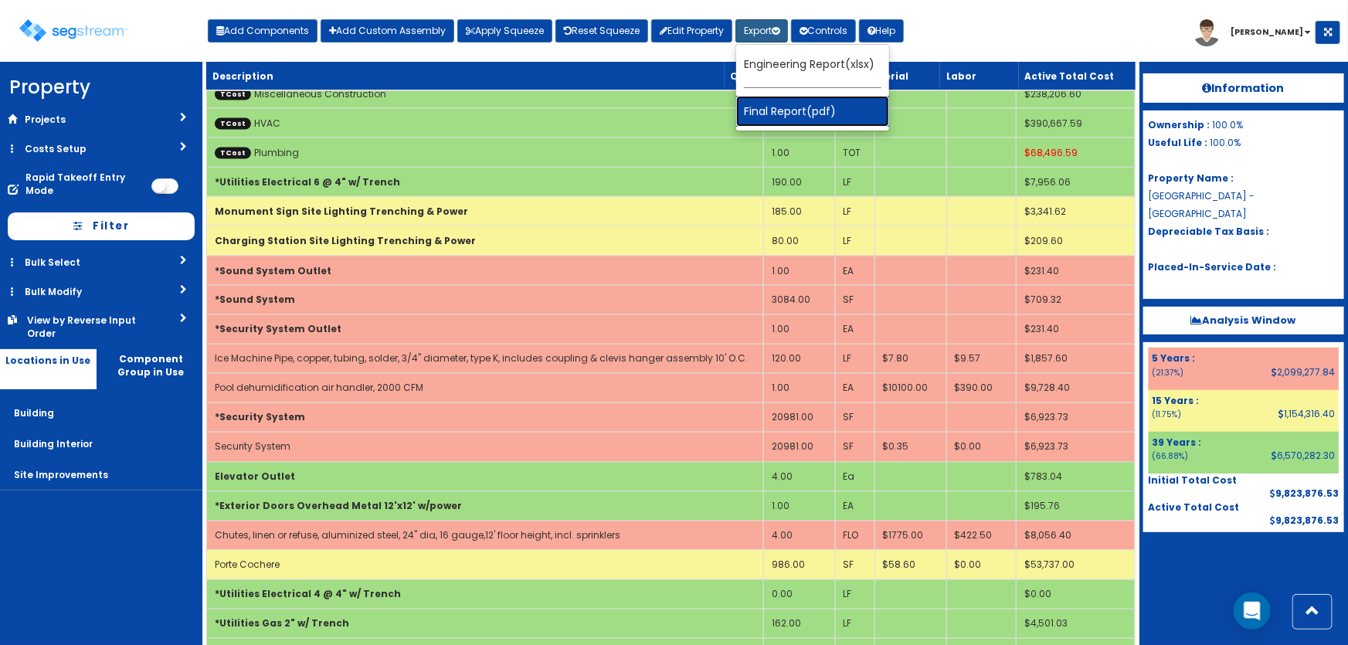
click at [791, 110] on link "Final Report(pdf)" at bounding box center [812, 111] width 153 height 31
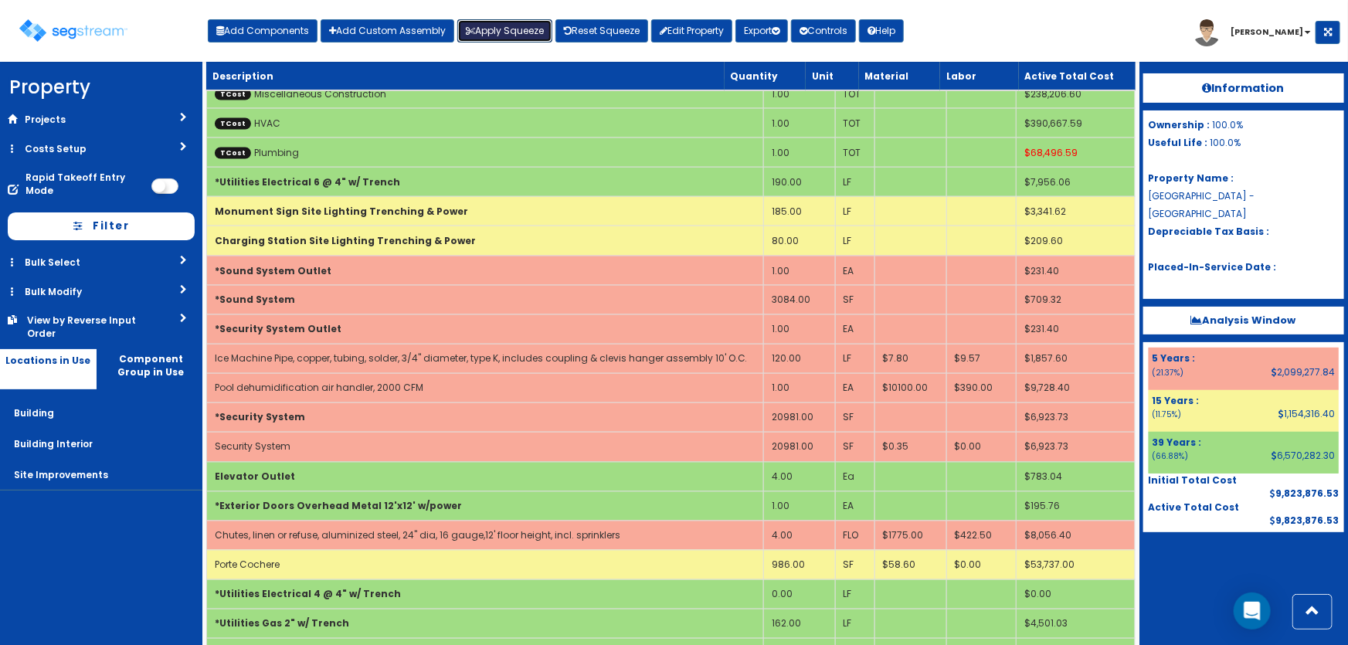
click at [501, 33] on button "Apply Squeeze" at bounding box center [504, 30] width 95 height 23
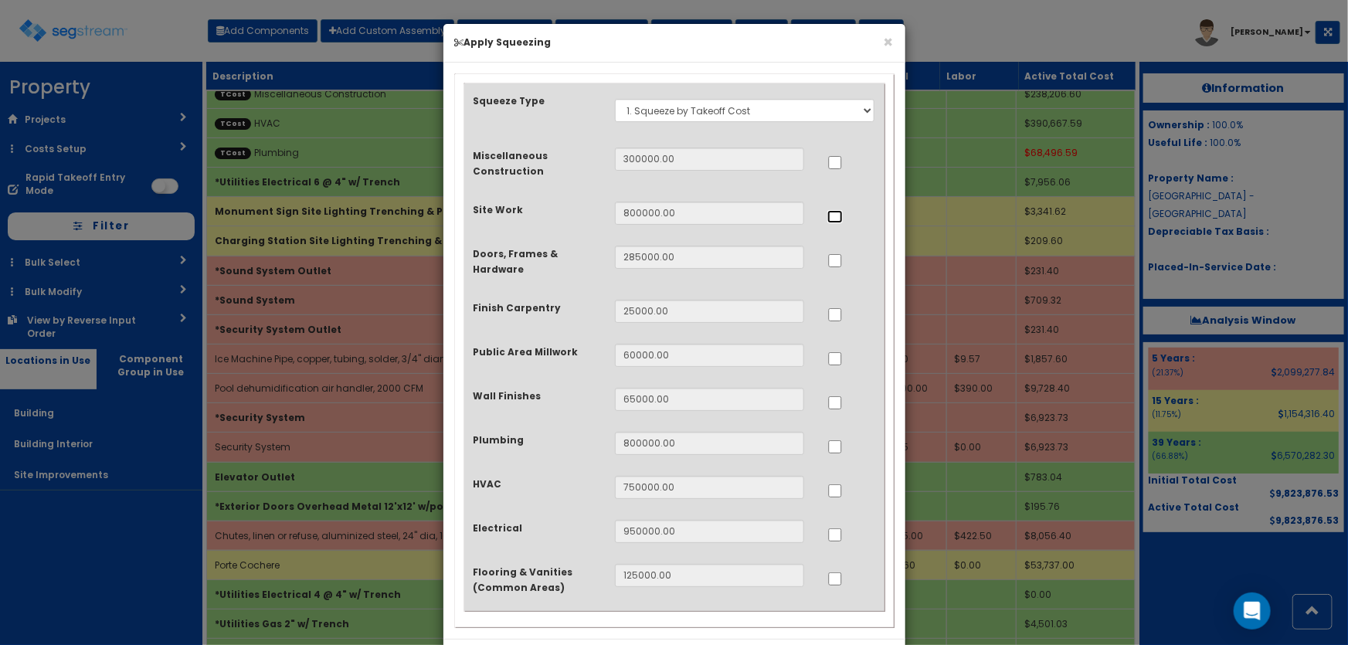
click at [834, 218] on input "..." at bounding box center [834, 216] width 15 height 13
checkbox input "true"
click at [835, 358] on input "..." at bounding box center [834, 358] width 15 height 13
checkbox input "true"
click at [834, 447] on input "..." at bounding box center [834, 446] width 15 height 13
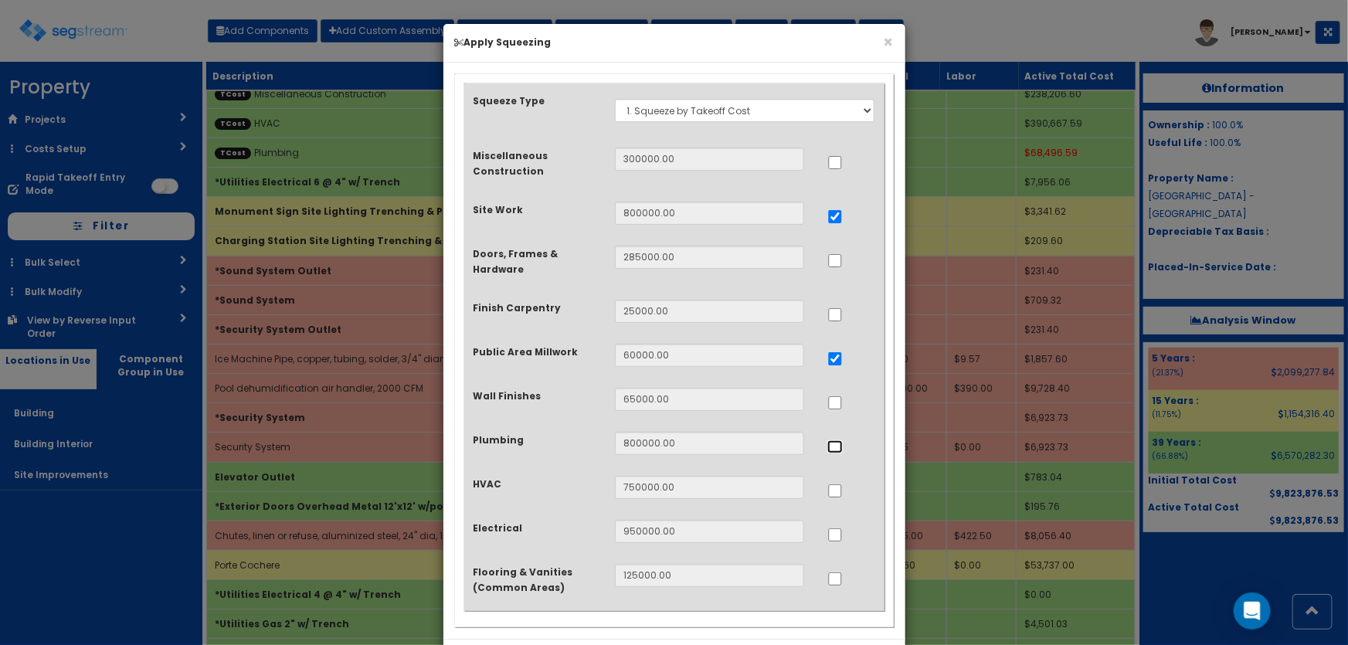
checkbox input "true"
click at [834, 494] on input "..." at bounding box center [834, 490] width 15 height 13
checkbox input "true"
click at [831, 536] on input "..." at bounding box center [834, 534] width 15 height 13
checkbox input "true"
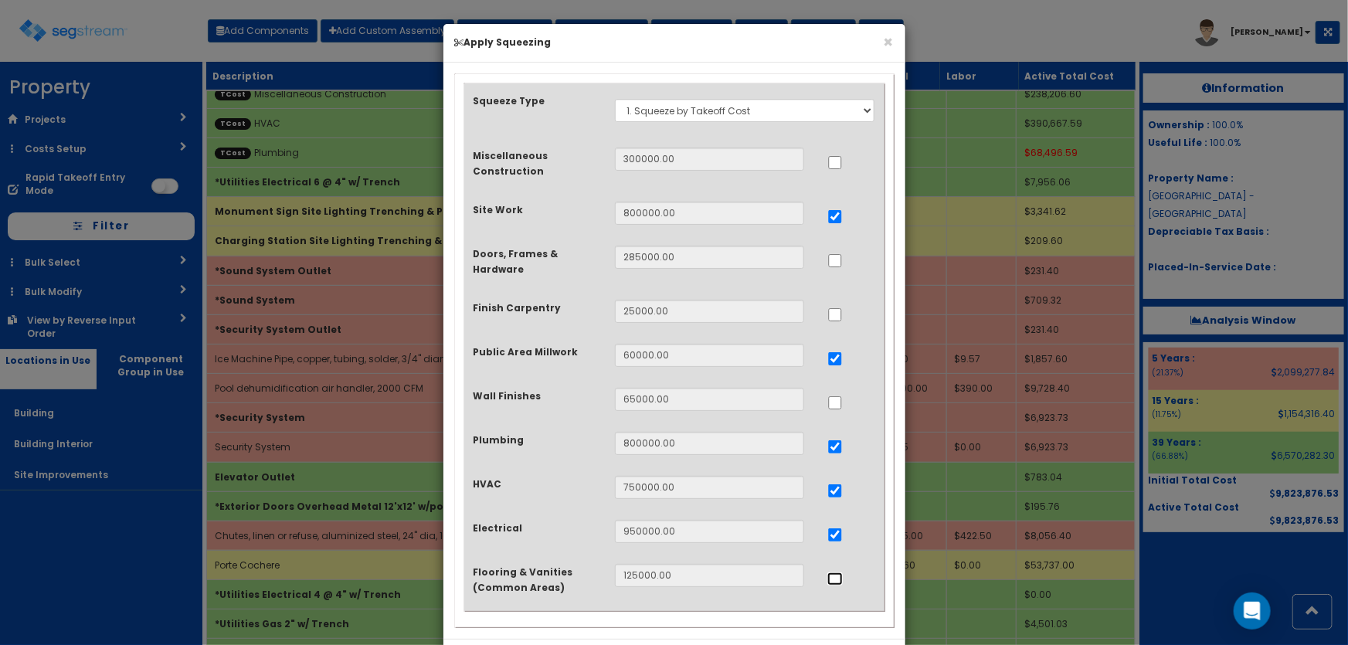
click at [835, 579] on input "..." at bounding box center [834, 578] width 15 height 13
checkbox input "true"
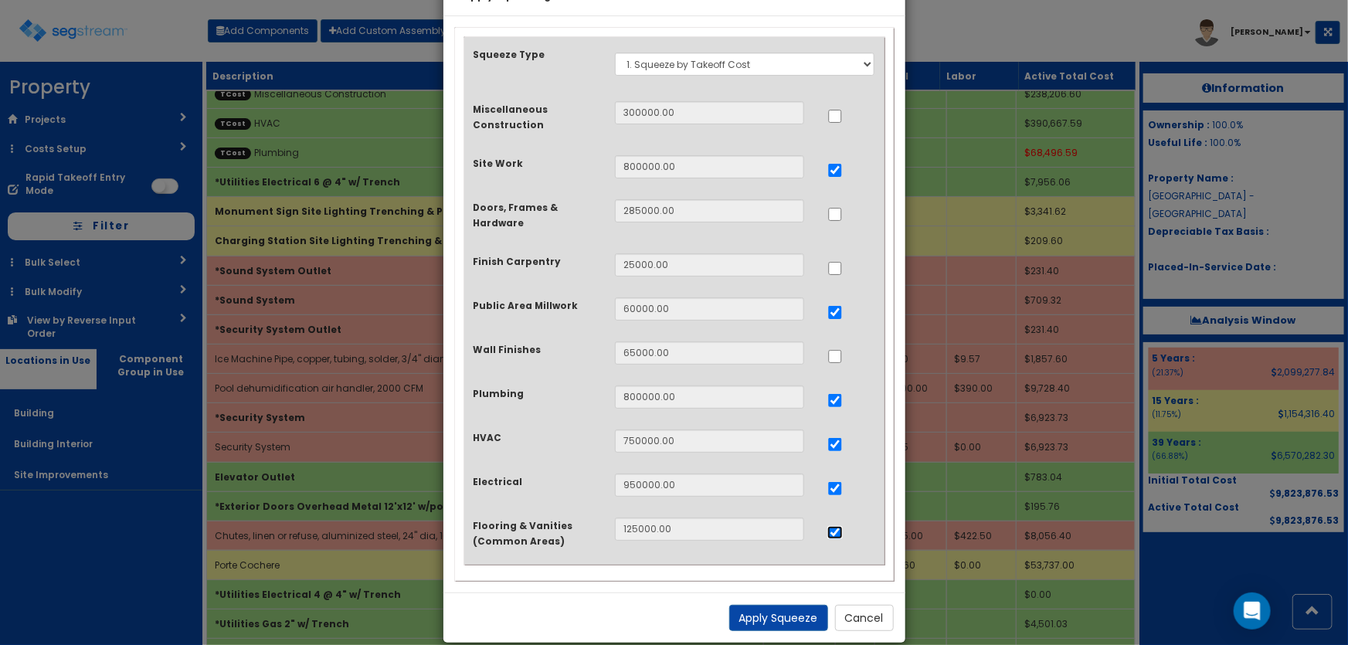
scroll to position [70, 0]
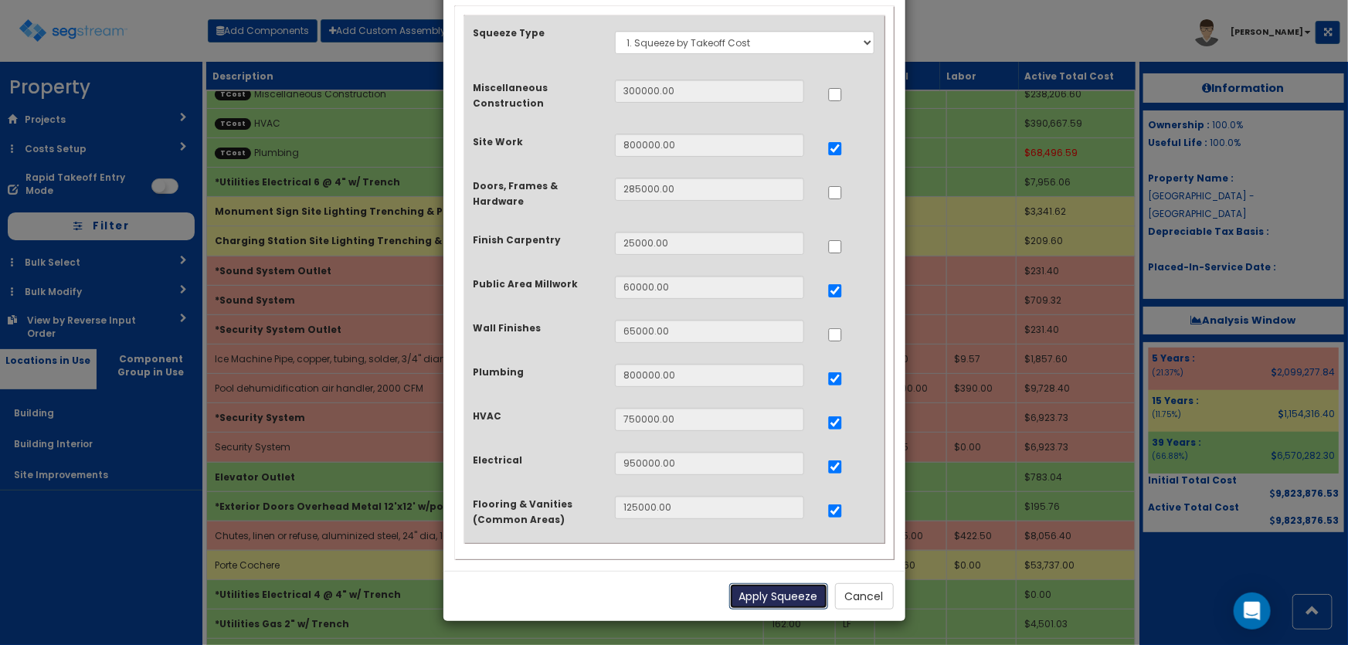
click at [797, 600] on button "Apply Squeeze" at bounding box center [778, 596] width 99 height 26
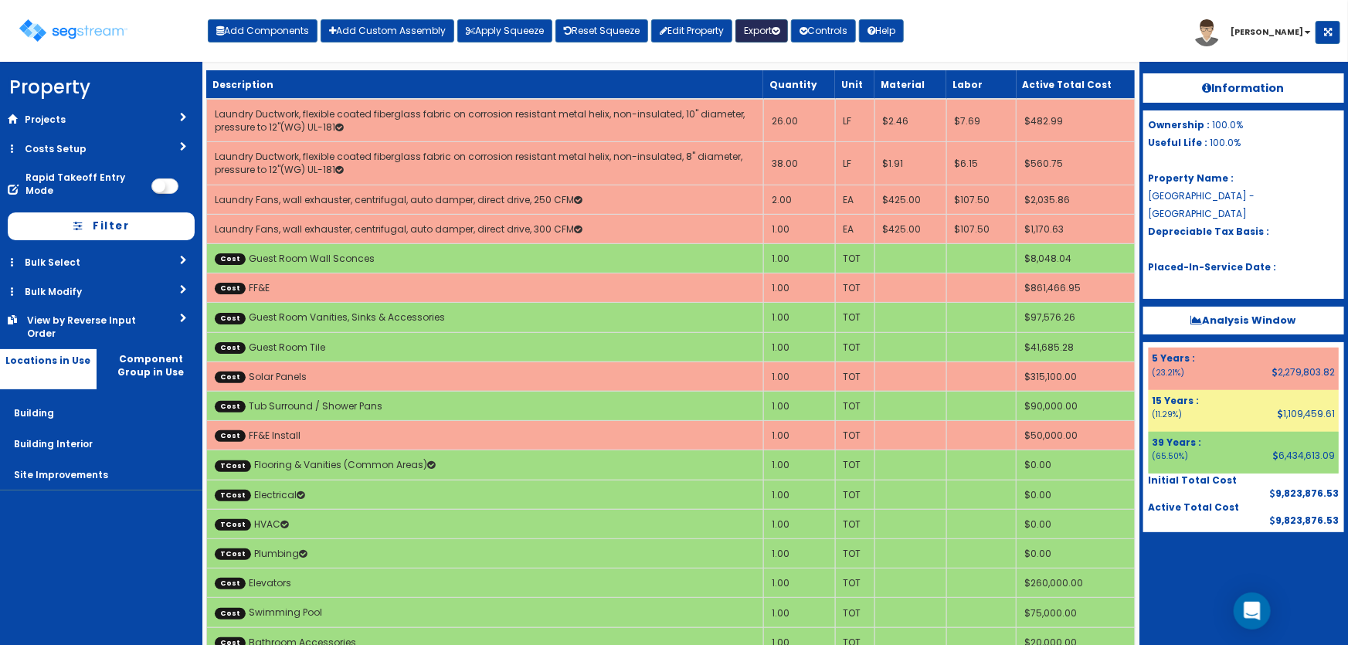
click at [764, 31] on button "Export" at bounding box center [762, 30] width 53 height 23
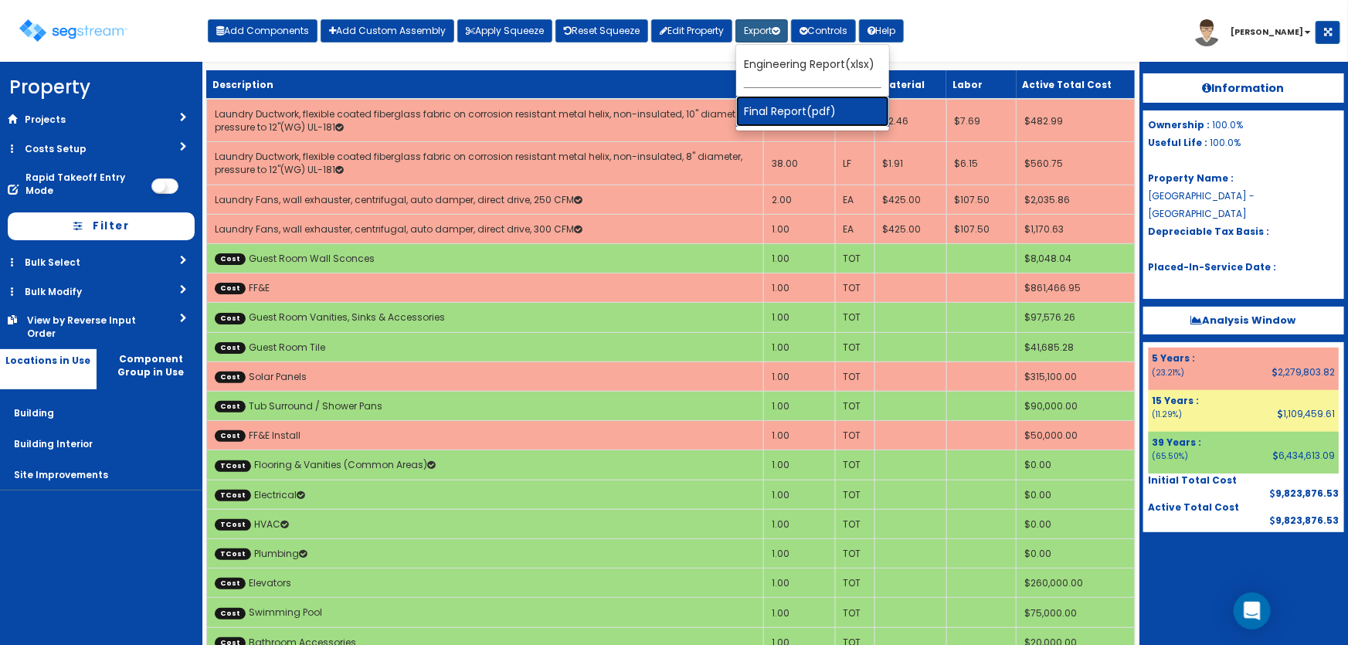
click at [795, 109] on link "Final Report(pdf)" at bounding box center [812, 111] width 153 height 31
